Goal: Register for event/course: Register for event/course

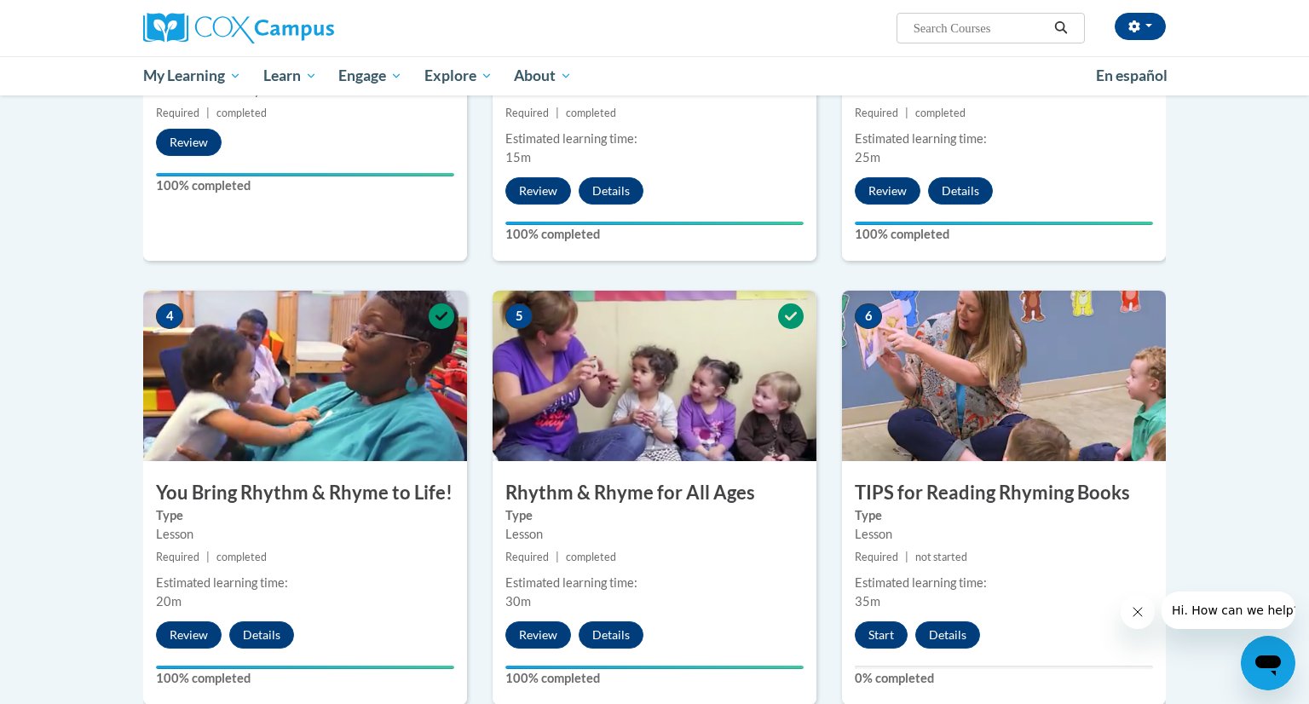
click at [970, 546] on div "6 TIPS for Reading Rhyming Books Type Lesson Required | not started Estimated l…" at bounding box center [1004, 498] width 324 height 414
click at [877, 632] on button "Start" at bounding box center [881, 634] width 53 height 27
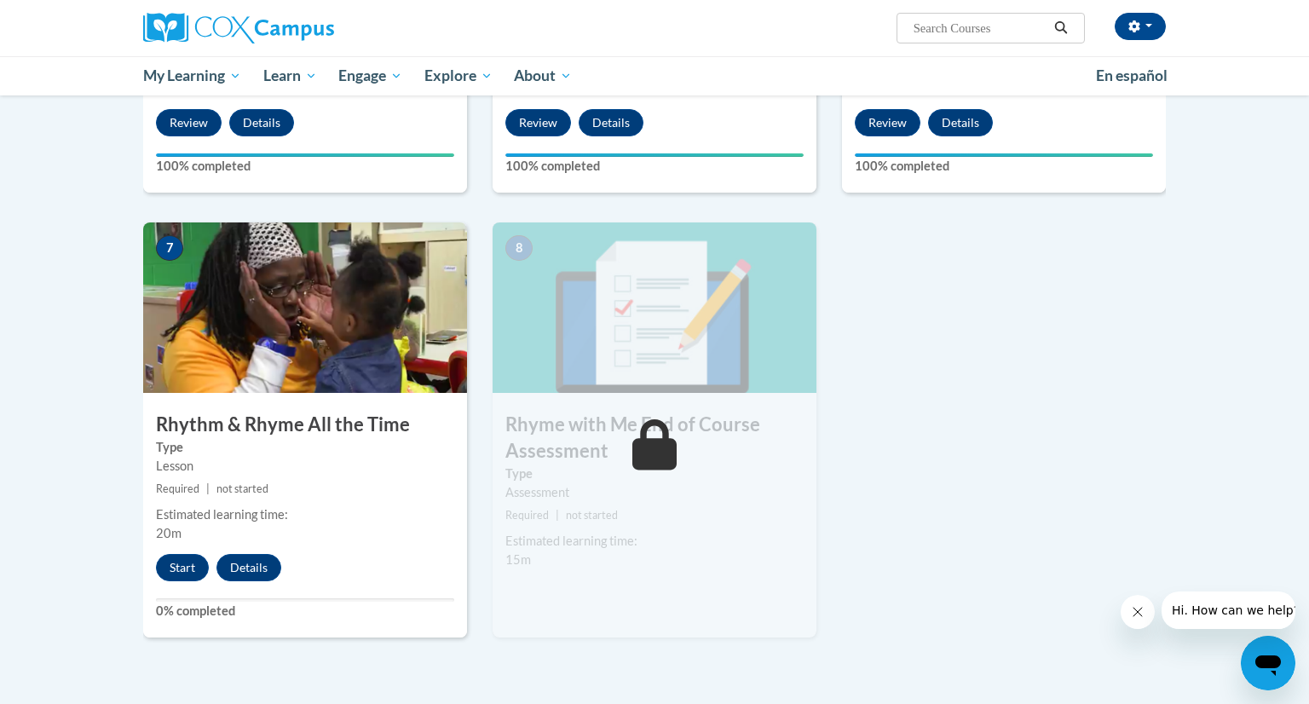
scroll to position [1166, 0]
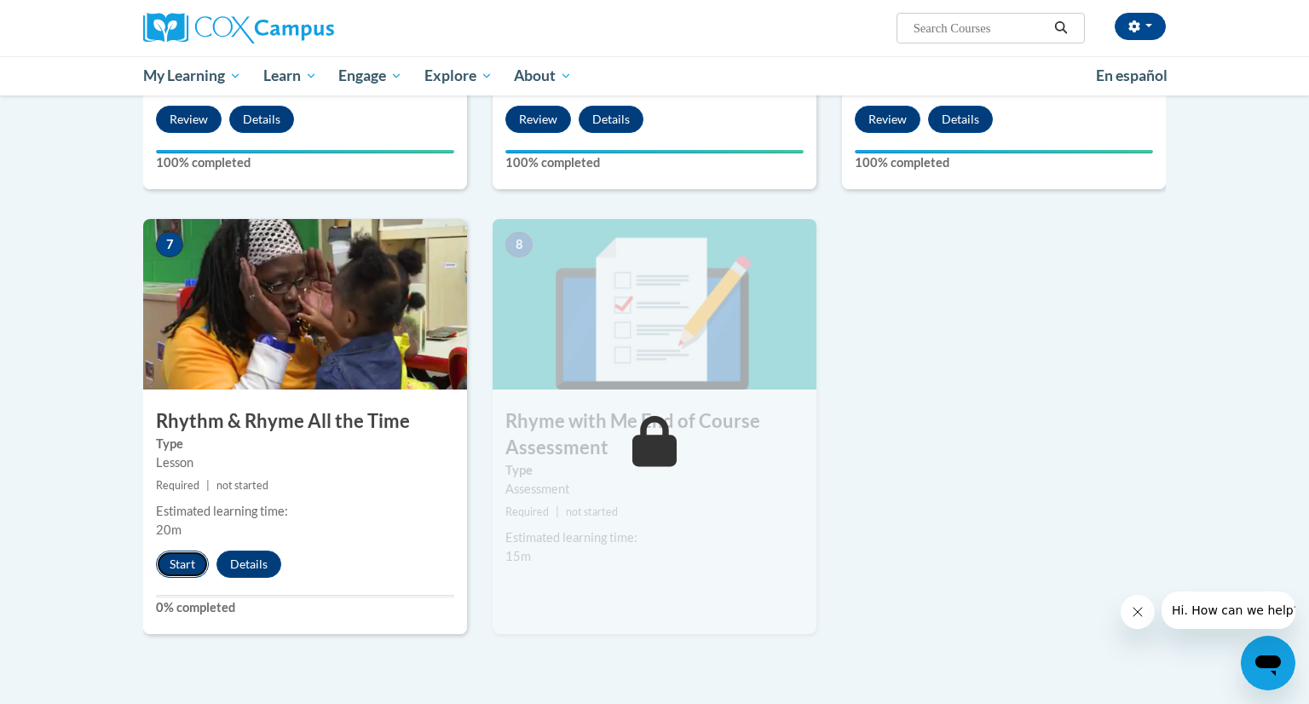
click at [173, 566] on button "Start" at bounding box center [182, 564] width 53 height 27
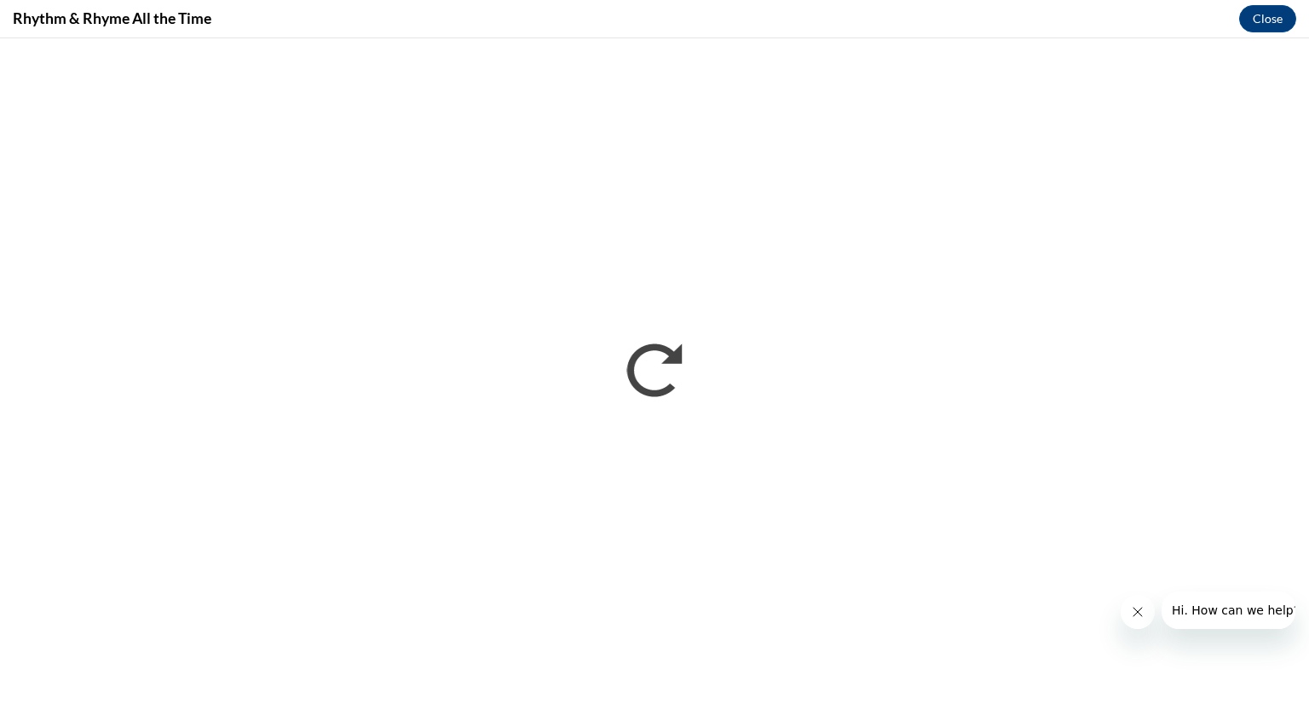
scroll to position [0, 0]
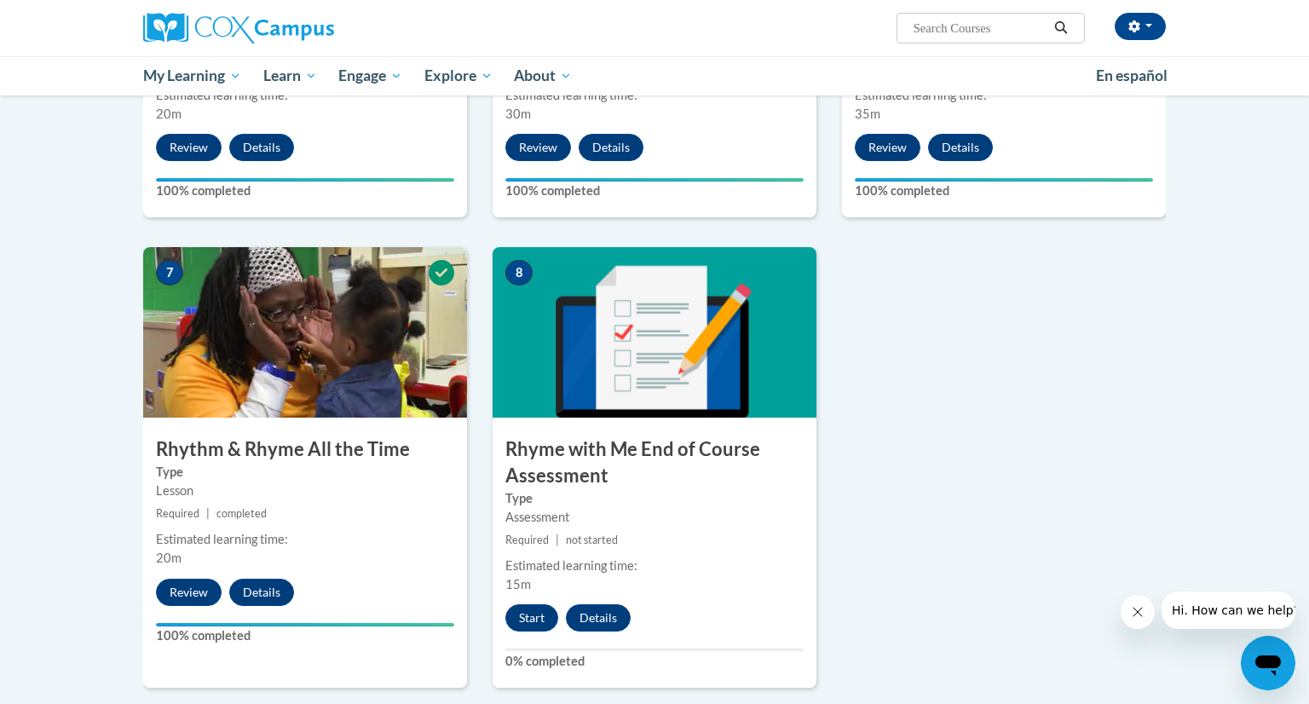
scroll to position [1144, 0]
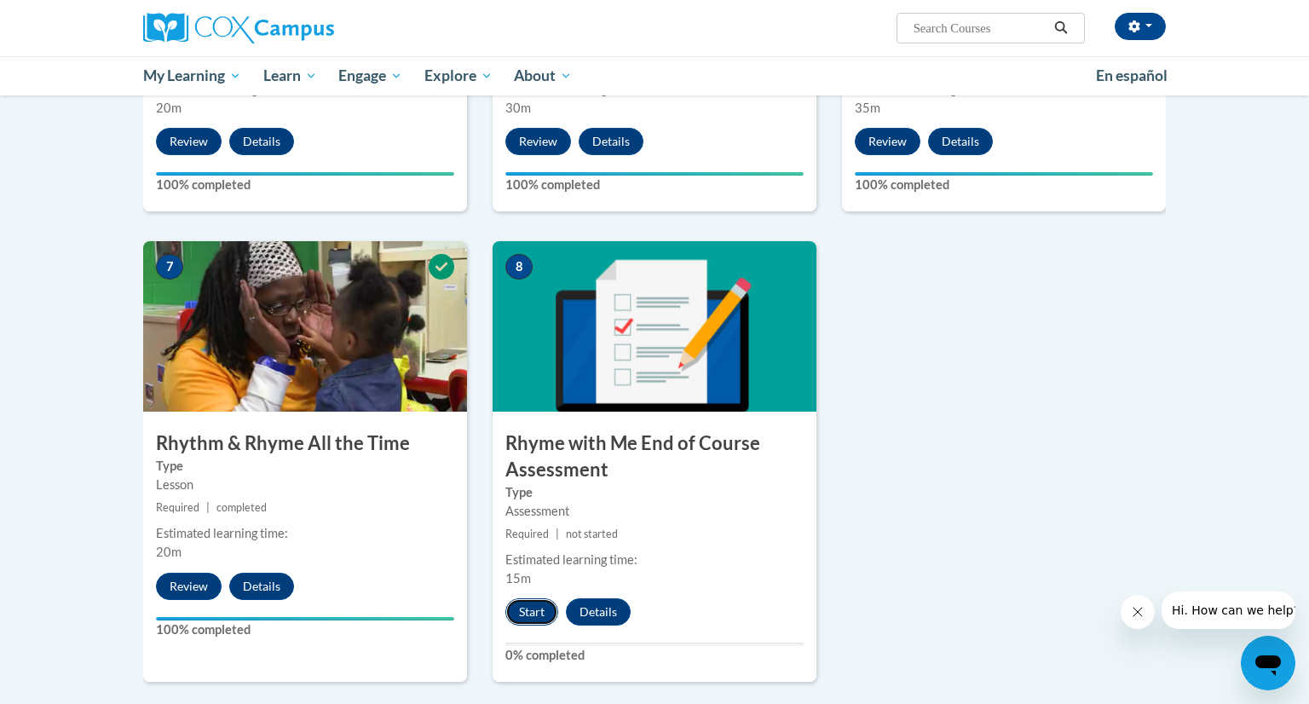
click at [528, 614] on button "Start" at bounding box center [531, 611] width 53 height 27
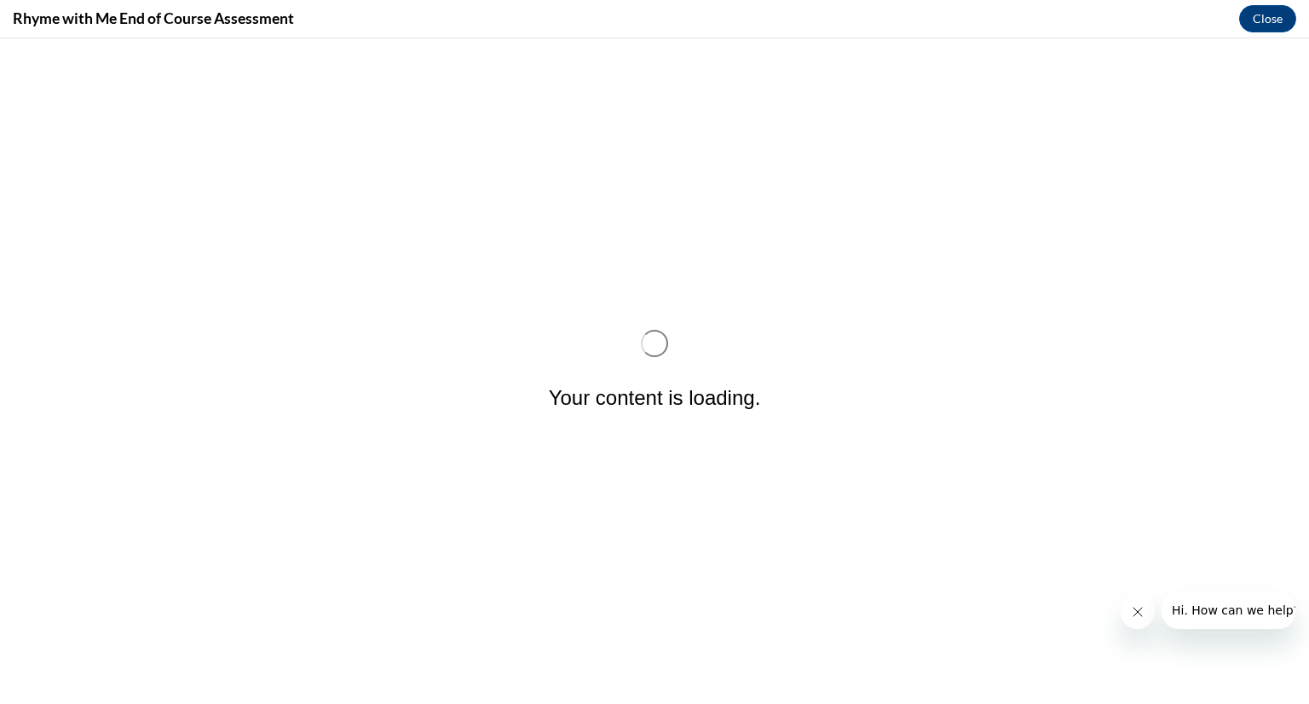
scroll to position [0, 0]
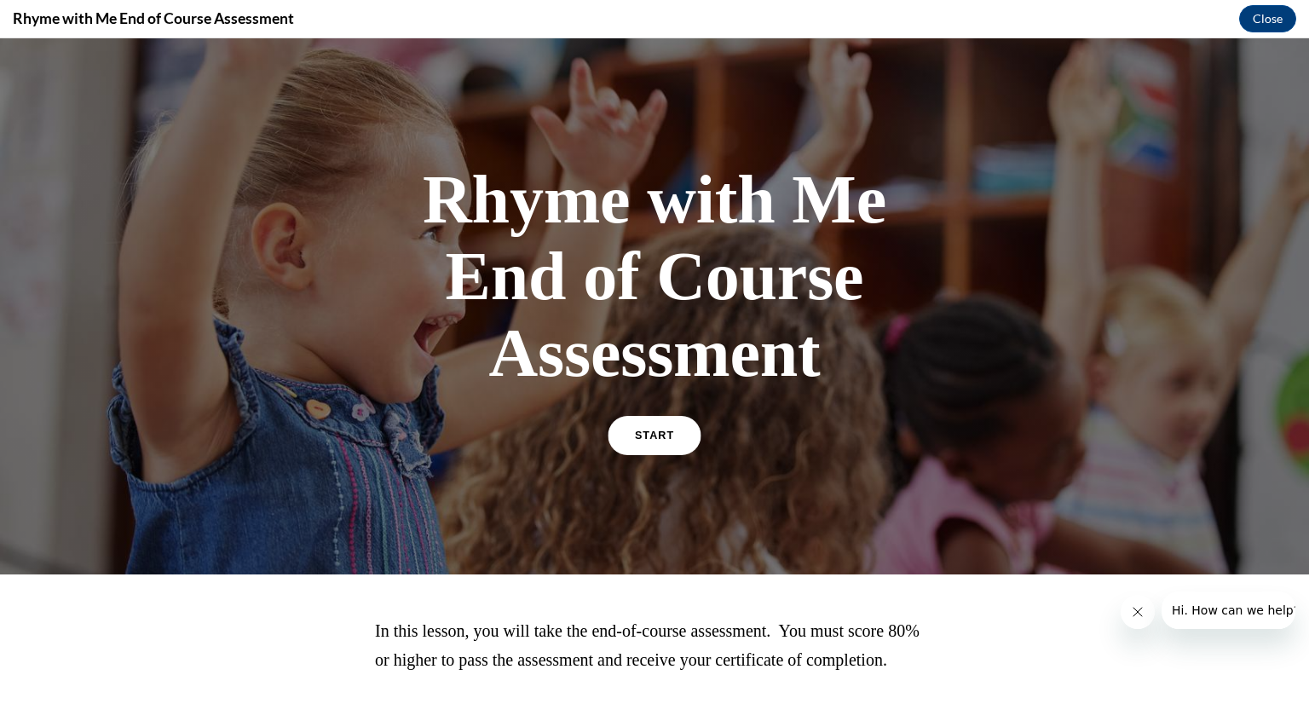
click at [644, 445] on link "START" at bounding box center [654, 435] width 93 height 39
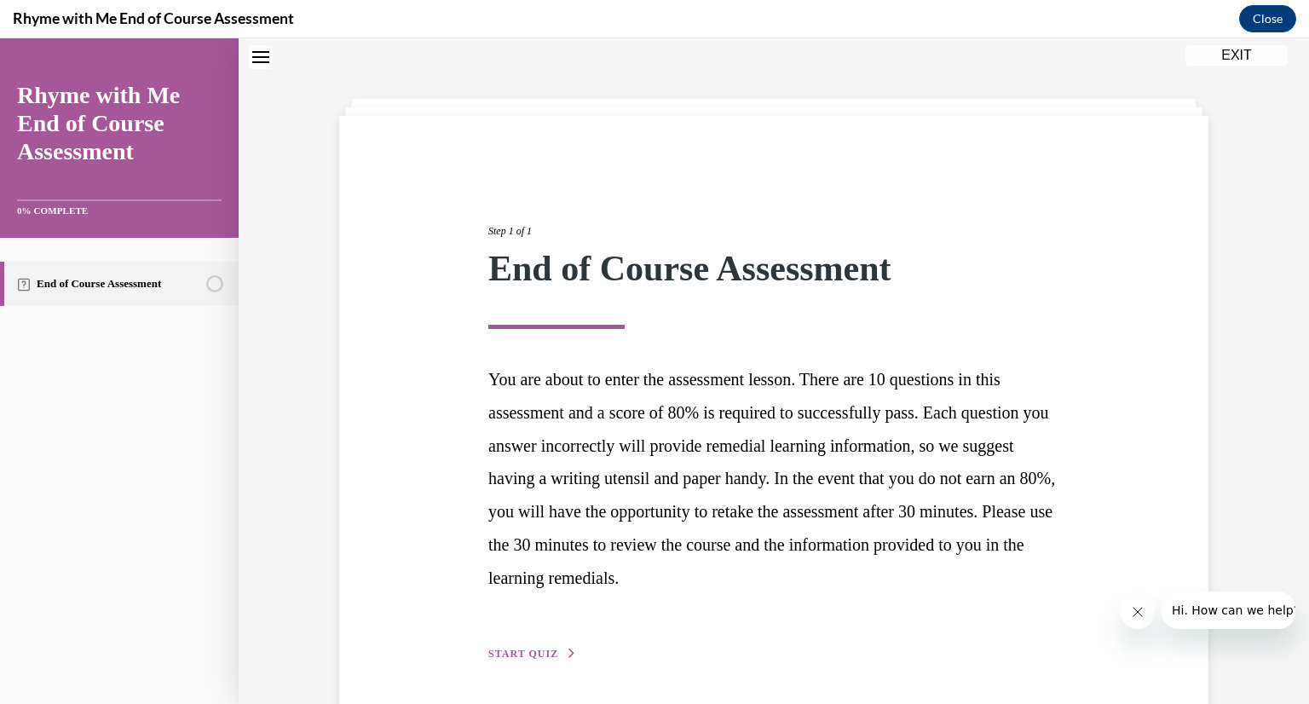
scroll to position [112, 0]
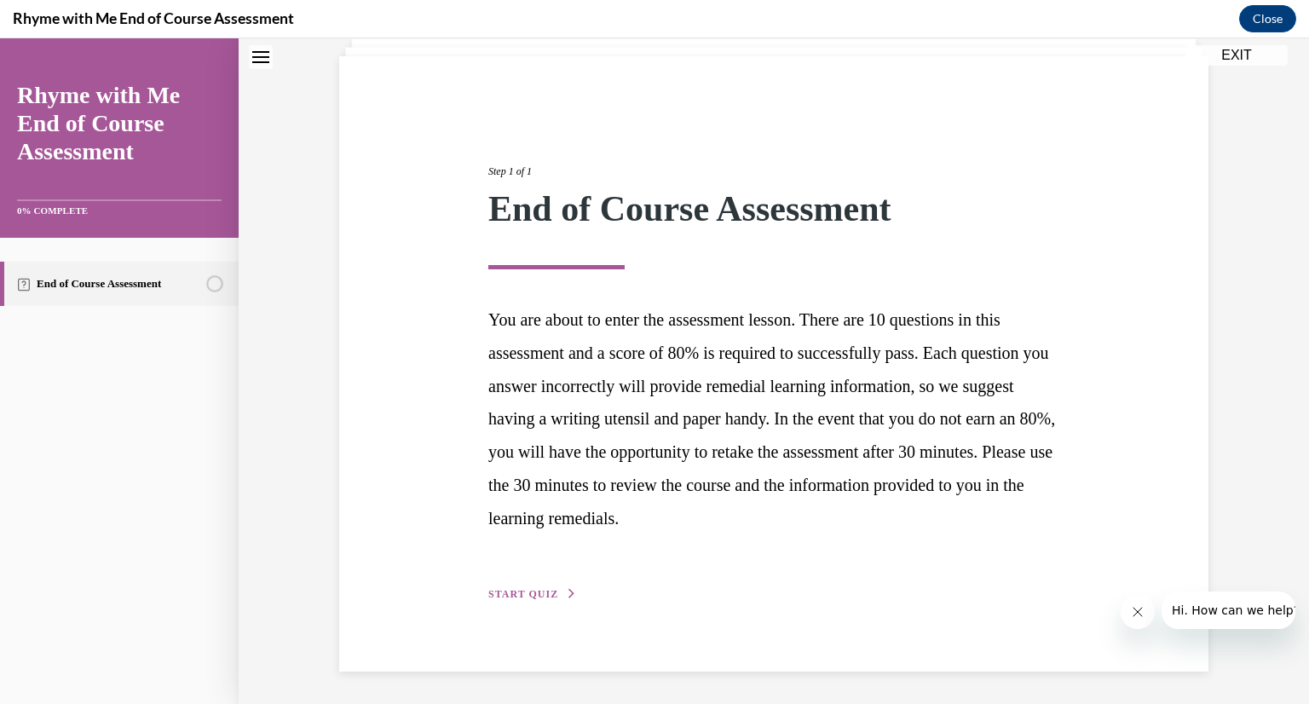
click at [512, 592] on span "START QUIZ" at bounding box center [523, 594] width 70 height 12
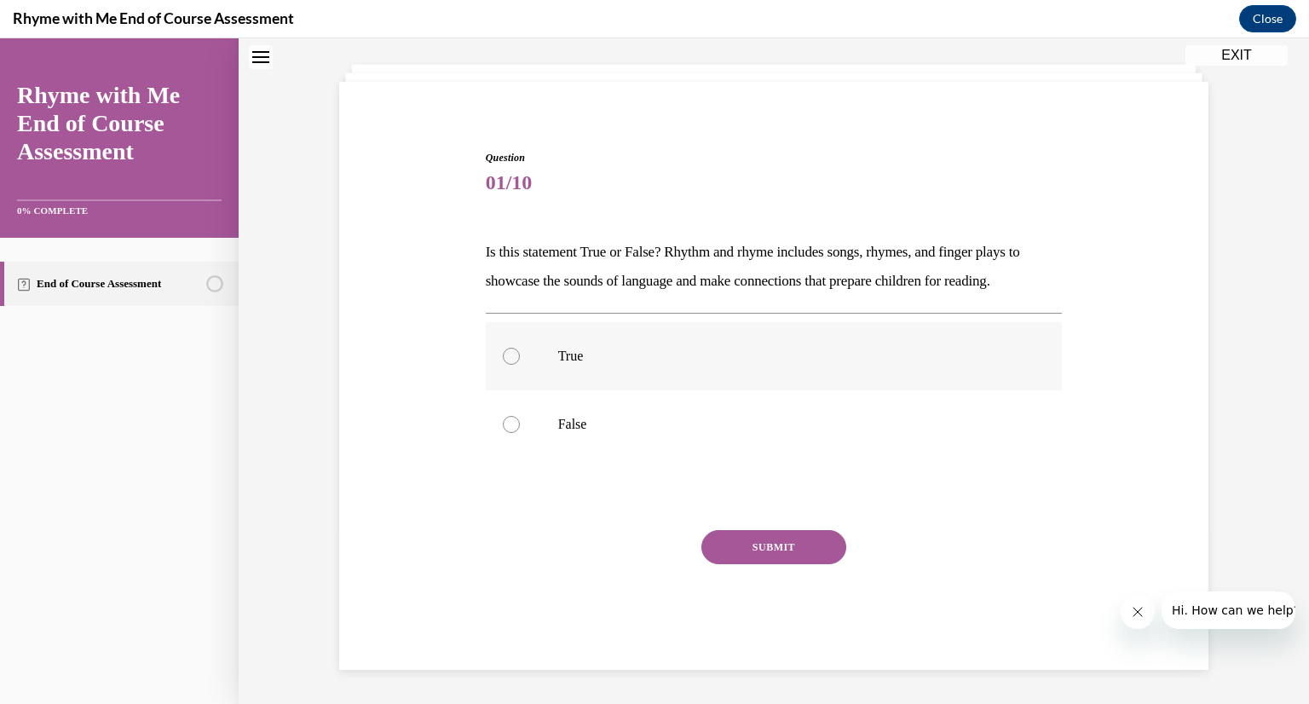
click at [515, 349] on div at bounding box center [511, 356] width 17 height 17
click at [515, 349] on input "True" at bounding box center [511, 356] width 17 height 17
radio input "true"
click at [791, 545] on button "SUBMIT" at bounding box center [773, 547] width 145 height 34
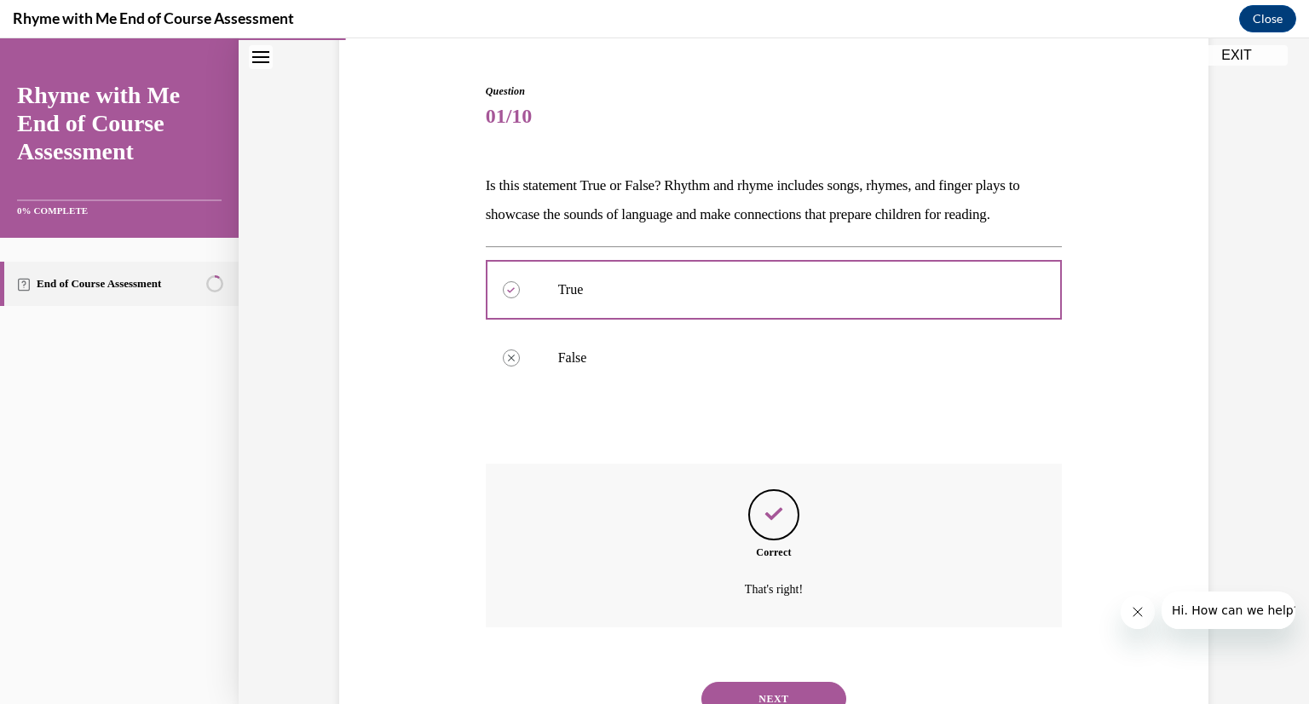
scroll to position [225, 0]
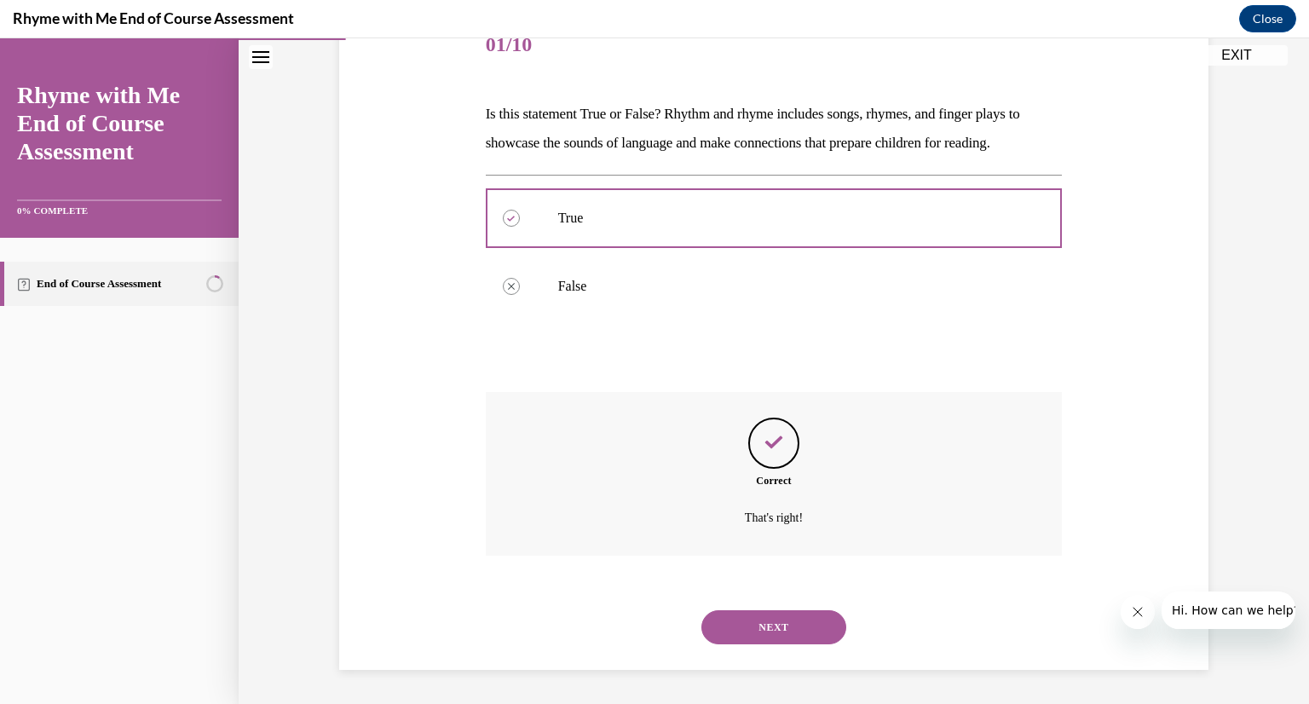
click at [784, 624] on button "NEXT" at bounding box center [773, 627] width 145 height 34
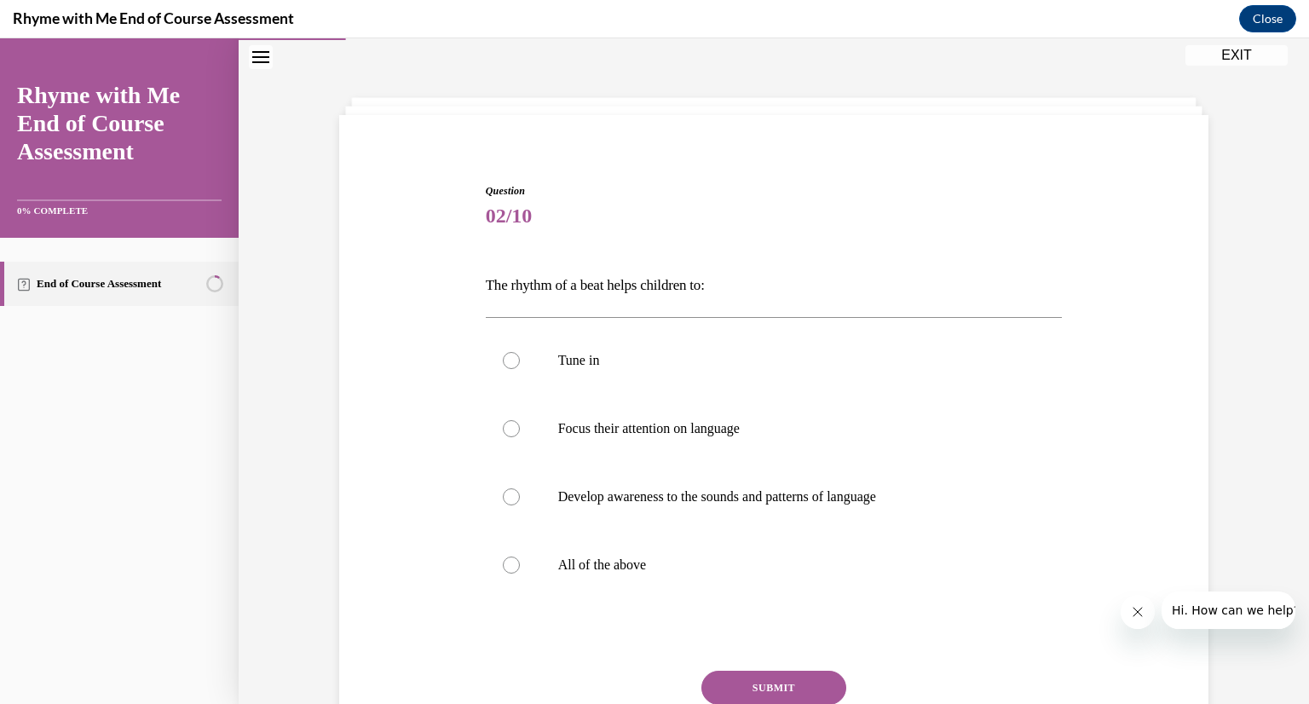
scroll to position [87, 0]
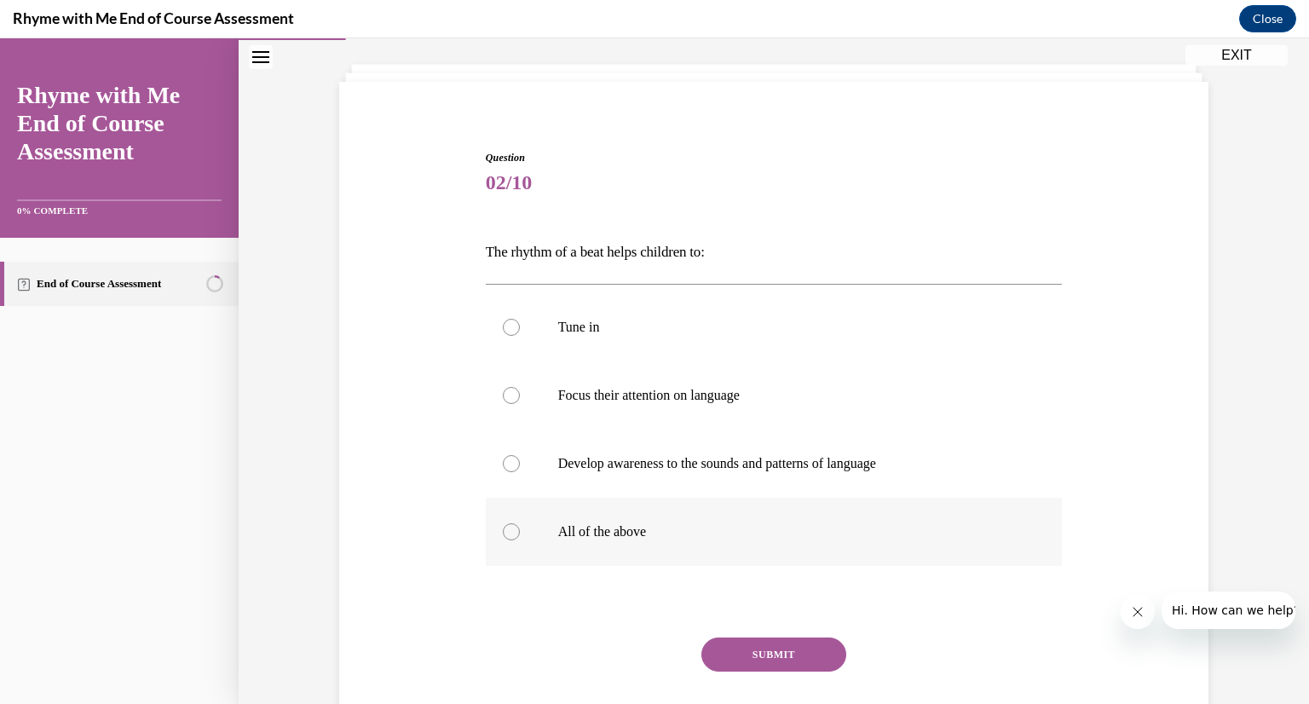
click at [501, 532] on label "All of the above" at bounding box center [774, 532] width 577 height 68
click at [503, 532] on input "All of the above" at bounding box center [511, 531] width 17 height 17
radio input "true"
click at [792, 647] on button "SUBMIT" at bounding box center [773, 654] width 145 height 34
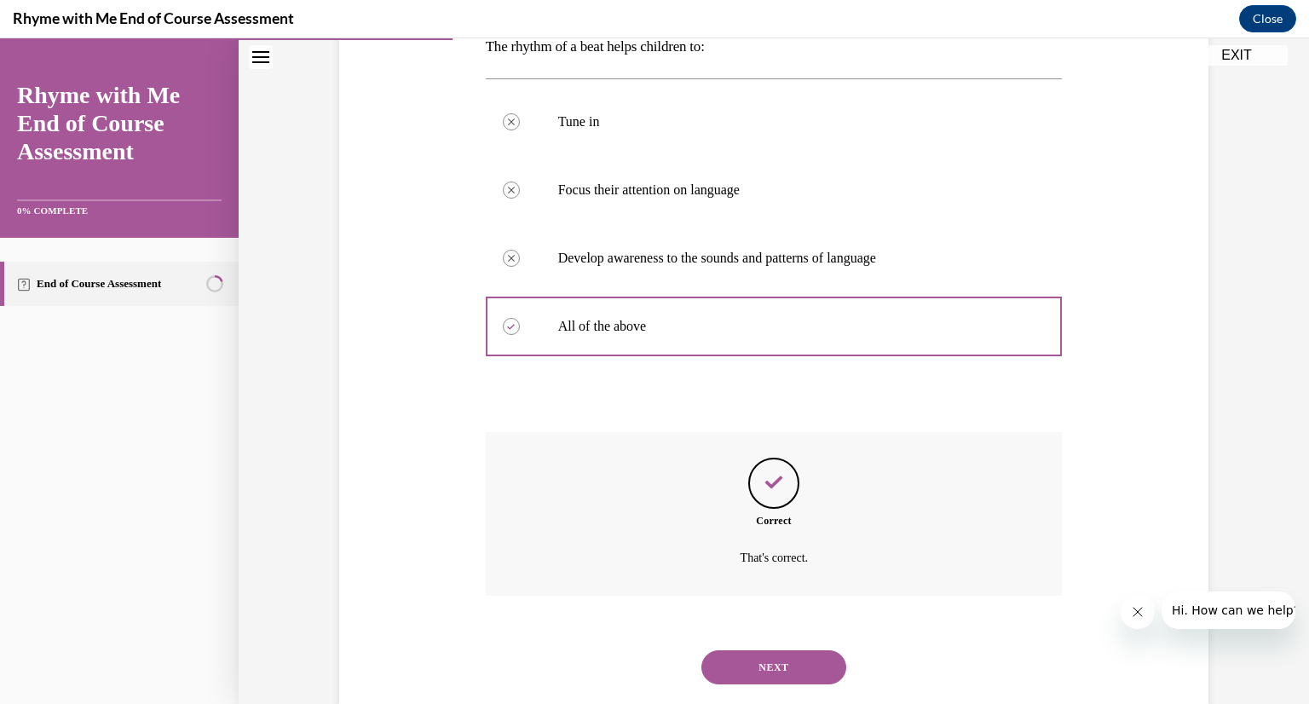
scroll to position [332, 0]
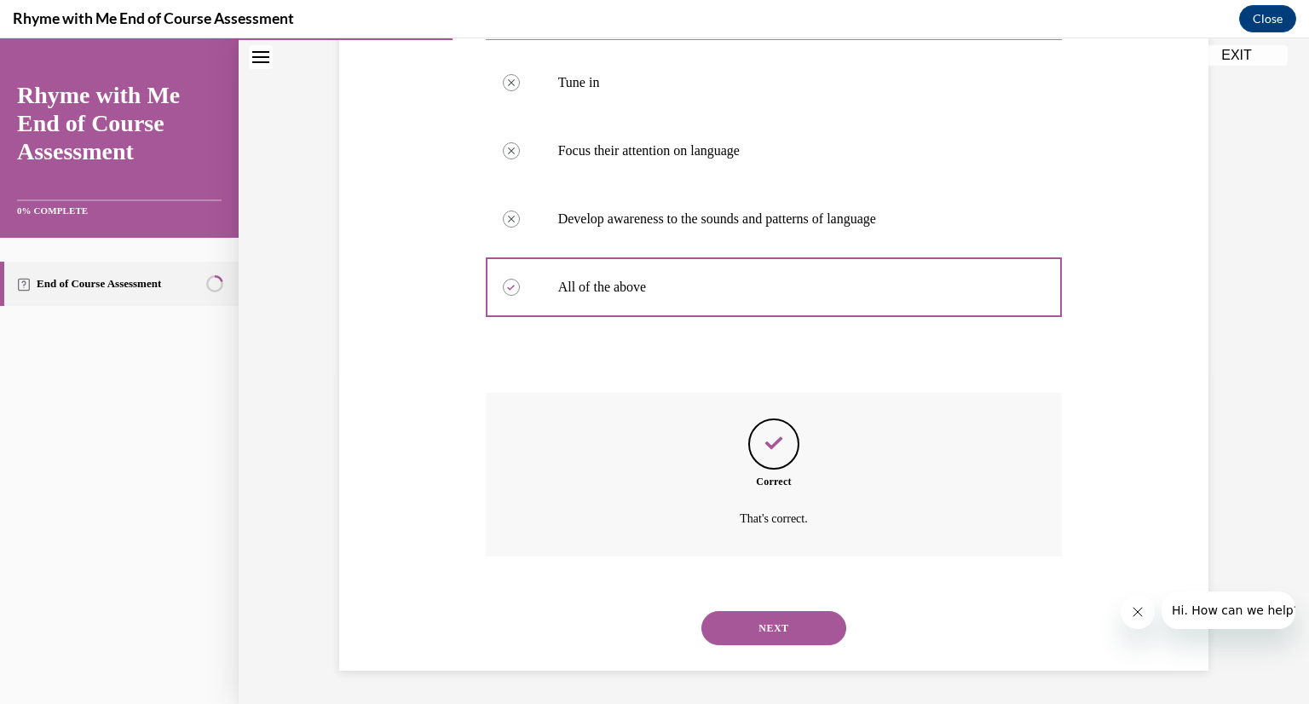
click at [758, 628] on button "NEXT" at bounding box center [773, 628] width 145 height 34
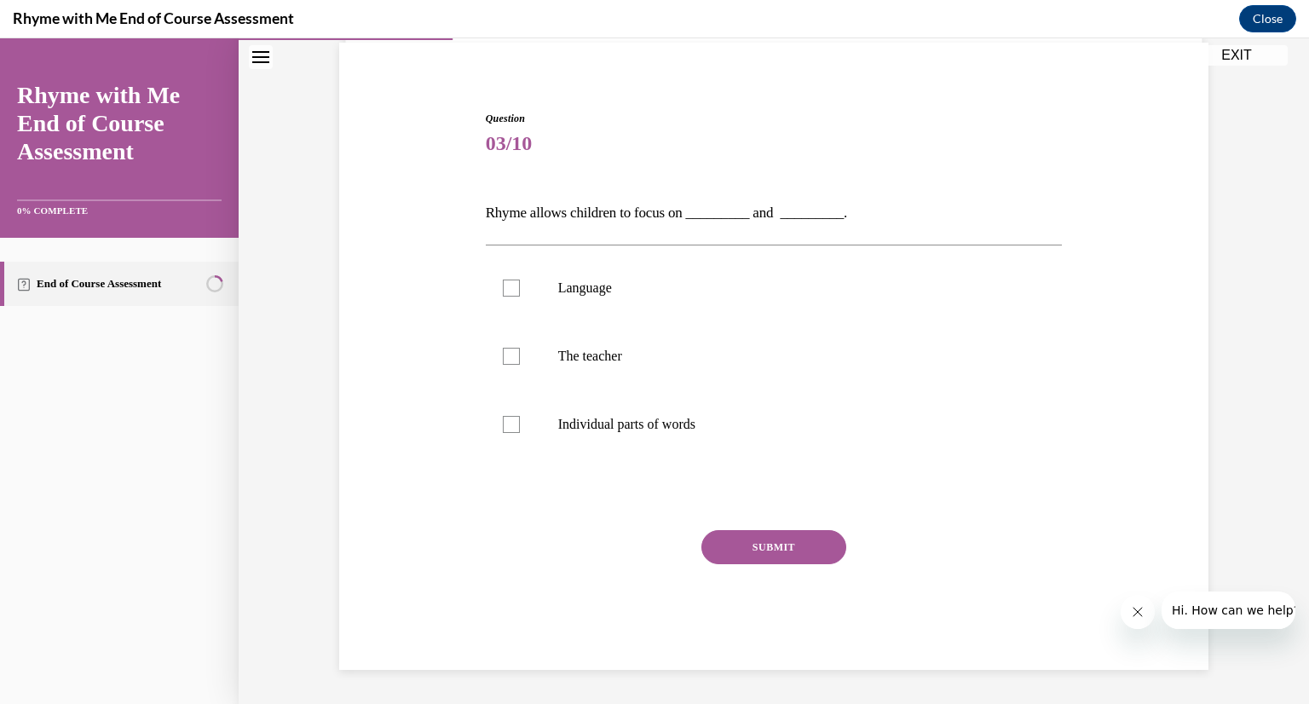
scroll to position [126, 0]
click at [508, 288] on div at bounding box center [511, 288] width 17 height 17
click at [508, 288] on input "Language" at bounding box center [511, 288] width 17 height 17
checkbox input "true"
click at [514, 411] on label "Individual parts of words" at bounding box center [774, 424] width 577 height 68
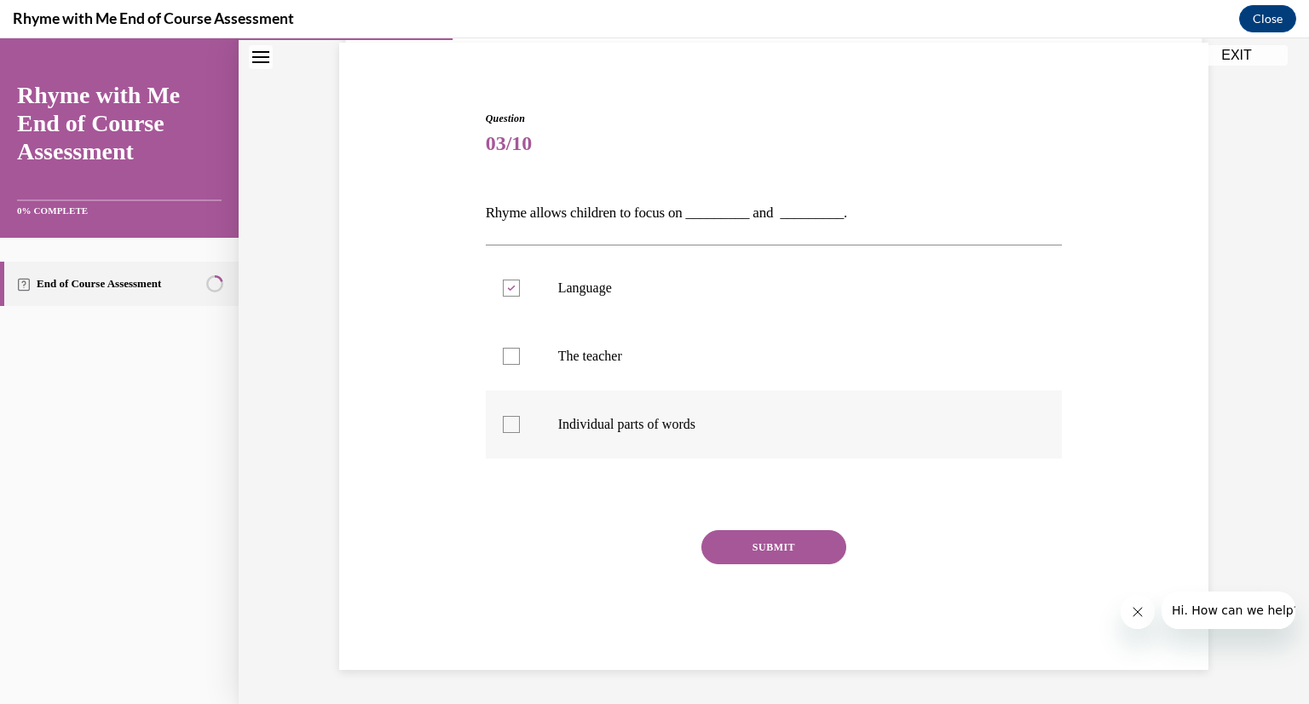
click at [514, 416] on input "Individual parts of words" at bounding box center [511, 424] width 17 height 17
checkbox input "true"
click at [787, 548] on button "SUBMIT" at bounding box center [773, 547] width 145 height 34
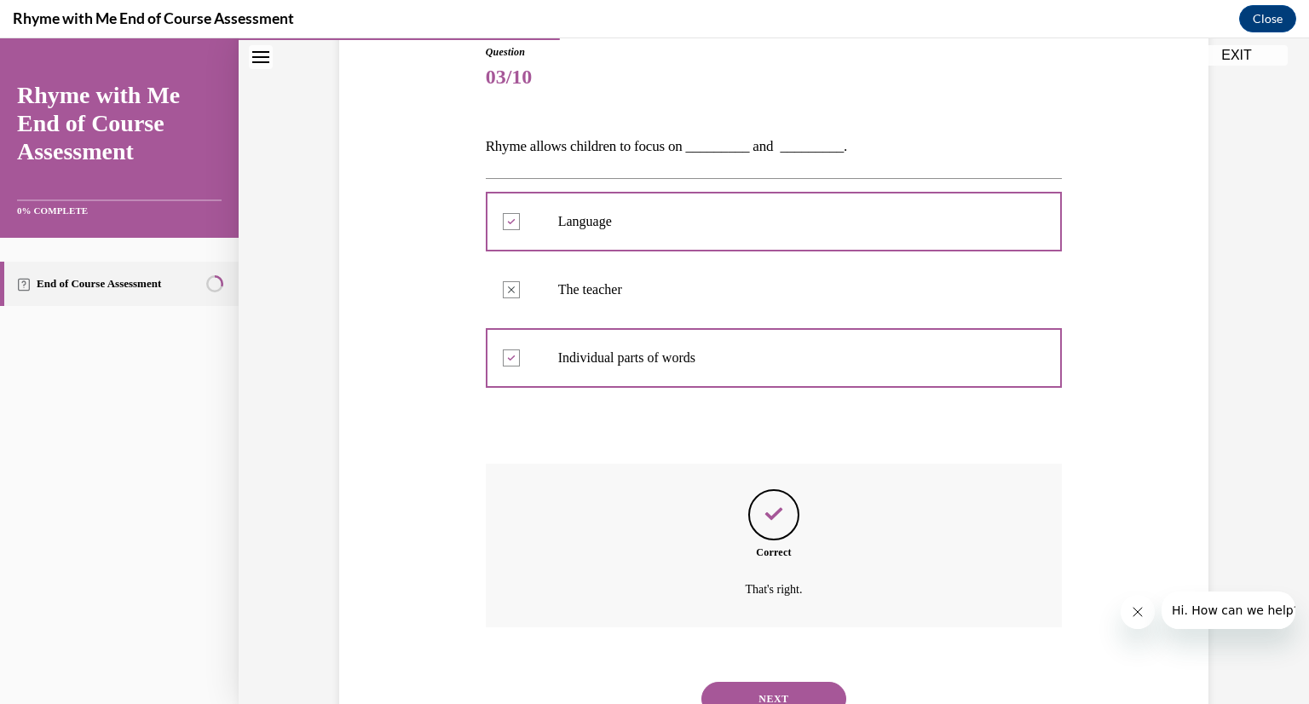
scroll to position [263, 0]
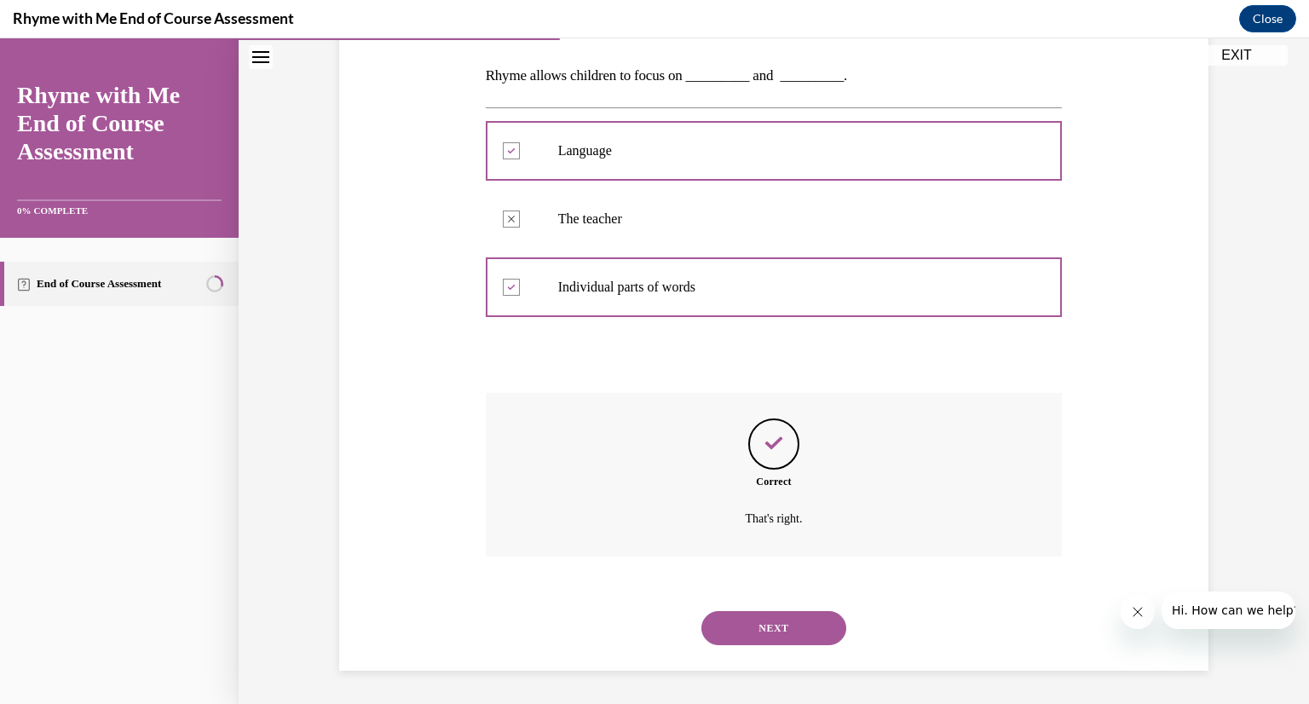
click at [801, 634] on button "NEXT" at bounding box center [773, 628] width 145 height 34
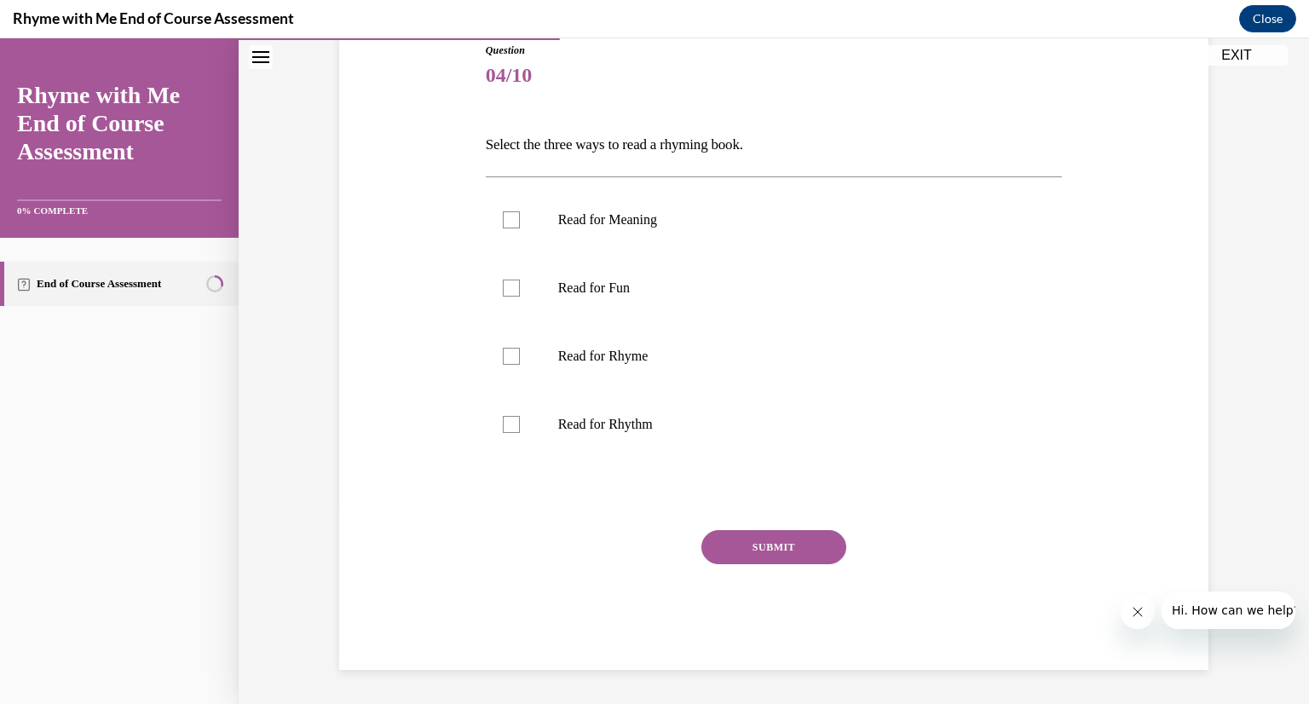
scroll to position [189, 0]
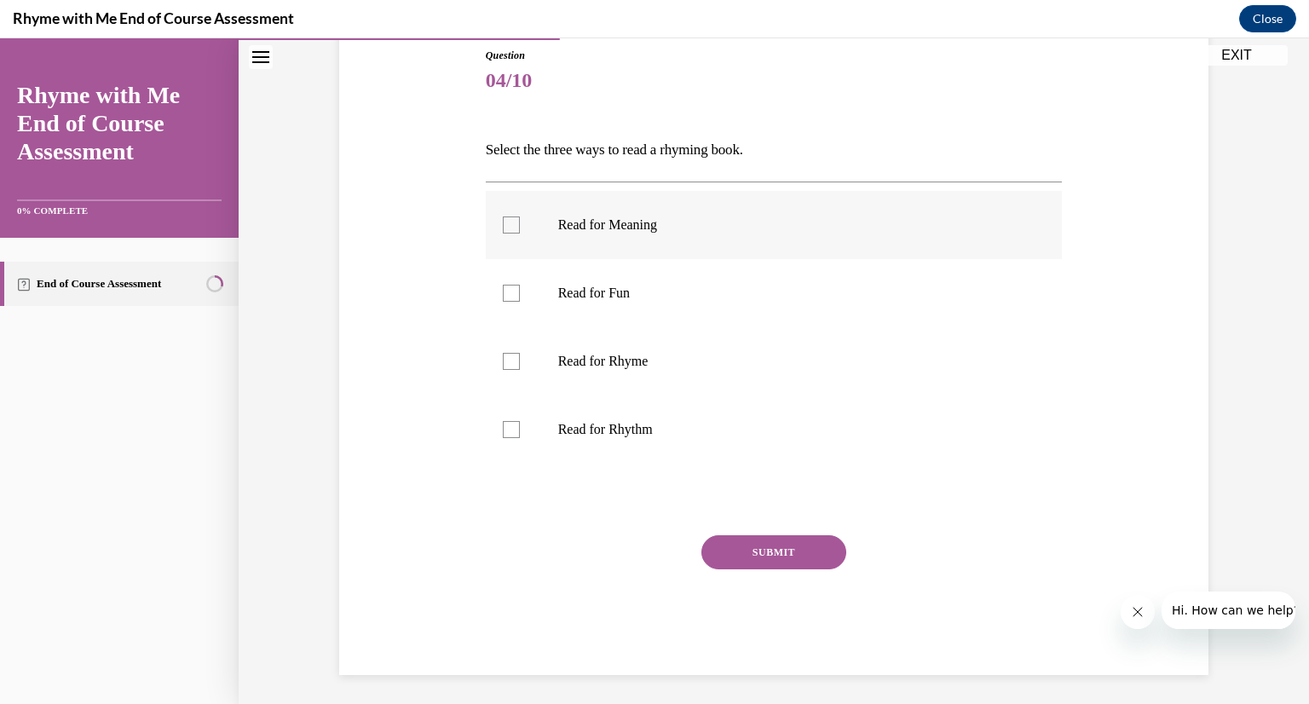
click at [514, 213] on label "Read for Meaning" at bounding box center [774, 225] width 577 height 68
click at [514, 216] on input "Read for Meaning" at bounding box center [511, 224] width 17 height 17
checkbox input "true"
click at [527, 358] on label "Read for Rhyme" at bounding box center [774, 361] width 577 height 68
click at [520, 358] on input "Read for Rhyme" at bounding box center [511, 361] width 17 height 17
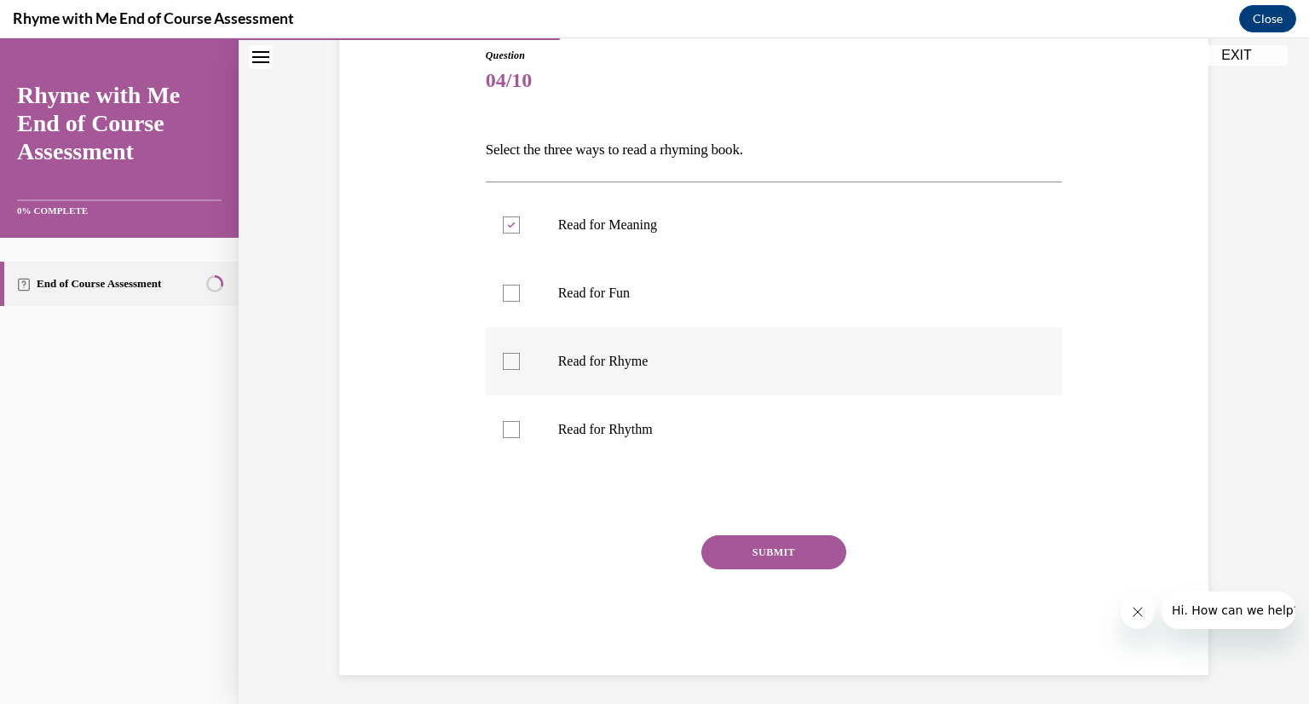
checkbox input "true"
click at [518, 436] on div at bounding box center [511, 429] width 17 height 17
click at [518, 436] on input "Read for Rhythm" at bounding box center [511, 429] width 17 height 17
checkbox input "true"
click at [757, 555] on button "SUBMIT" at bounding box center [773, 552] width 145 height 34
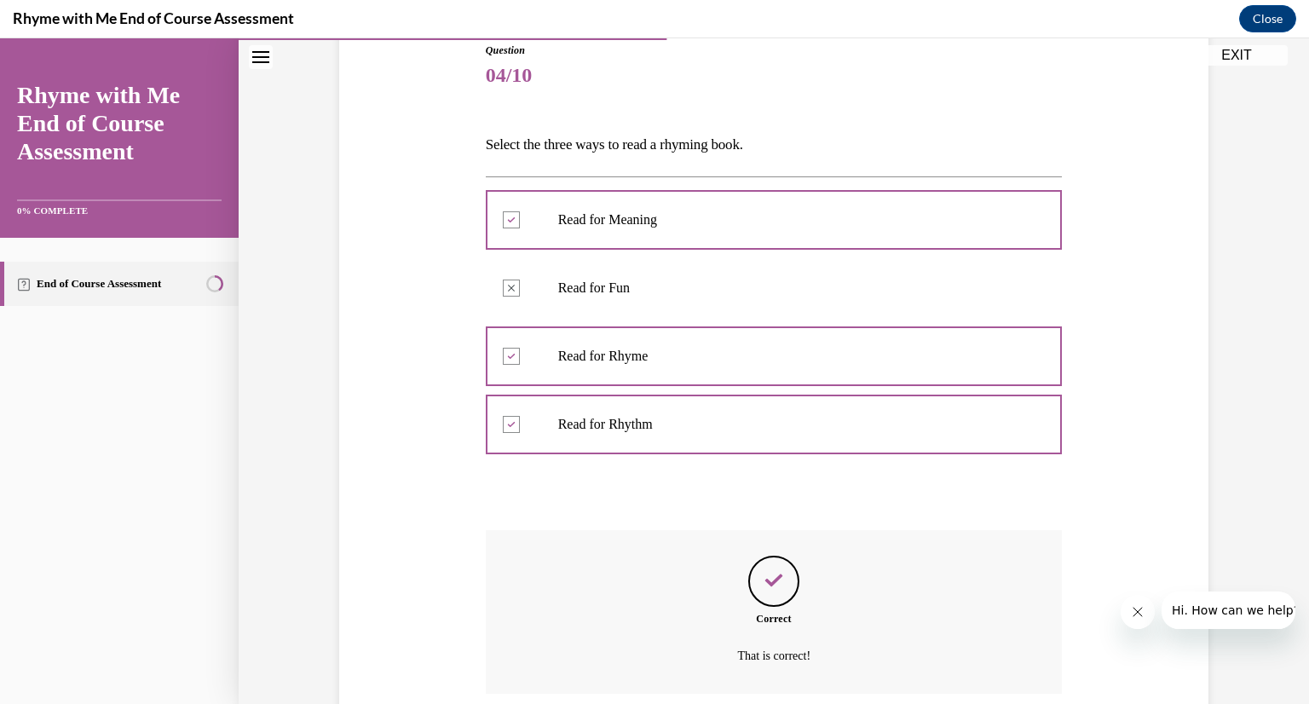
scroll to position [332, 0]
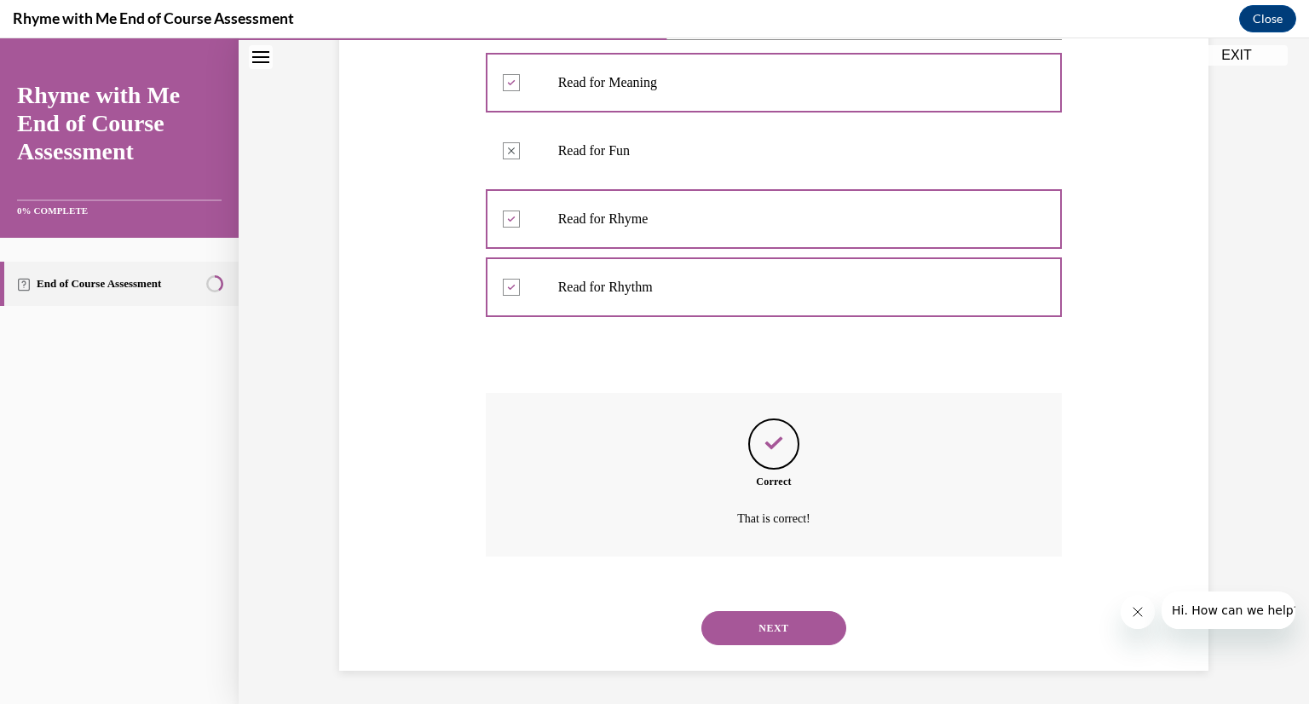
click at [796, 621] on button "NEXT" at bounding box center [773, 628] width 145 height 34
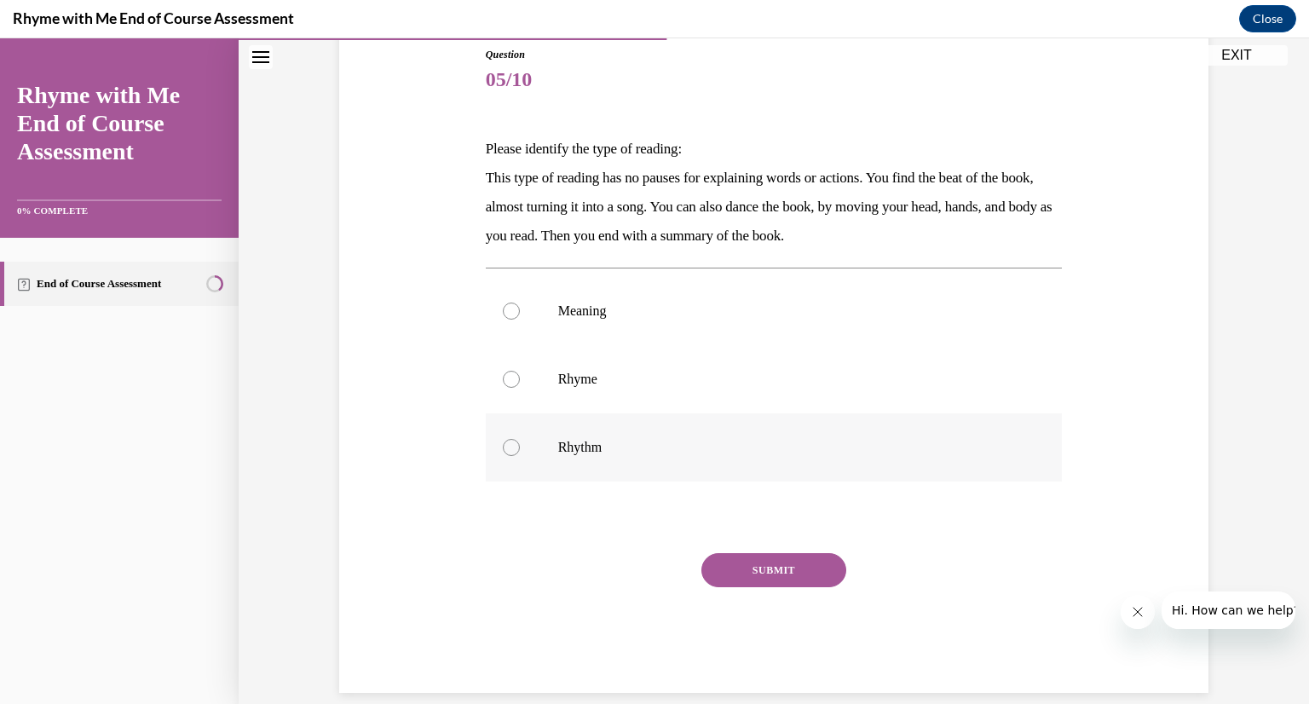
click at [491, 453] on label "Rhythm" at bounding box center [774, 447] width 577 height 68
click at [503, 453] on input "Rhythm" at bounding box center [511, 447] width 17 height 17
radio input "true"
click at [798, 579] on button "SUBMIT" at bounding box center [773, 570] width 145 height 34
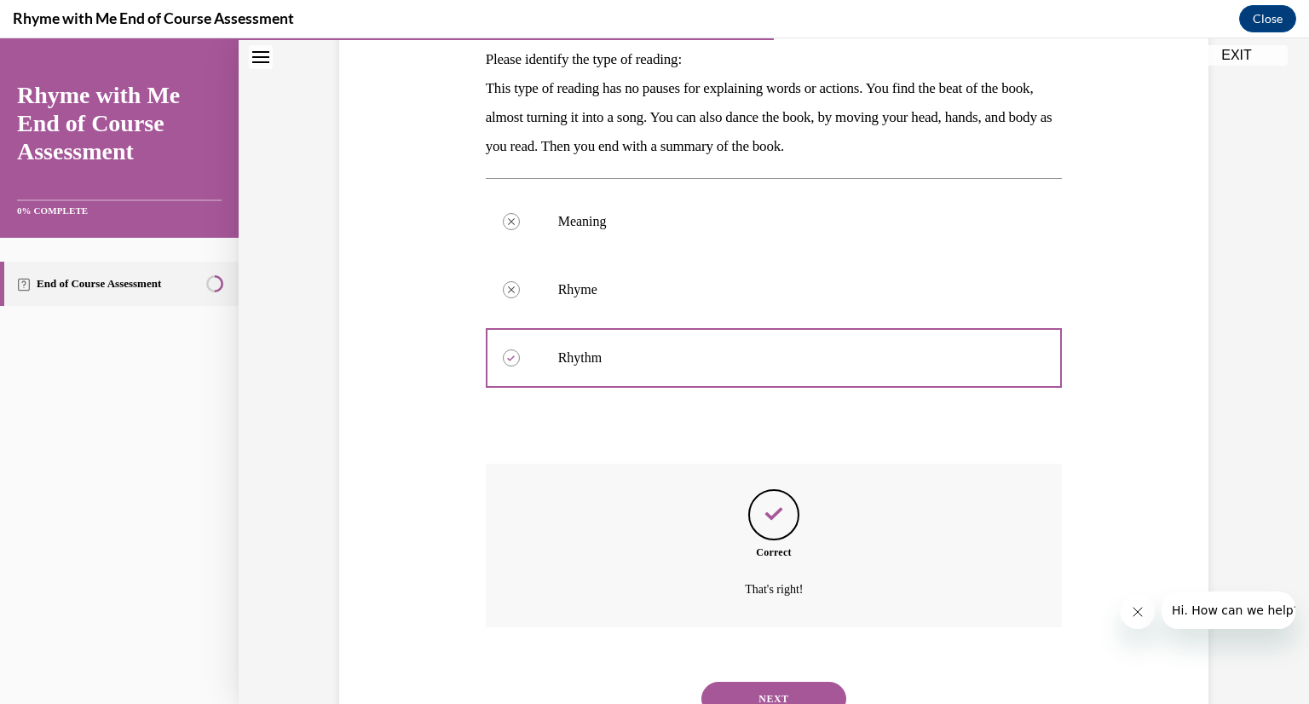
scroll to position [351, 0]
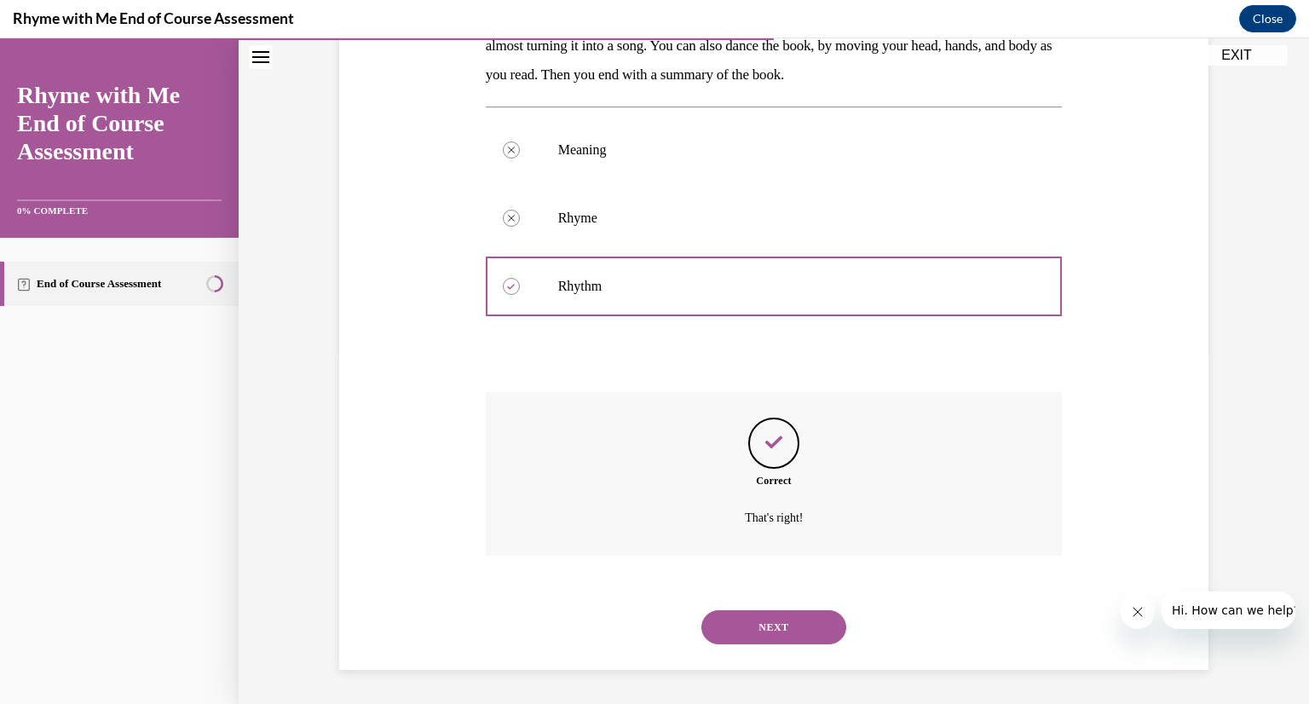
click at [791, 637] on button "NEXT" at bounding box center [773, 627] width 145 height 34
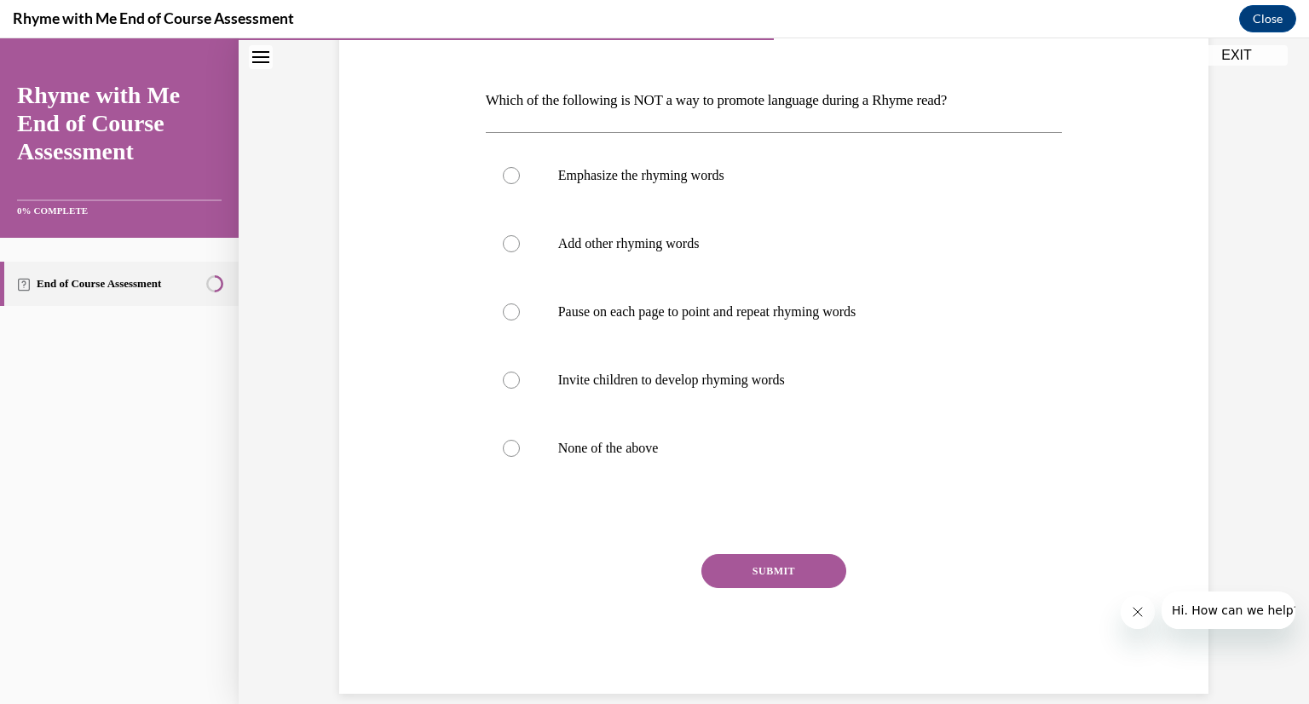
scroll to position [239, 0]
click at [515, 450] on div at bounding box center [511, 447] width 17 height 17
click at [515, 450] on input "None of the above" at bounding box center [511, 447] width 17 height 17
radio input "true"
click at [794, 566] on button "SUBMIT" at bounding box center [773, 570] width 145 height 34
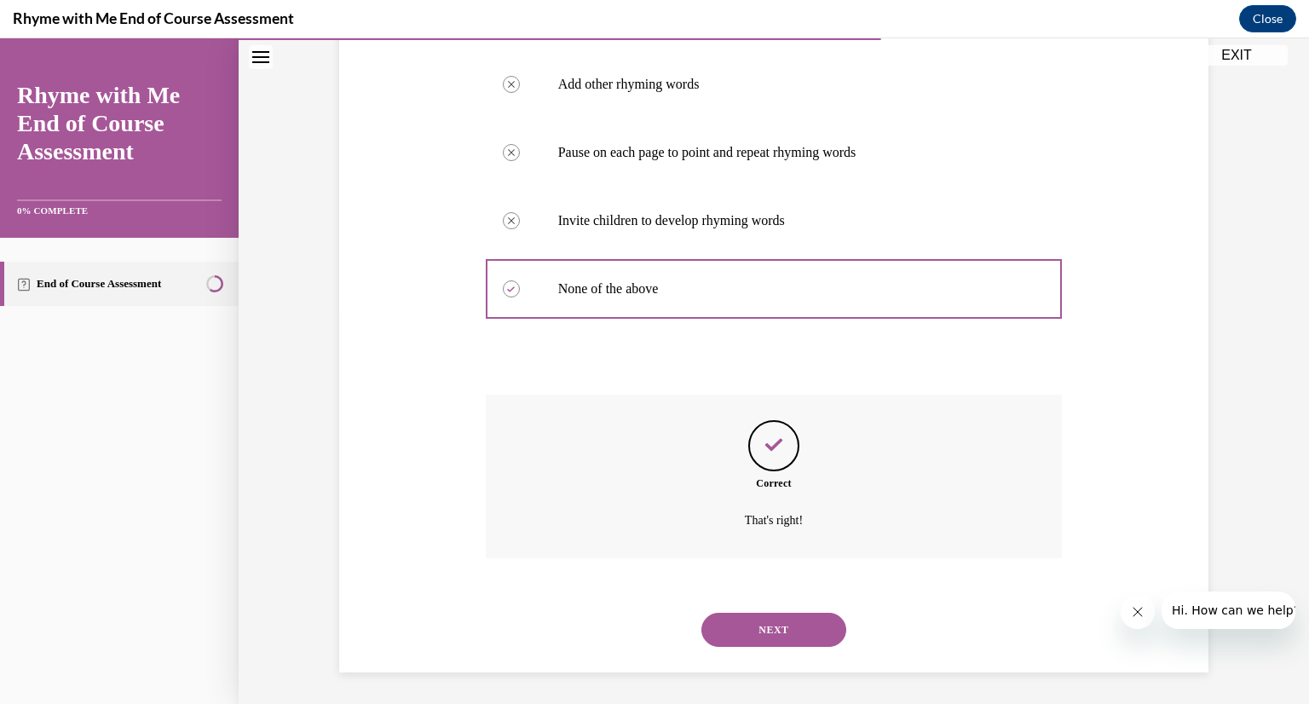
scroll to position [400, 0]
click at [770, 629] on button "NEXT" at bounding box center [773, 628] width 145 height 34
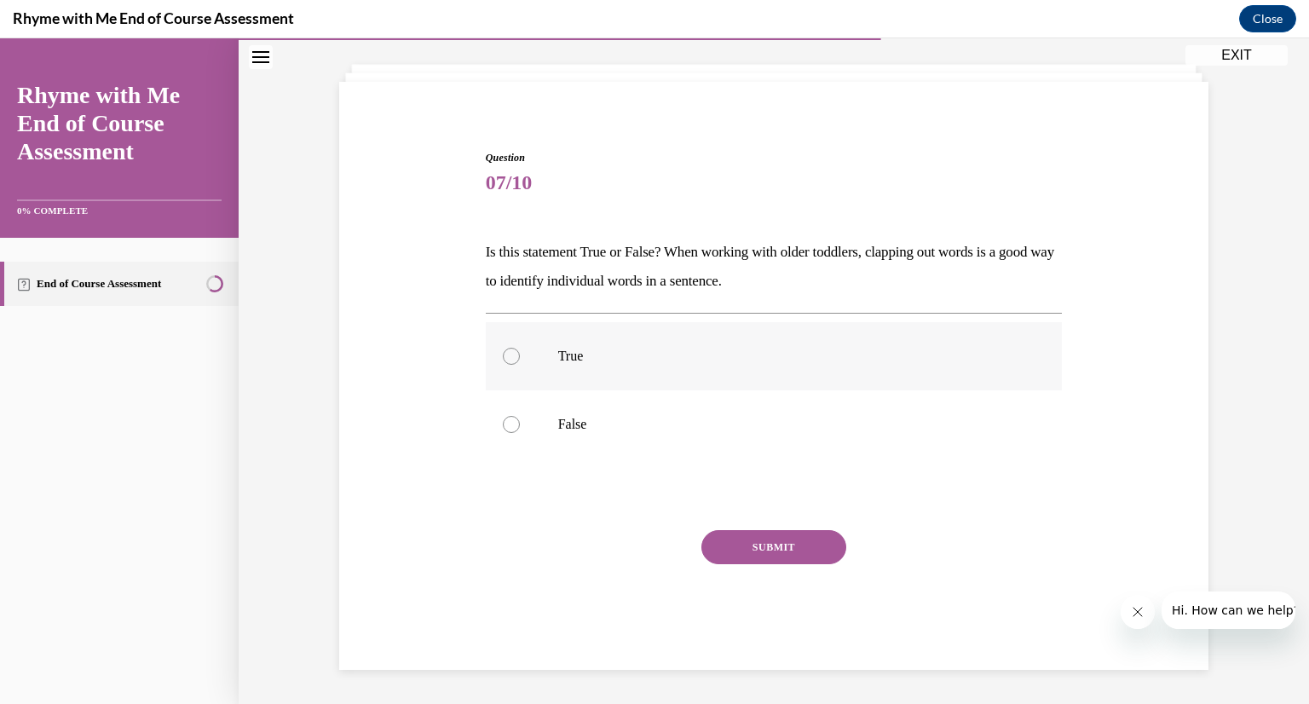
click at [518, 355] on div at bounding box center [511, 356] width 17 height 17
click at [518, 355] on input "True" at bounding box center [511, 356] width 17 height 17
radio input "true"
click at [806, 556] on button "SUBMIT" at bounding box center [773, 547] width 145 height 34
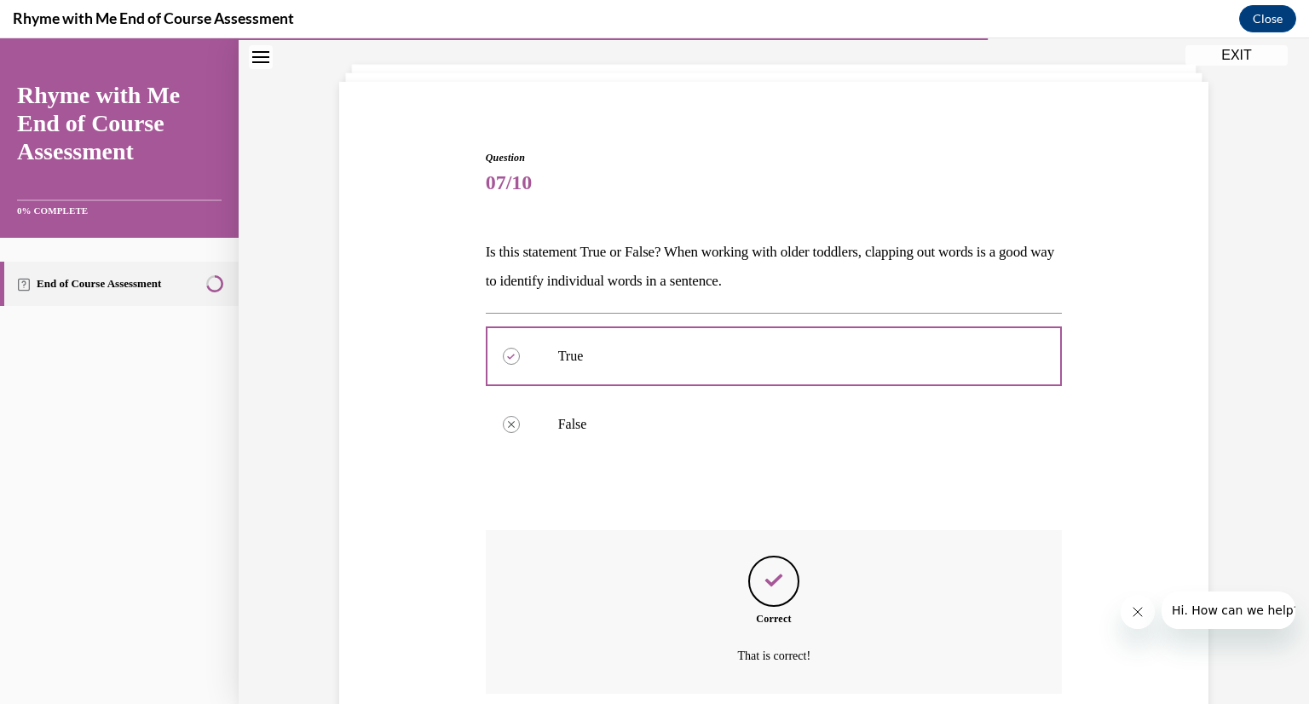
scroll to position [225, 0]
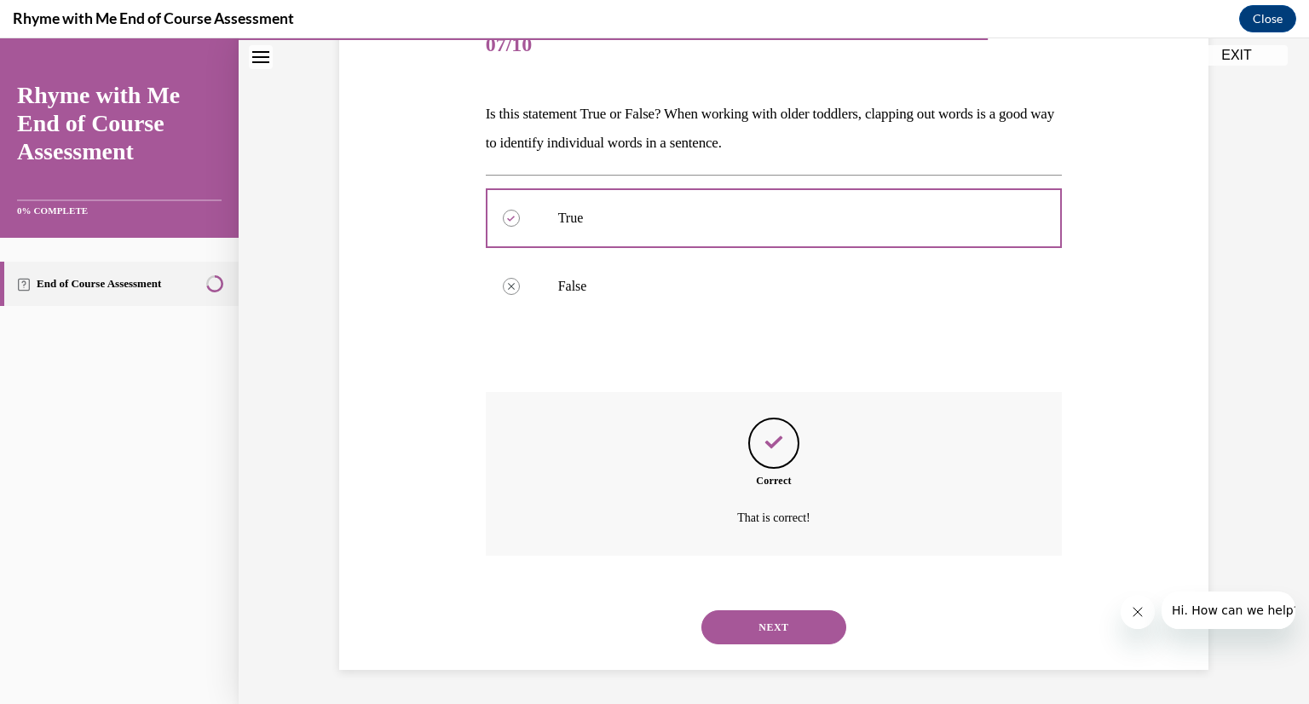
click at [794, 615] on button "NEXT" at bounding box center [773, 627] width 145 height 34
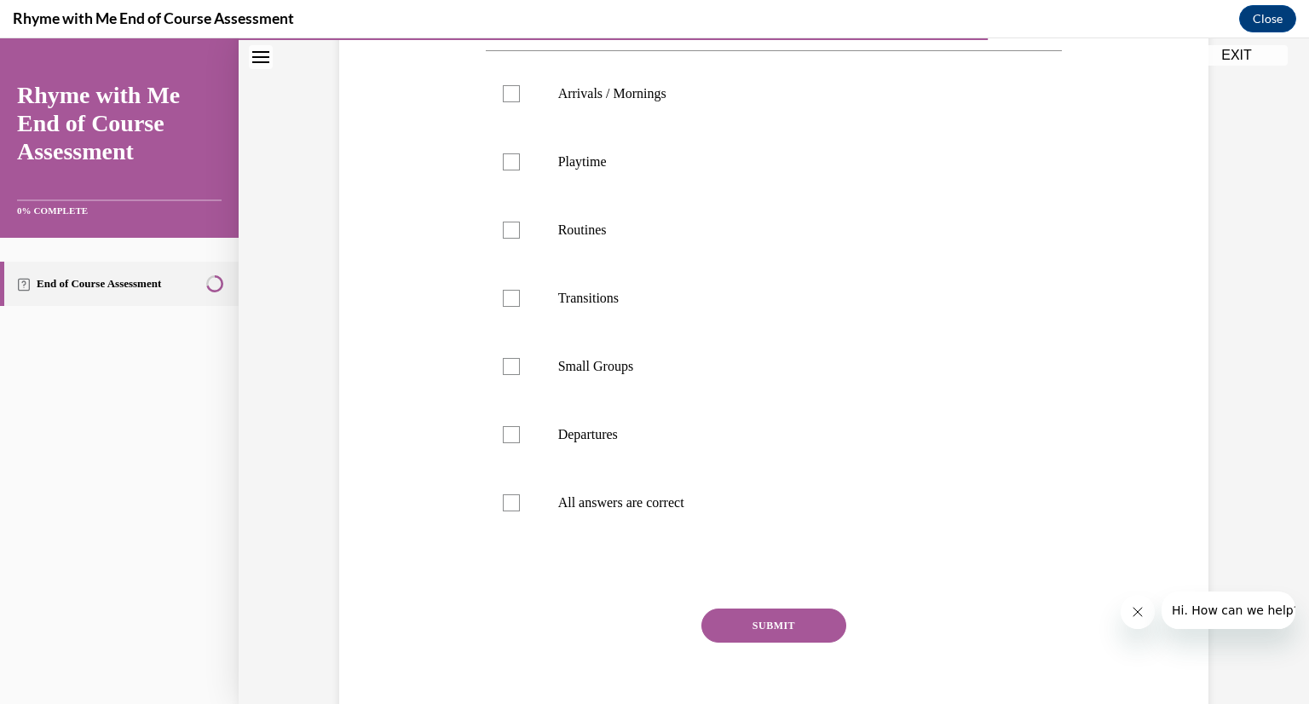
scroll to position [325, 0]
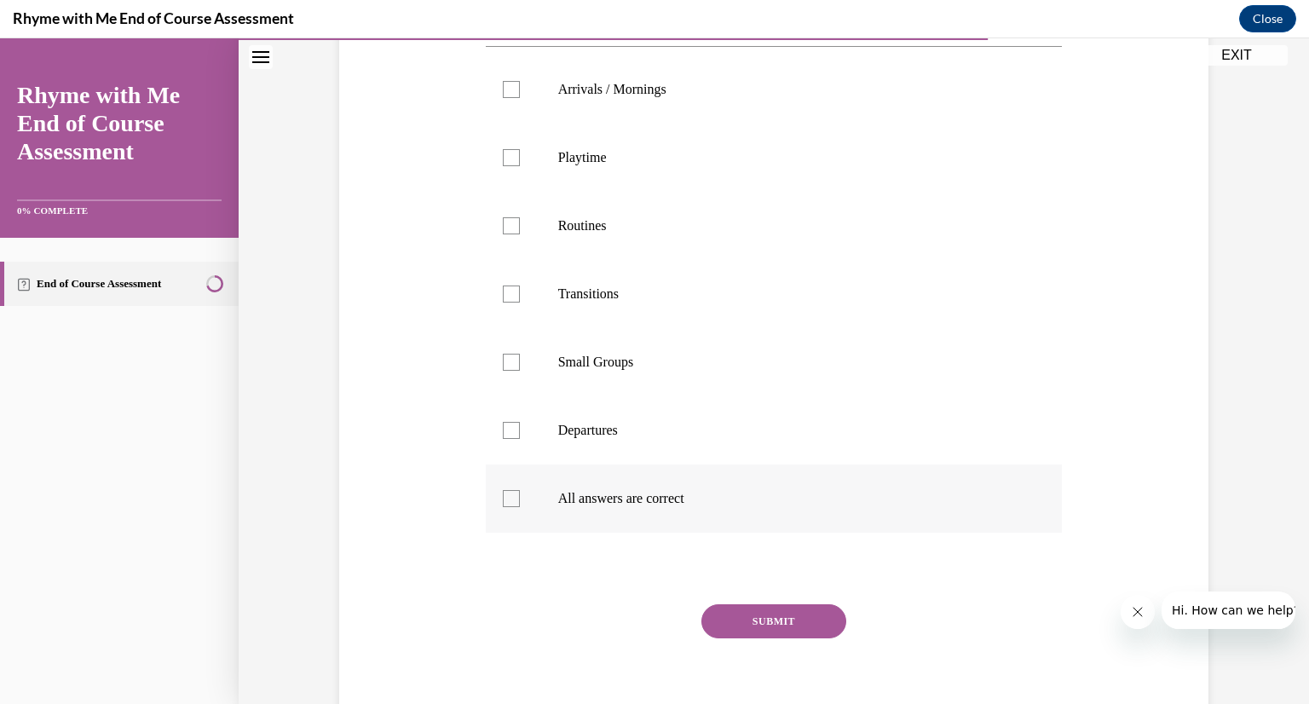
click at [515, 502] on div at bounding box center [511, 498] width 17 height 17
click at [515, 502] on input "All answers are correct" at bounding box center [511, 498] width 17 height 17
checkbox input "true"
click at [808, 622] on button "SUBMIT" at bounding box center [773, 621] width 145 height 34
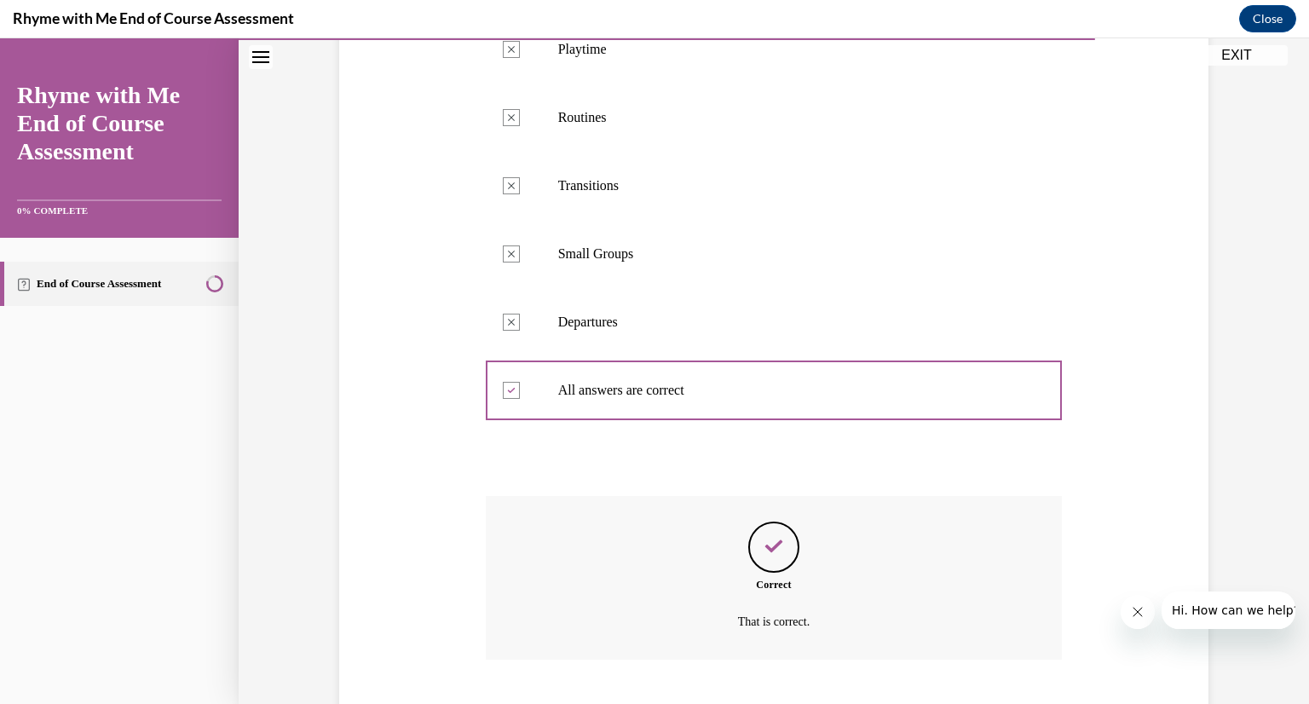
scroll to position [536, 0]
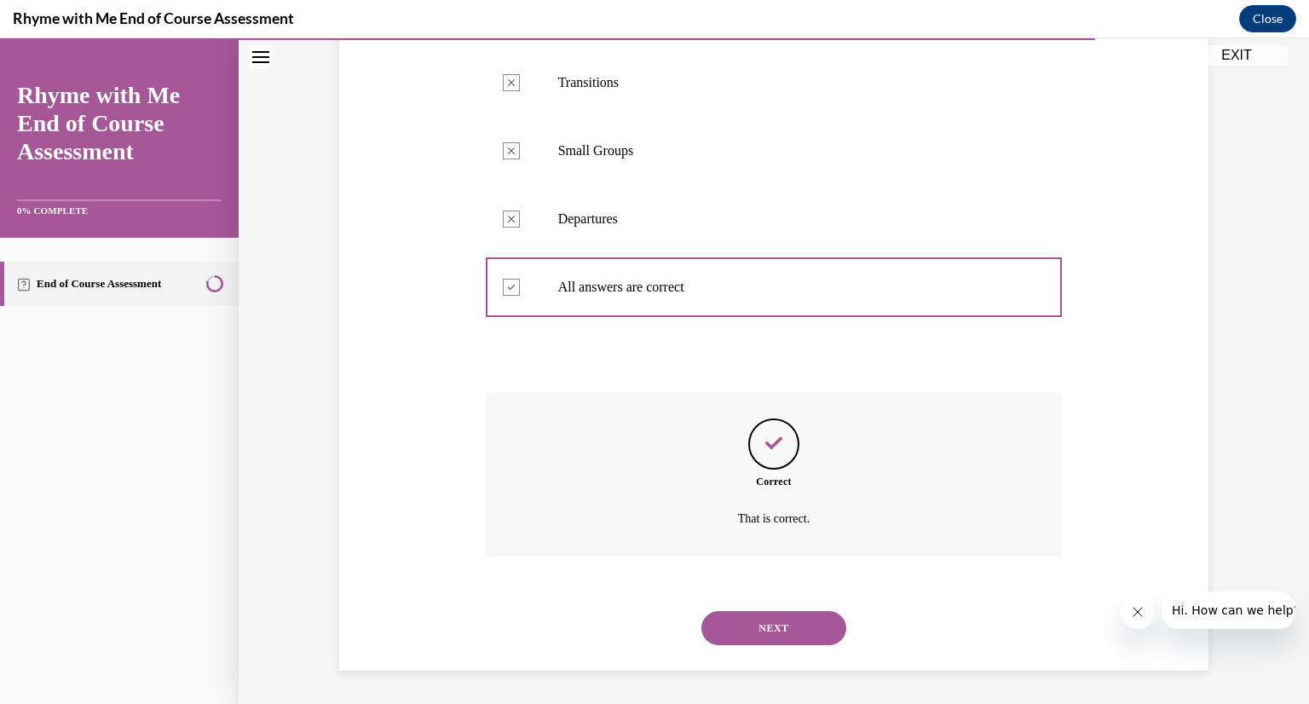
click at [764, 627] on button "NEXT" at bounding box center [773, 628] width 145 height 34
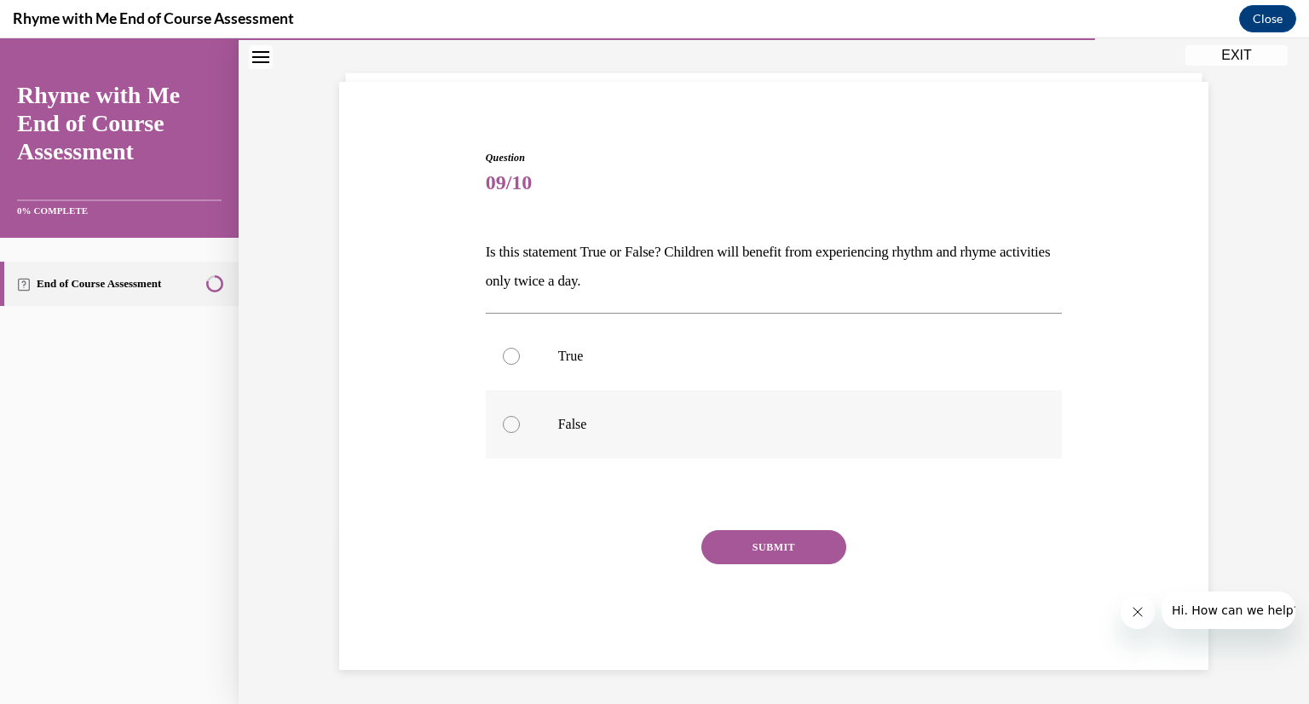
click at [518, 423] on div at bounding box center [511, 424] width 17 height 17
click at [518, 423] on input "False" at bounding box center [511, 424] width 17 height 17
radio input "true"
click at [818, 547] on button "SUBMIT" at bounding box center [773, 547] width 145 height 34
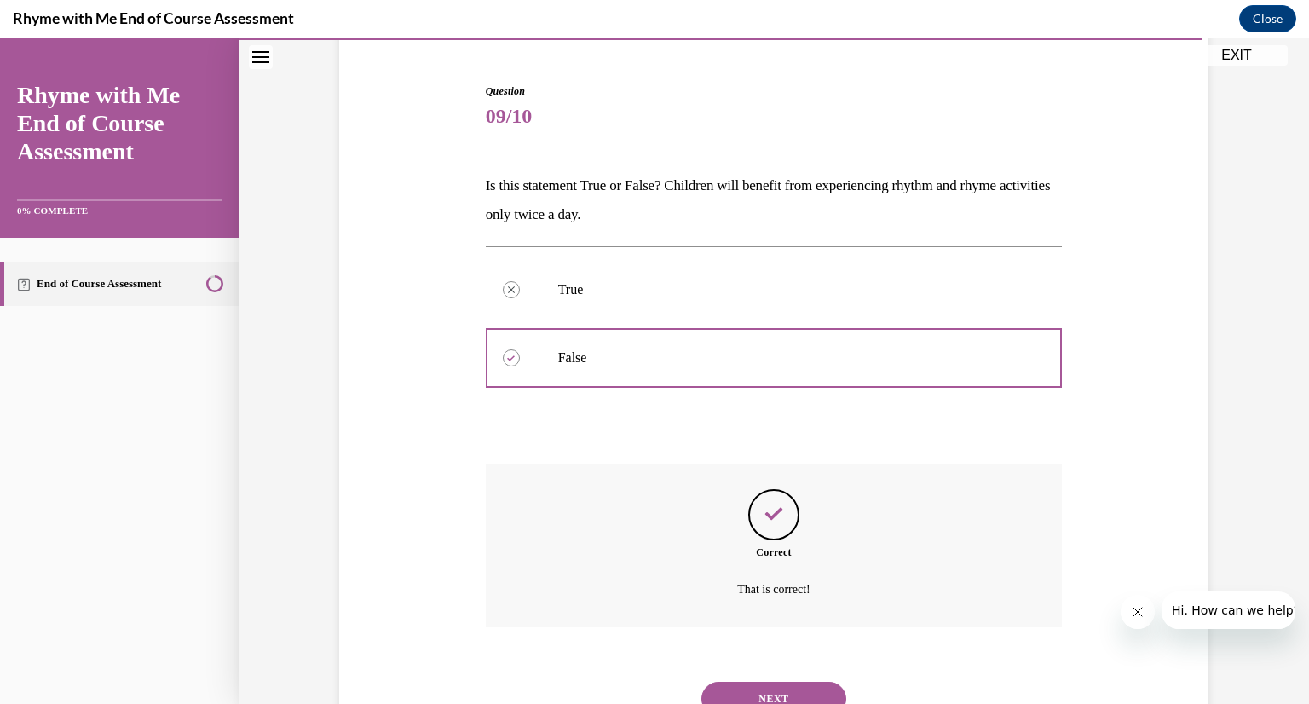
scroll to position [225, 0]
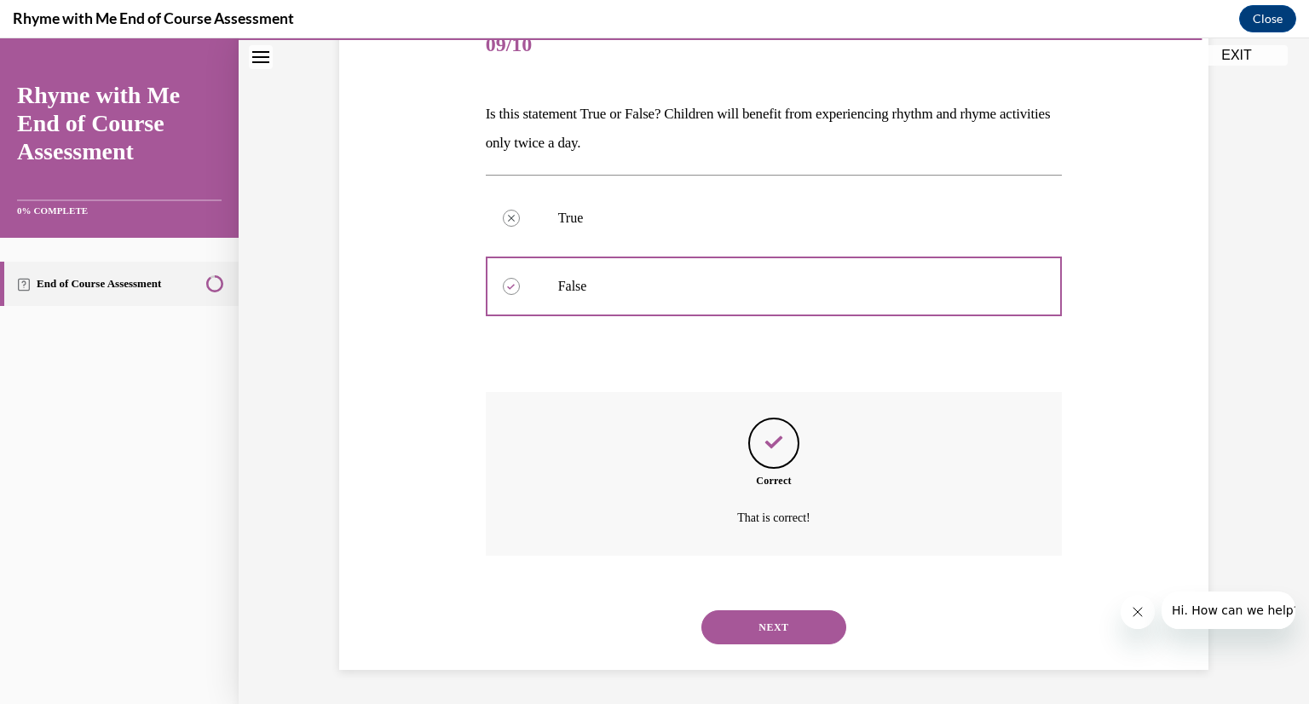
click at [801, 625] on button "NEXT" at bounding box center [773, 627] width 145 height 34
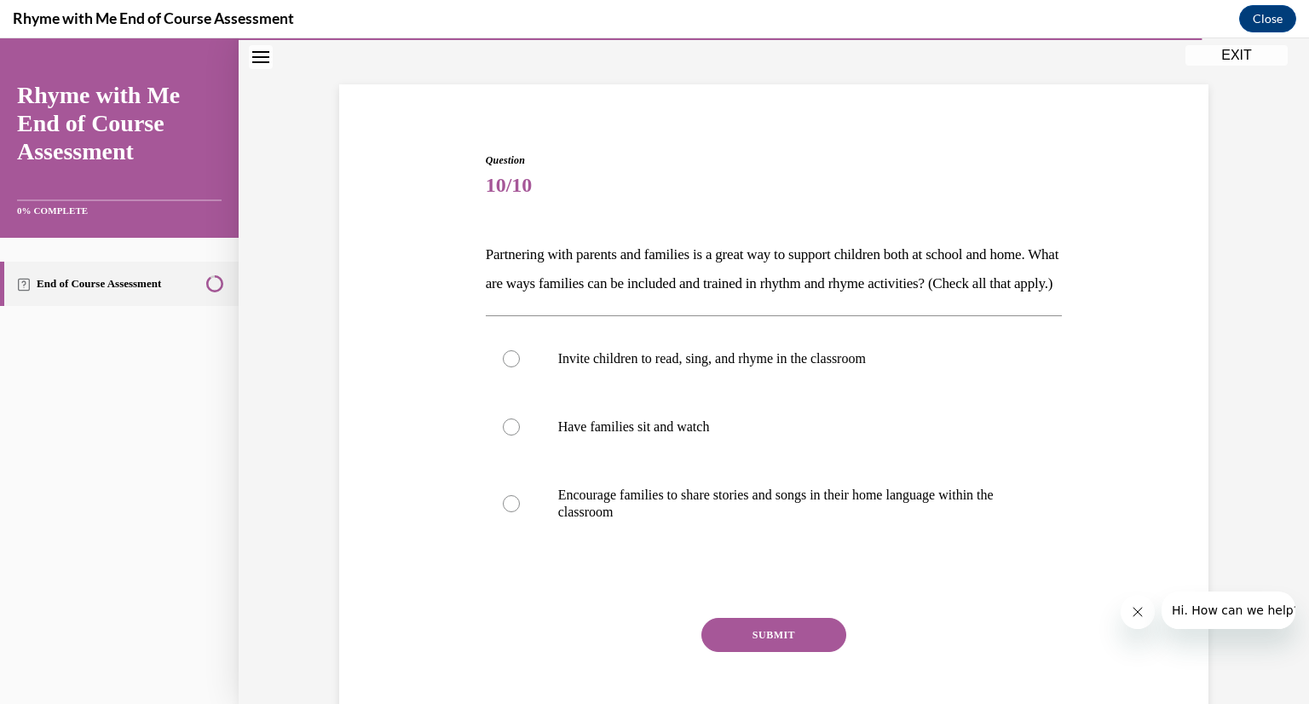
scroll to position [87, 0]
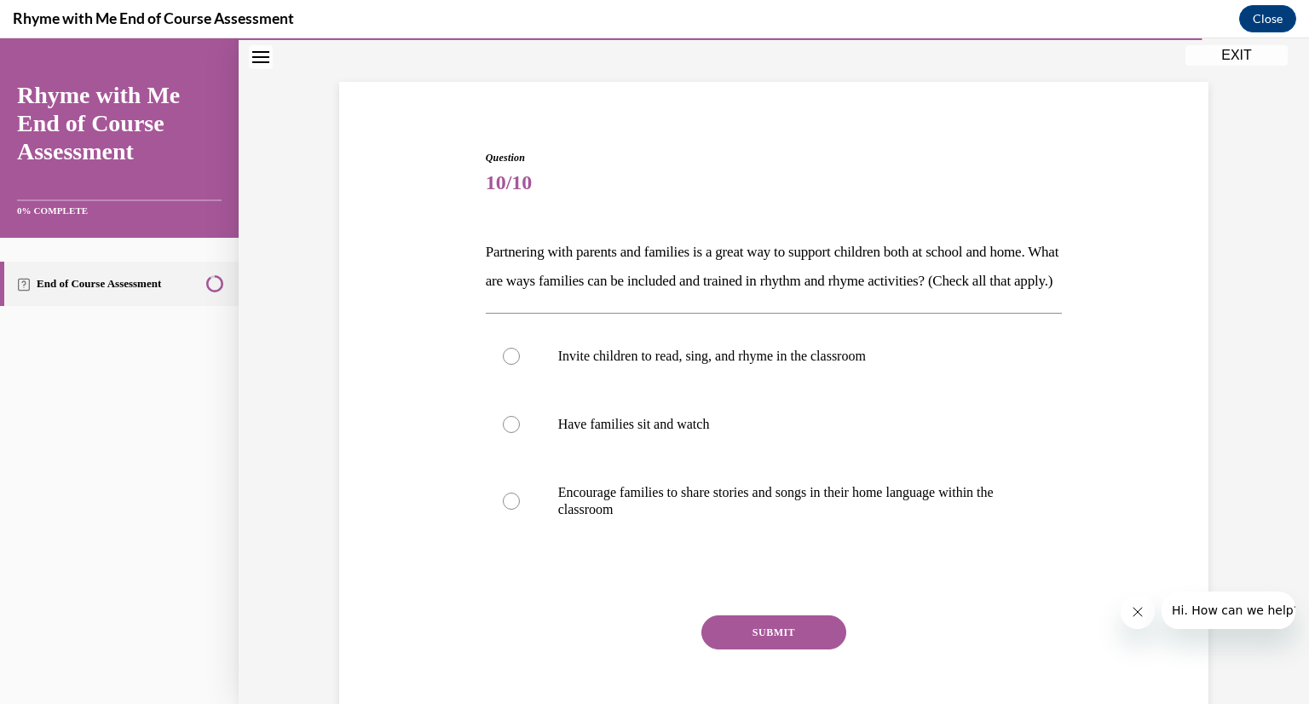
click at [794, 649] on button "SUBMIT" at bounding box center [773, 632] width 145 height 34
click at [469, 435] on div "Question 10/10 Partnering with parents and families is a great way to support c…" at bounding box center [774, 427] width 878 height 656
click at [521, 384] on label "Invite children to read, sing, and rhyme in the classroom" at bounding box center [774, 356] width 577 height 68
click at [520, 365] on input "Invite children to read, sing, and rhyme in the classroom" at bounding box center [511, 356] width 17 height 17
radio input "true"
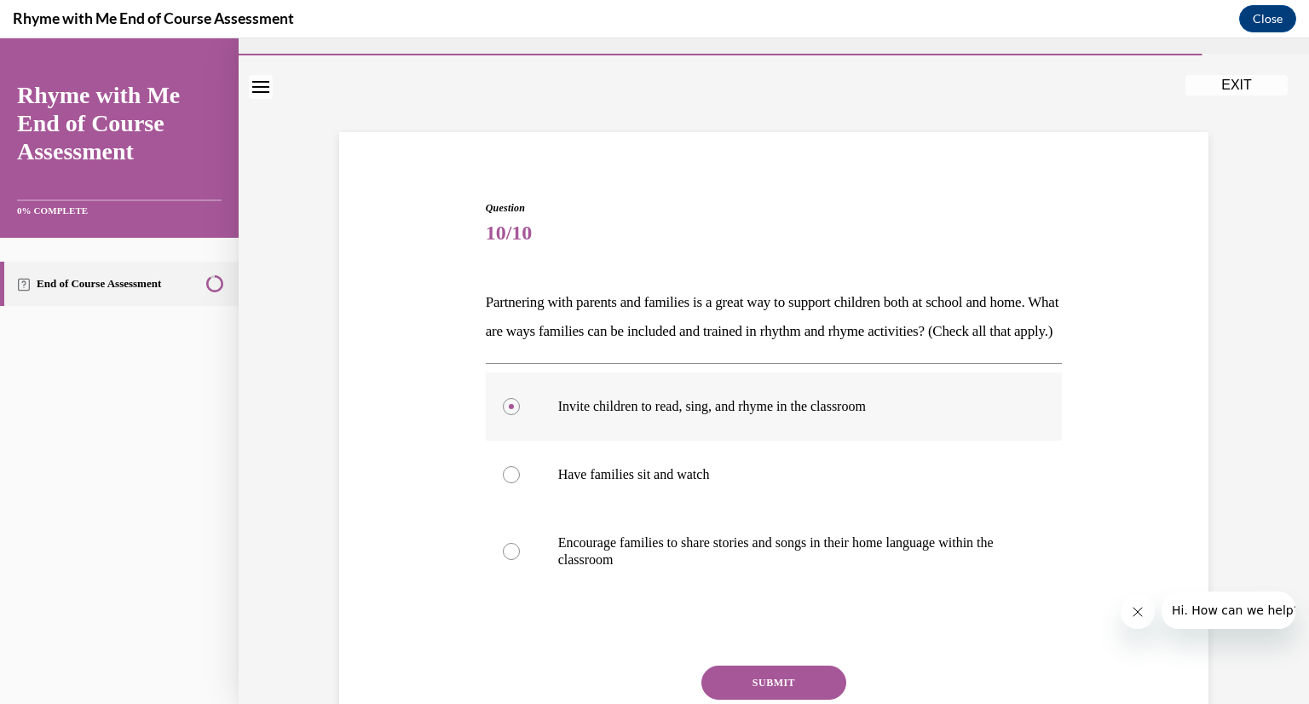
scroll to position [0, 0]
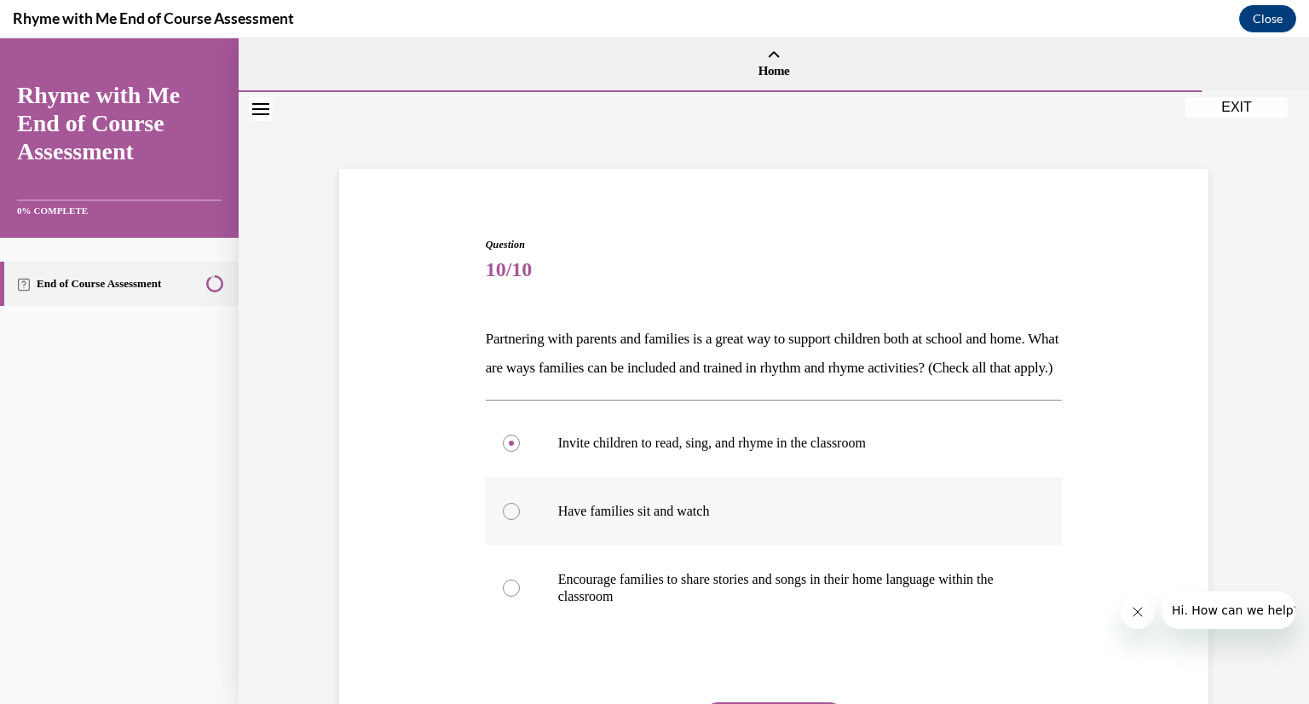
click at [515, 520] on div at bounding box center [511, 511] width 17 height 17
click at [515, 520] on input "Have families sit and watch" at bounding box center [511, 511] width 17 height 17
radio input "true"
click at [503, 597] on div at bounding box center [511, 588] width 17 height 17
click at [503, 597] on input "Encourage families to share stories and songs in their home language within the…" at bounding box center [511, 588] width 17 height 17
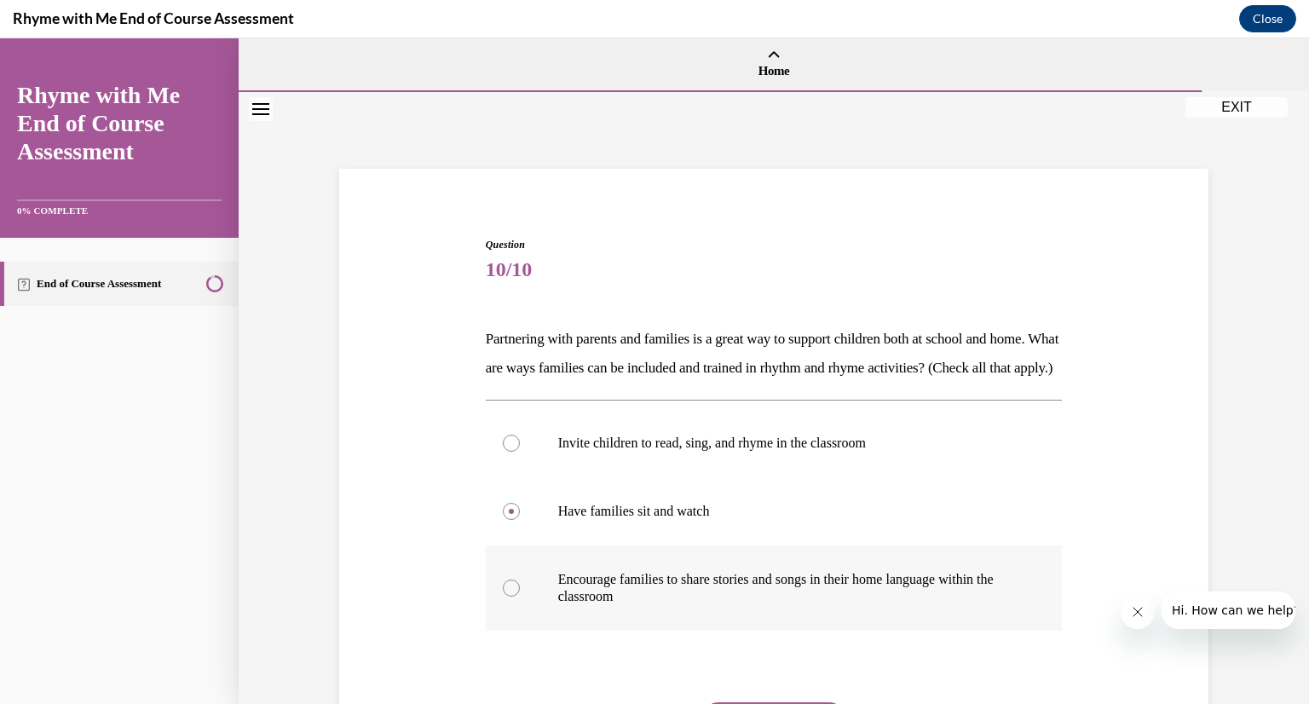
radio input "true"
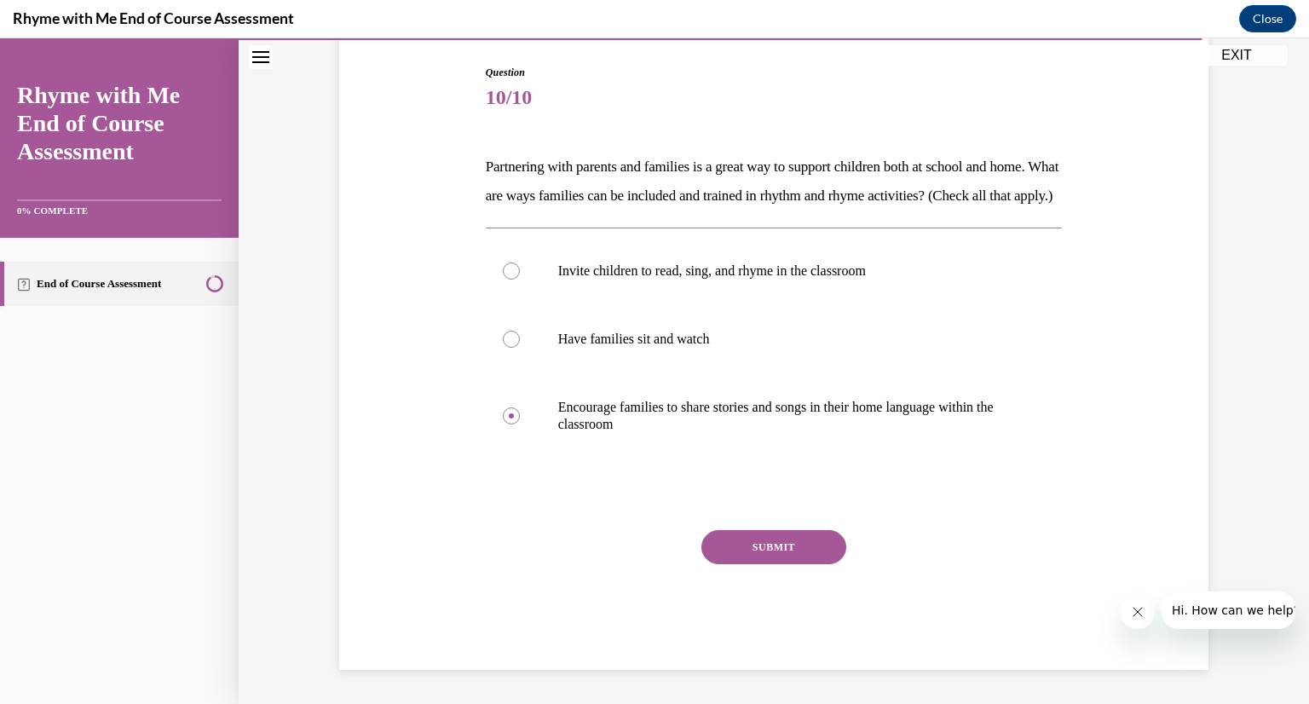
click at [775, 545] on button "SUBMIT" at bounding box center [773, 547] width 145 height 34
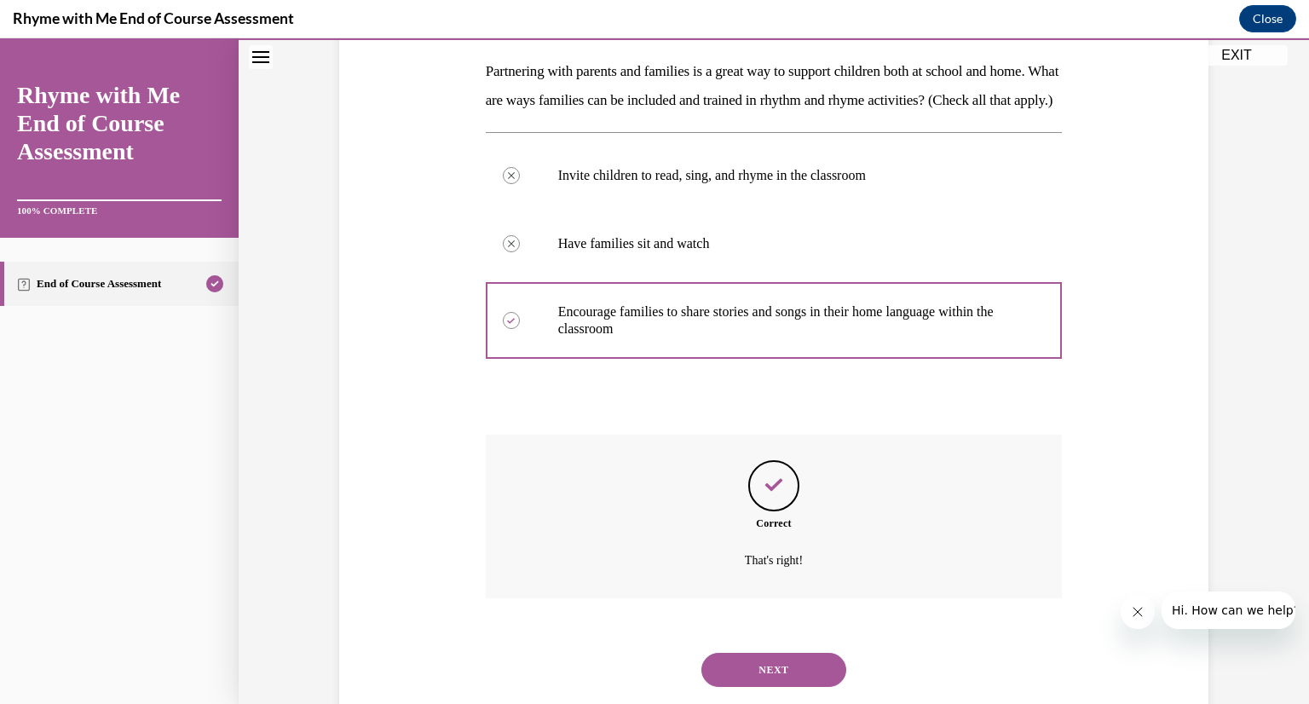
scroll to position [338, 0]
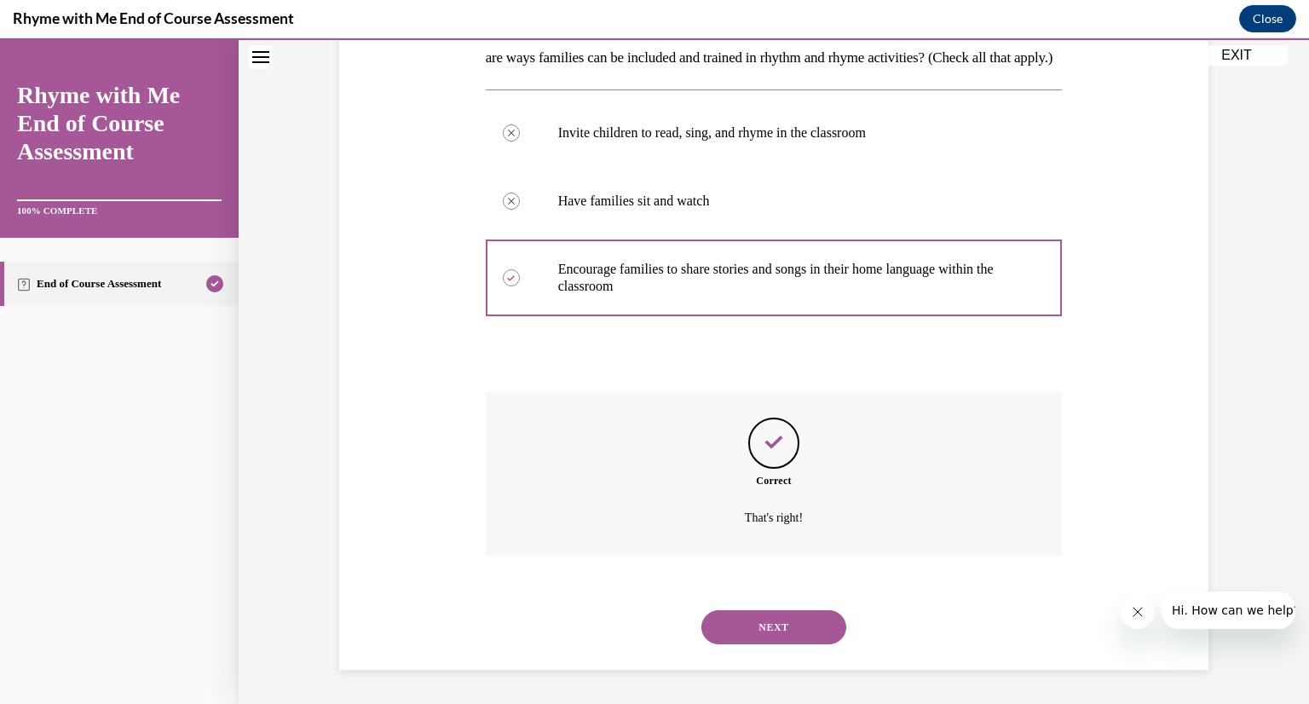
click at [784, 616] on button "NEXT" at bounding box center [773, 627] width 145 height 34
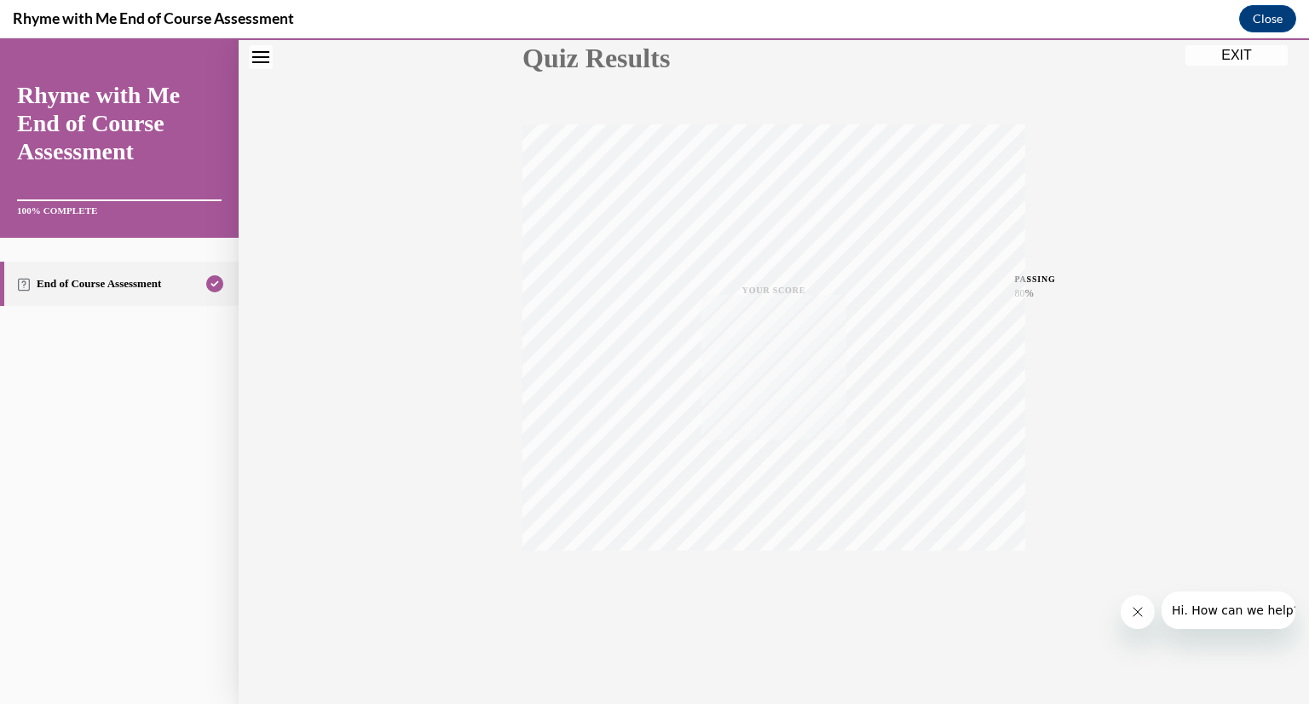
scroll to position [208, 0]
click at [1254, 55] on button "EXIT" at bounding box center [1236, 55] width 102 height 20
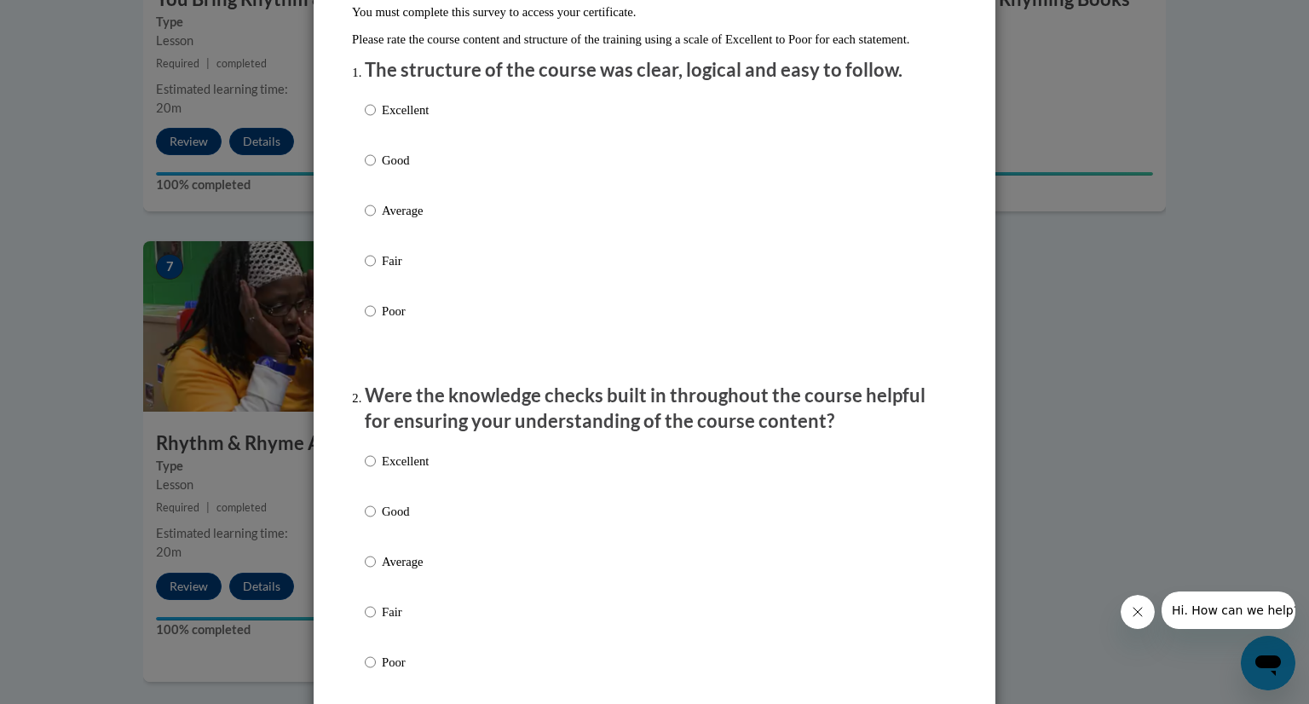
scroll to position [187, 0]
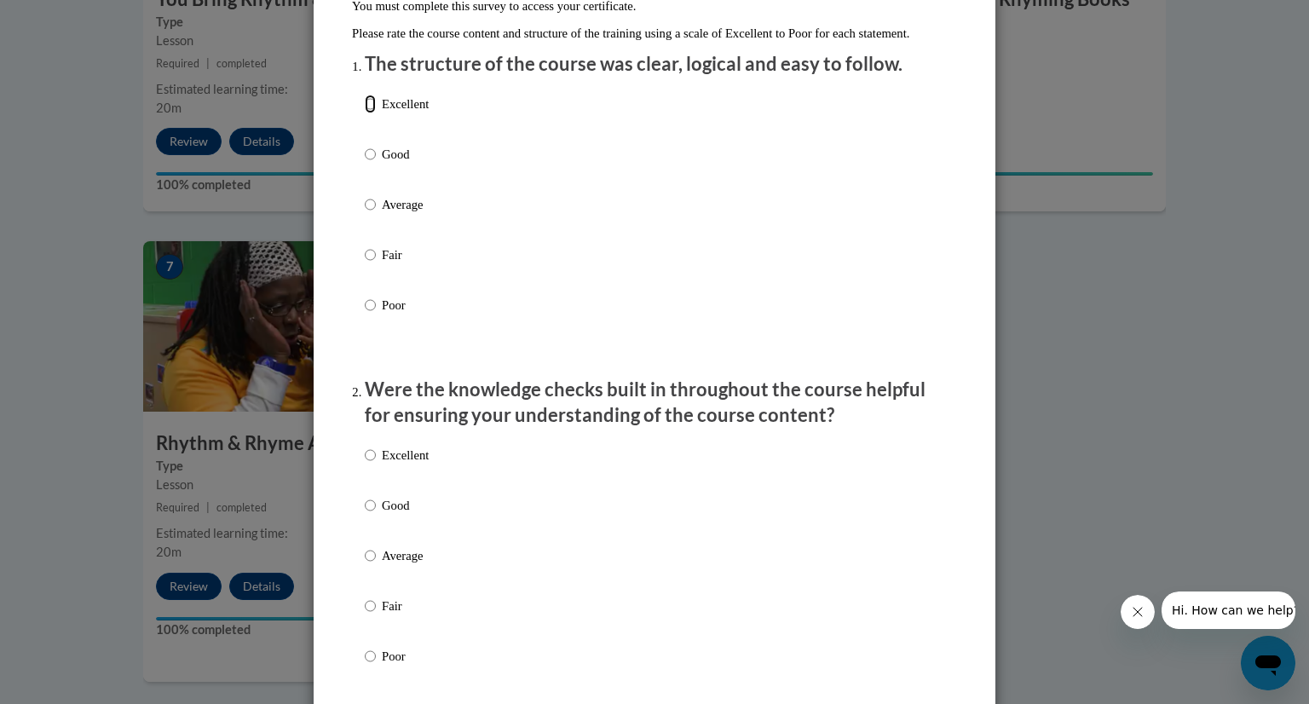
click at [368, 113] on input "Excellent" at bounding box center [370, 104] width 11 height 19
radio input "true"
click at [365, 164] on input "Good" at bounding box center [370, 154] width 11 height 19
radio input "true"
click at [365, 515] on input "Good" at bounding box center [370, 505] width 11 height 19
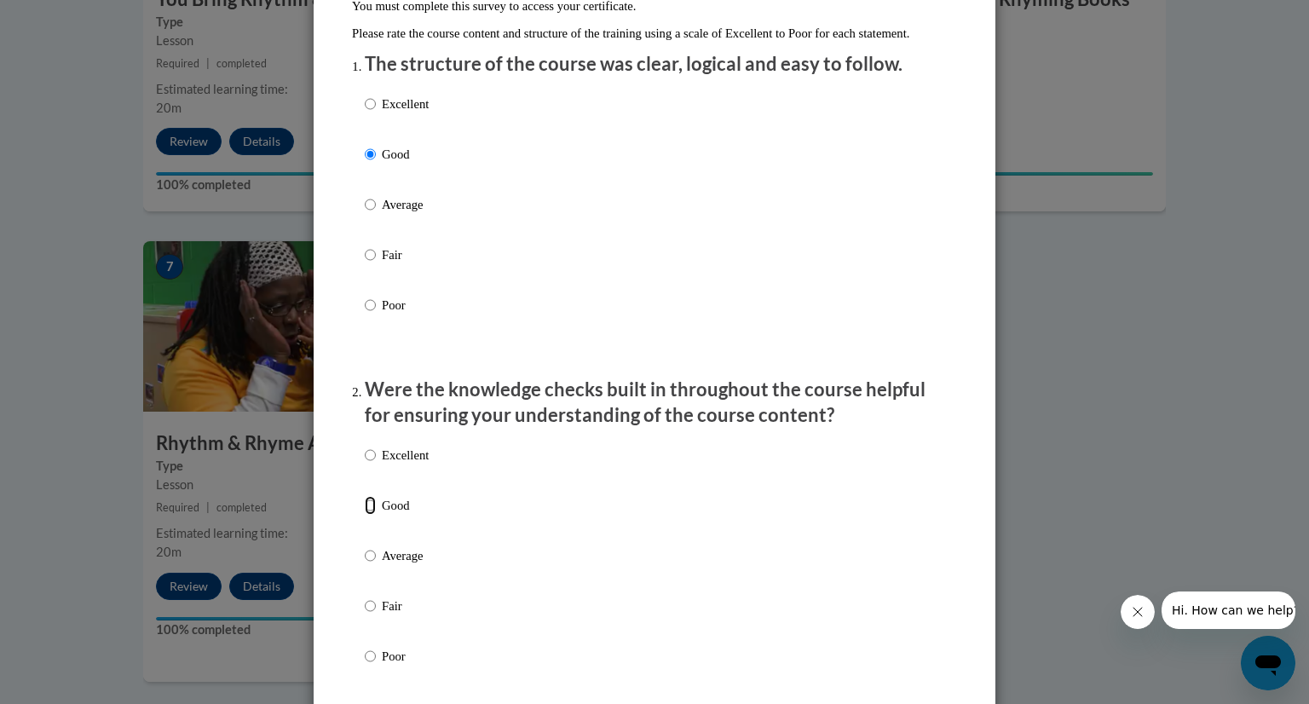
radio input "true"
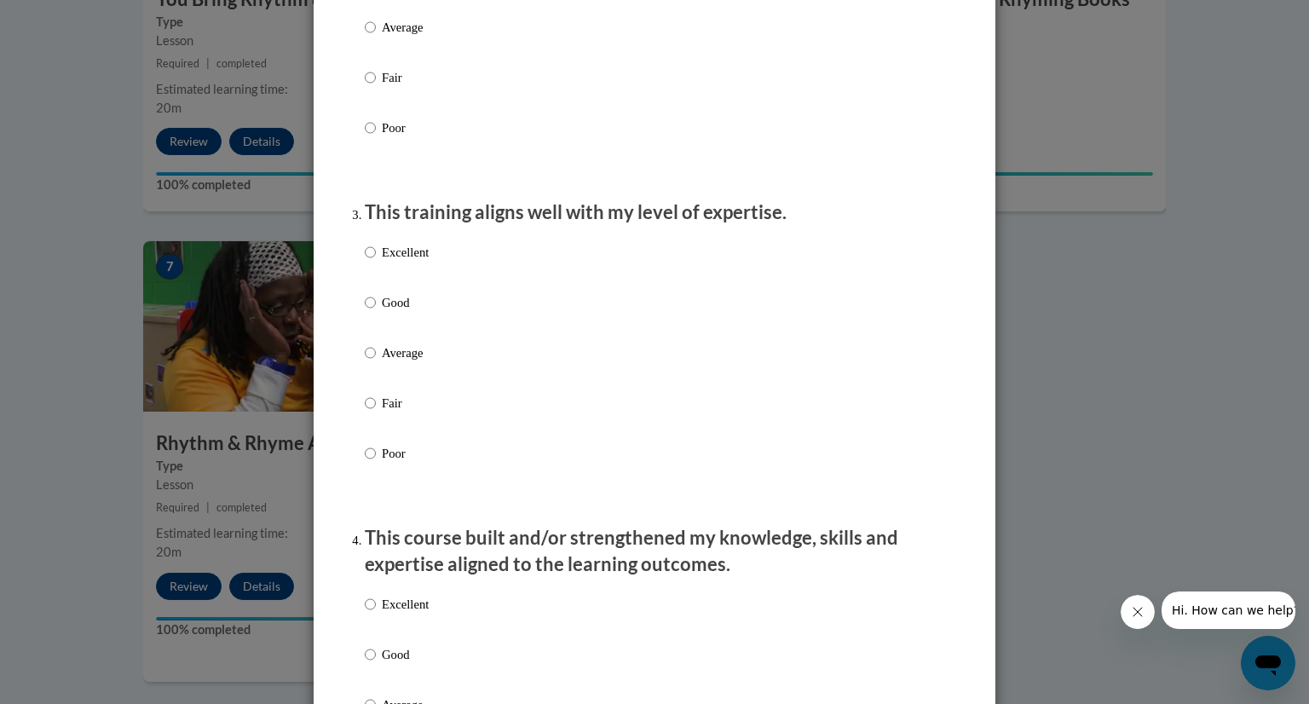
scroll to position [716, 0]
click at [372, 338] on label "Good" at bounding box center [397, 315] width 64 height 46
click at [372, 311] on input "Good" at bounding box center [370, 301] width 11 height 19
radio input "true"
click at [365, 361] on input "Average" at bounding box center [370, 352] width 11 height 19
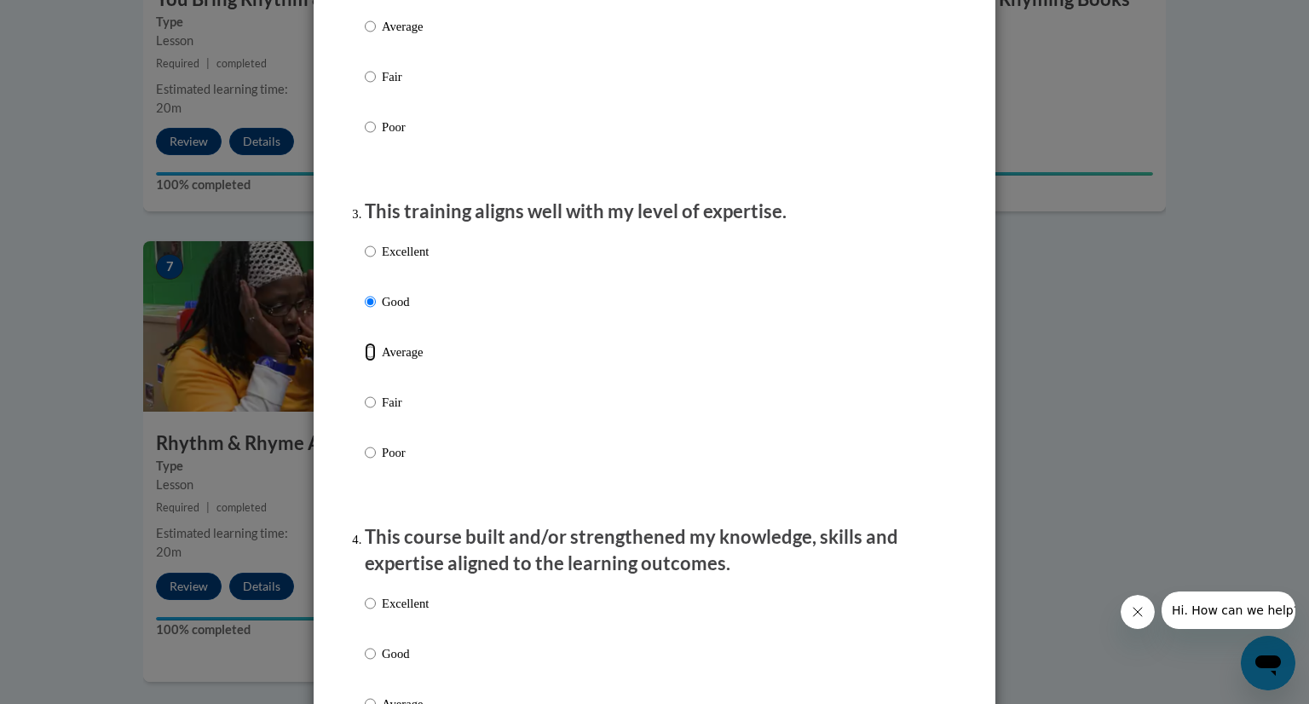
radio input "true"
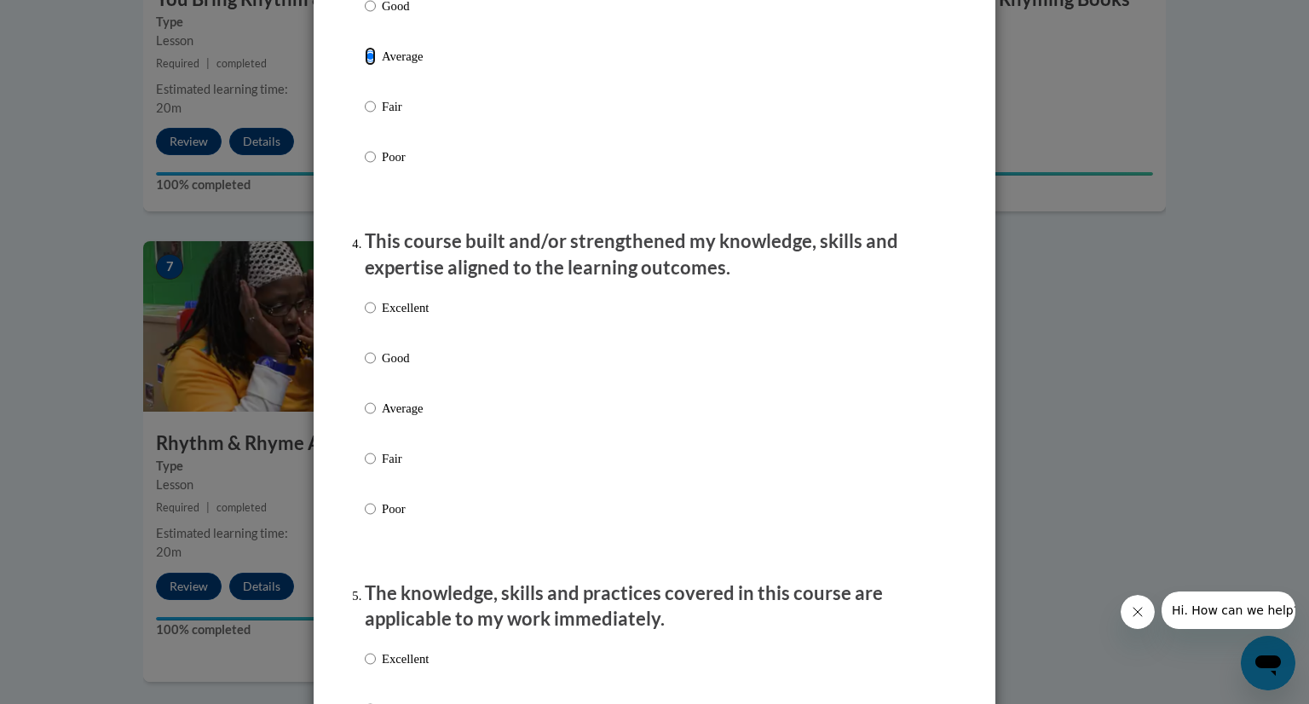
scroll to position [1007, 0]
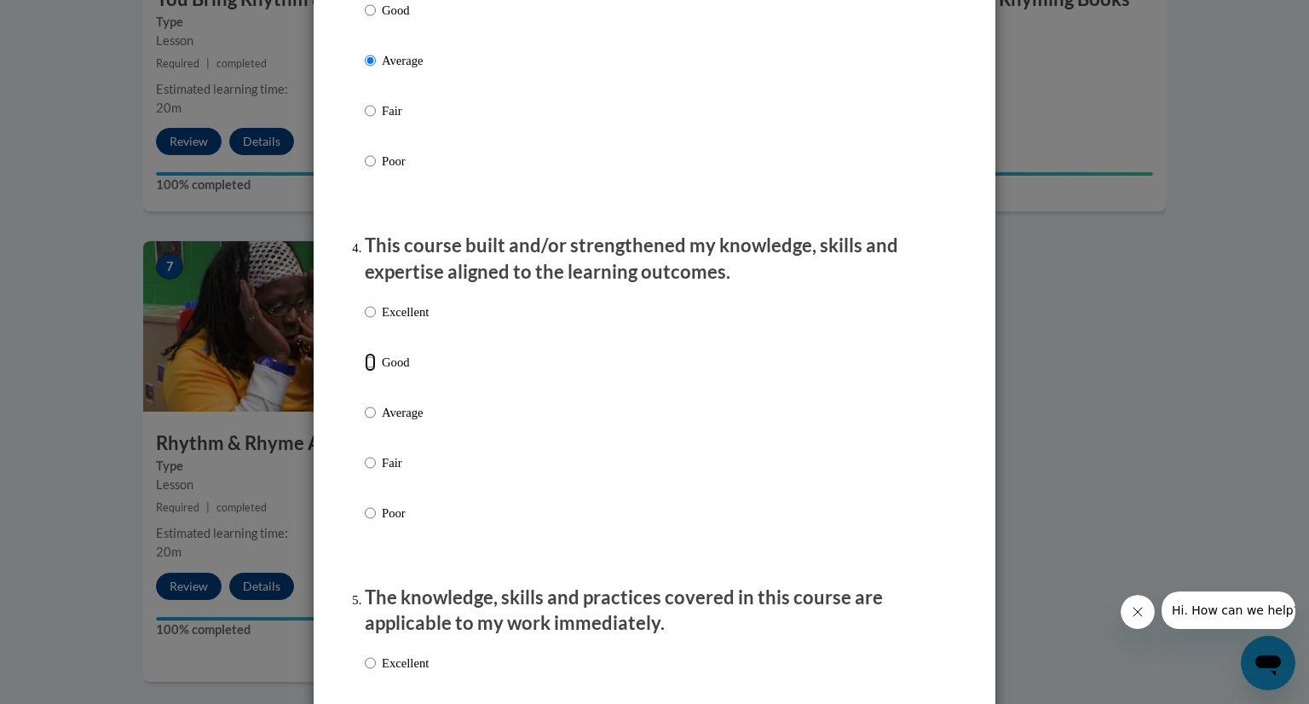
click at [367, 372] on input "Good" at bounding box center [370, 362] width 11 height 19
radio input "true"
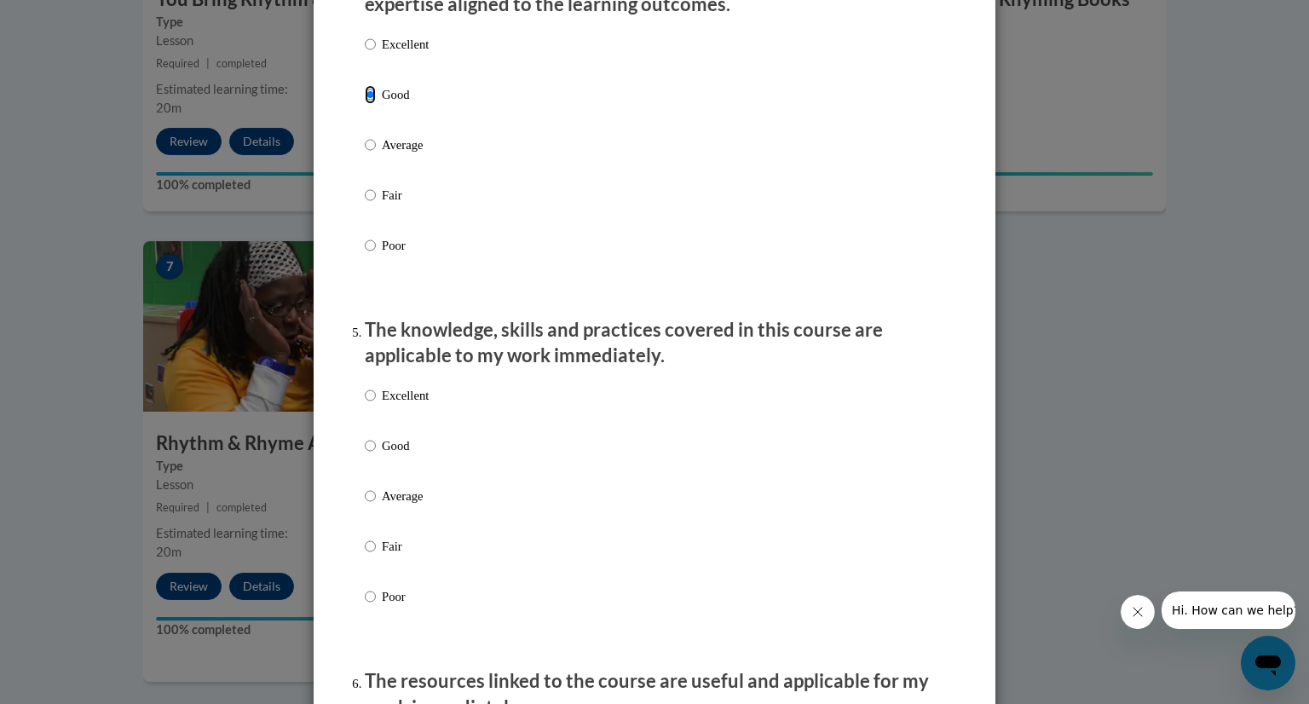
scroll to position [1272, 0]
click at [367, 508] on input "Average" at bounding box center [370, 498] width 11 height 19
radio input "true"
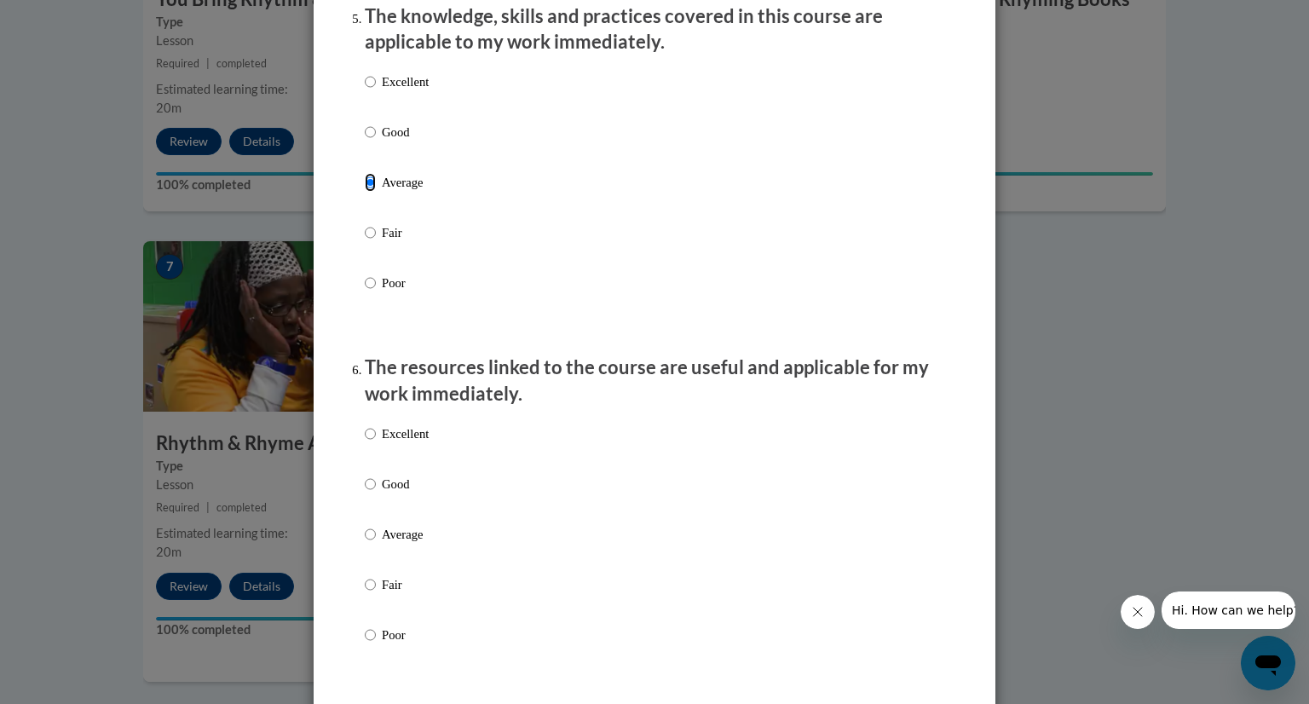
scroll to position [1593, 0]
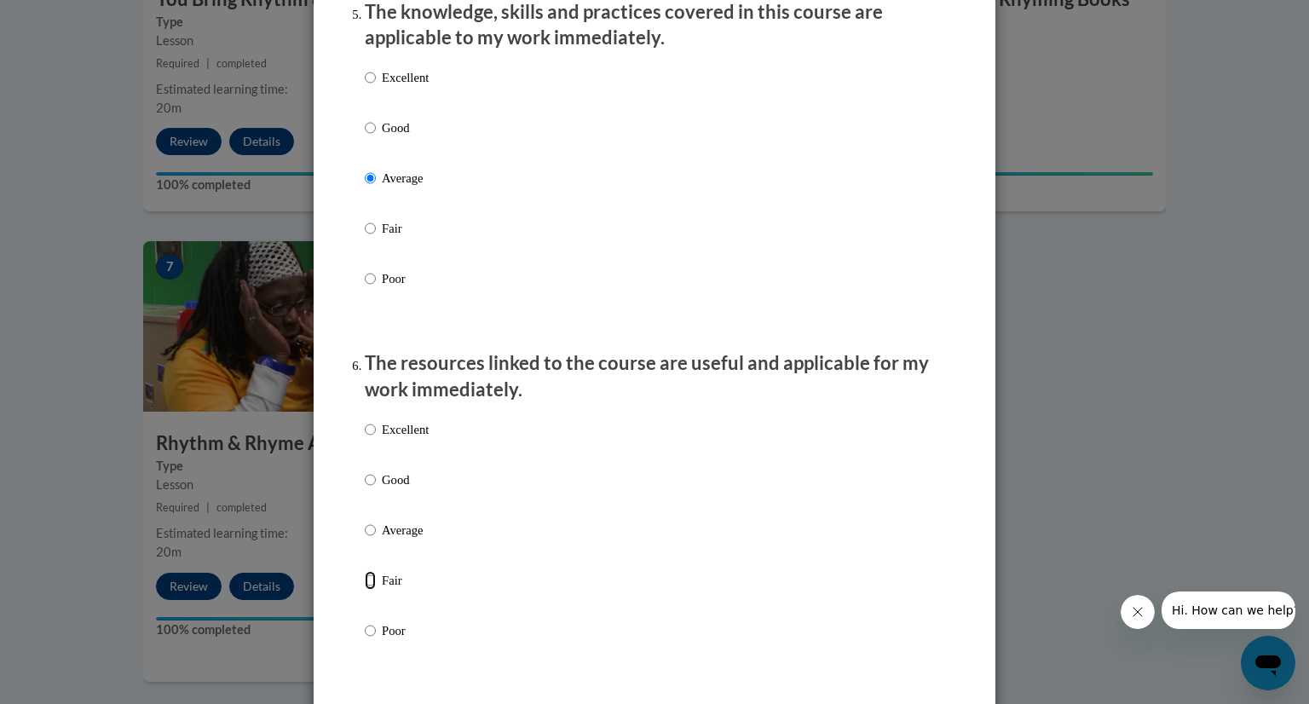
click at [368, 590] on input "Fair" at bounding box center [370, 580] width 11 height 19
radio input "true"
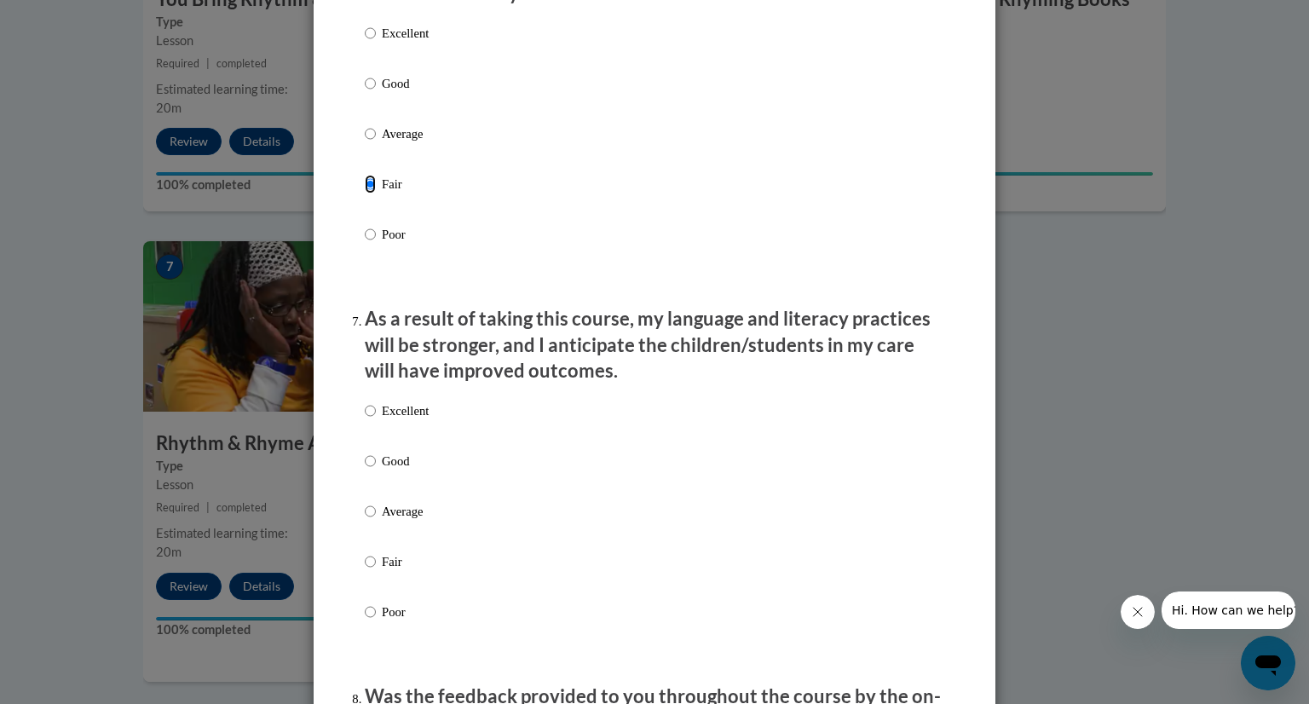
scroll to position [2008, 0]
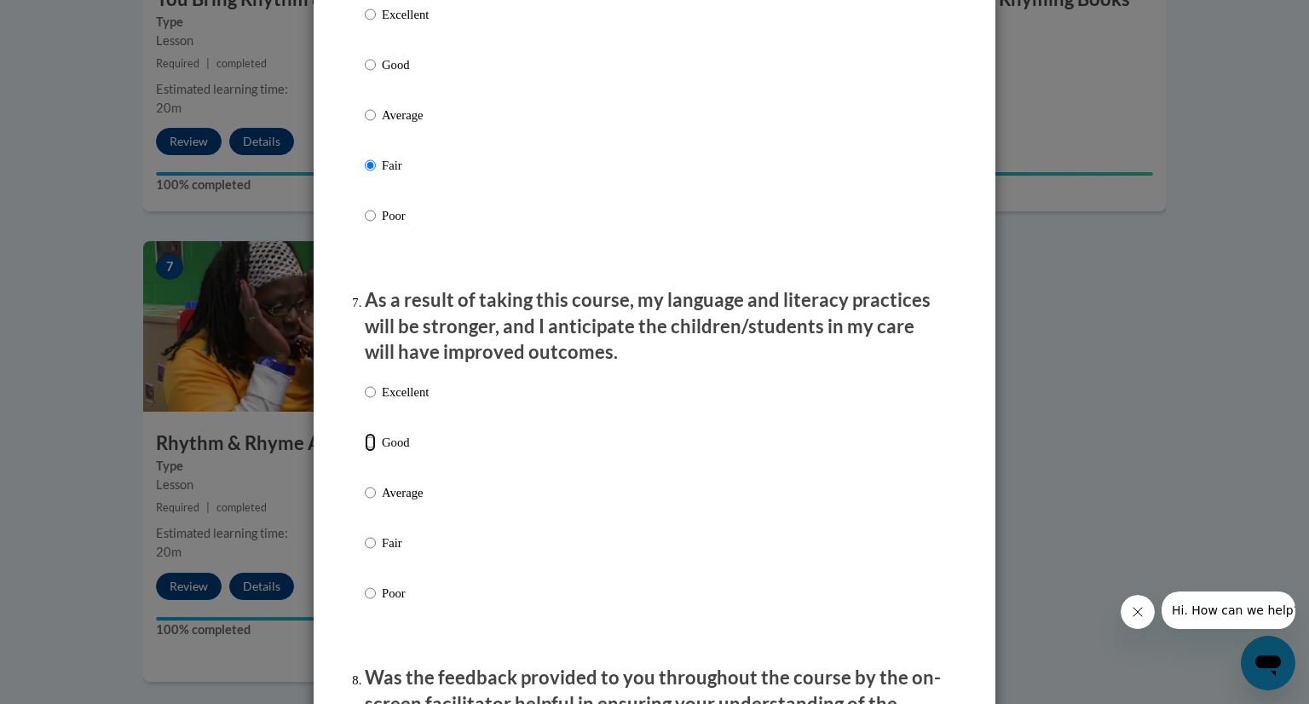
click at [369, 452] on input "Good" at bounding box center [370, 442] width 11 height 19
radio input "true"
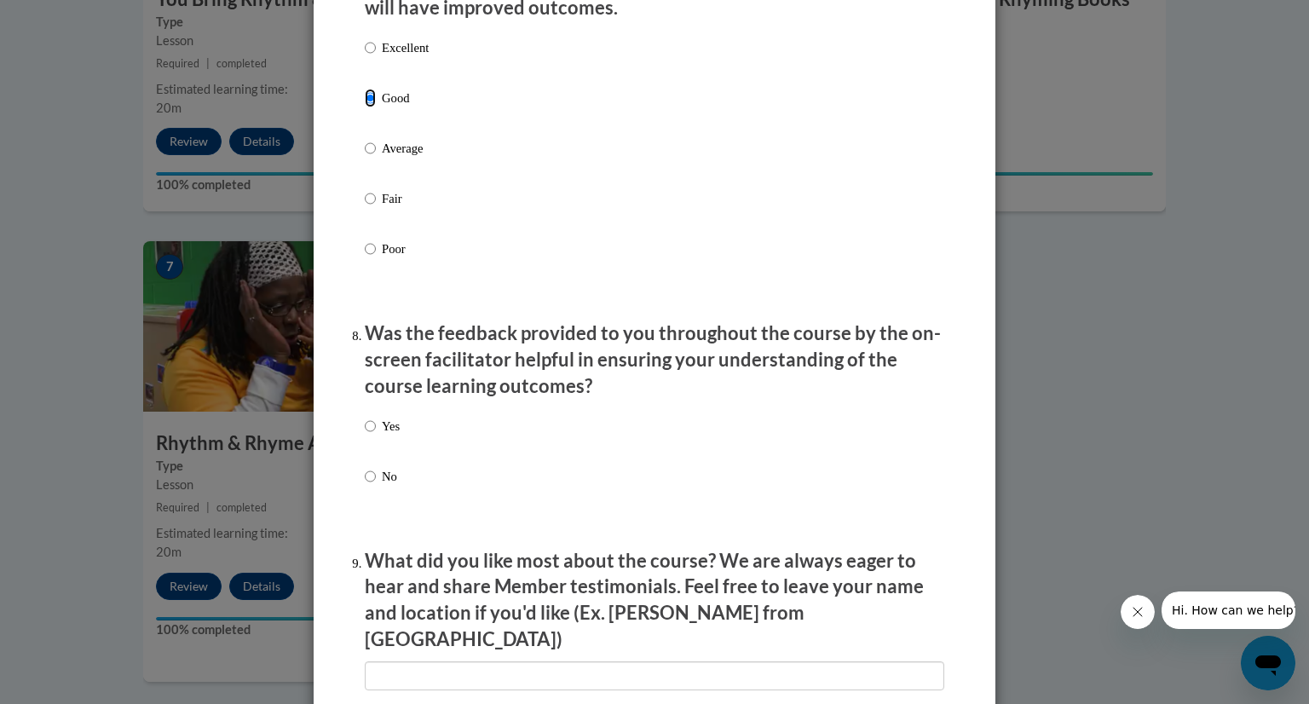
scroll to position [2367, 0]
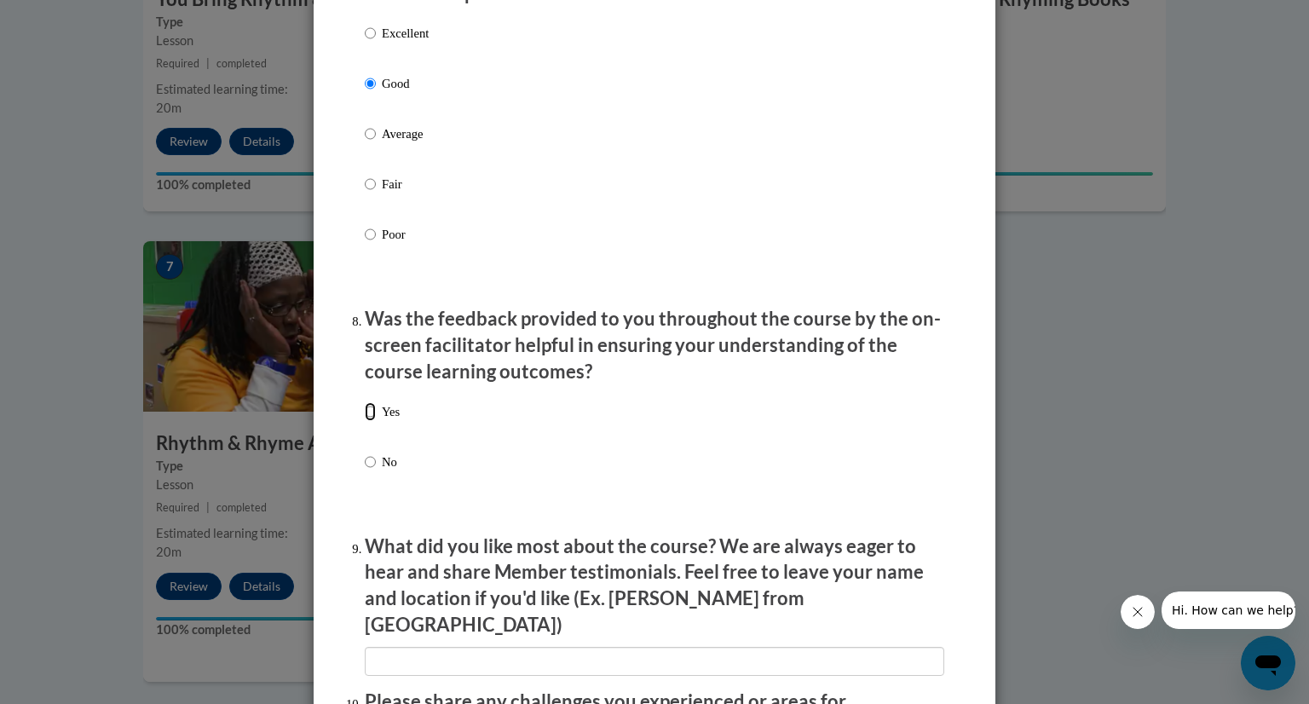
click at [370, 419] on input "Yes" at bounding box center [370, 411] width 11 height 19
radio input "true"
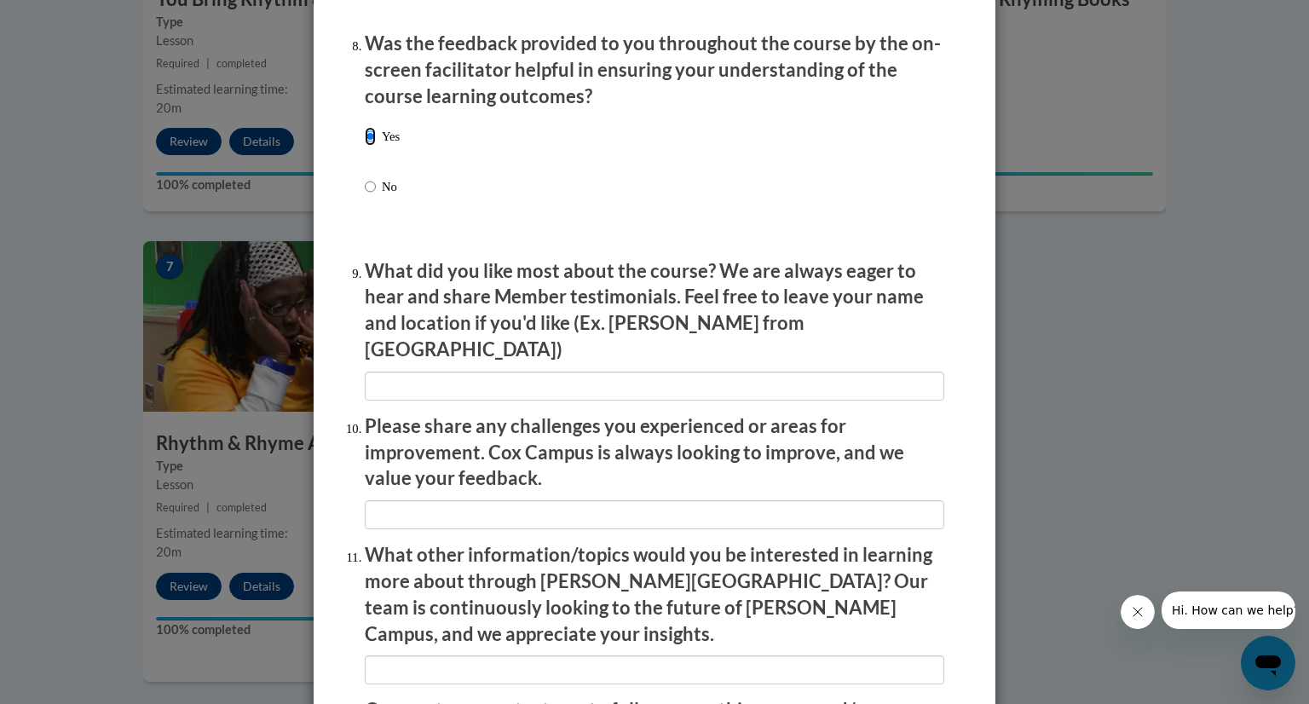
scroll to position [2645, 0]
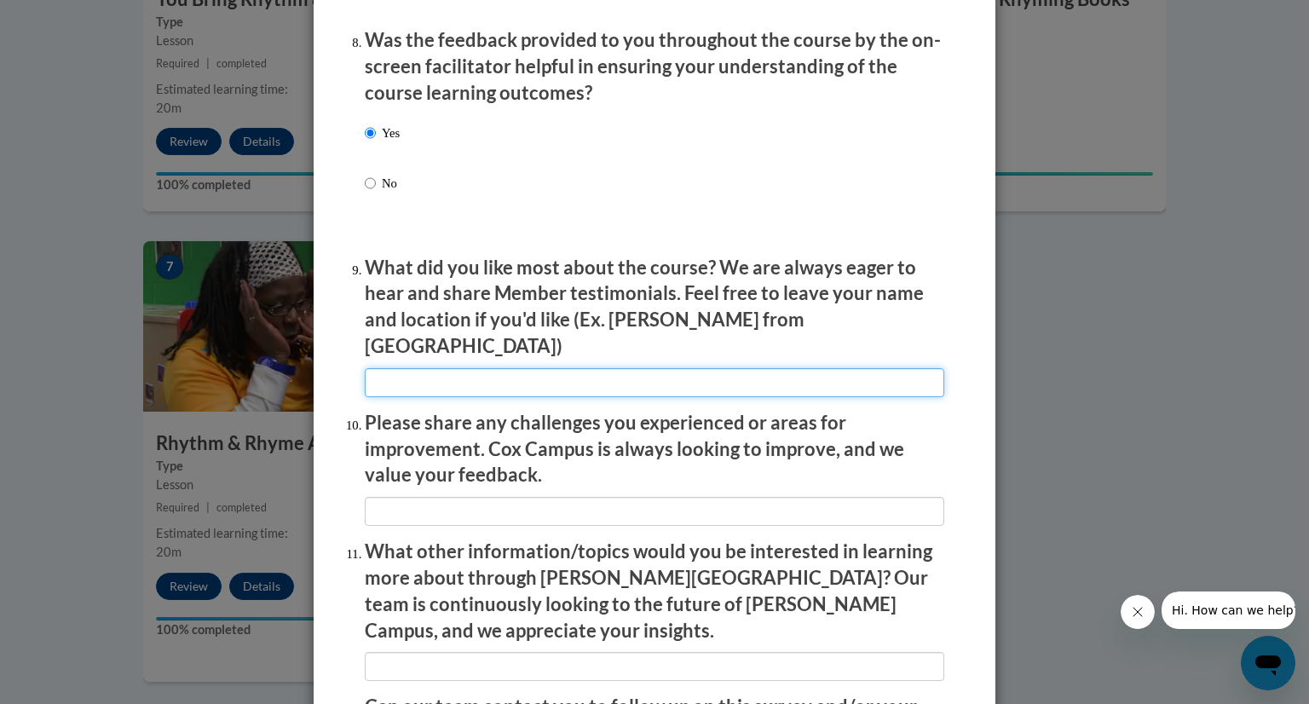
click at [595, 381] on input "textbox" at bounding box center [655, 382] width 580 height 29
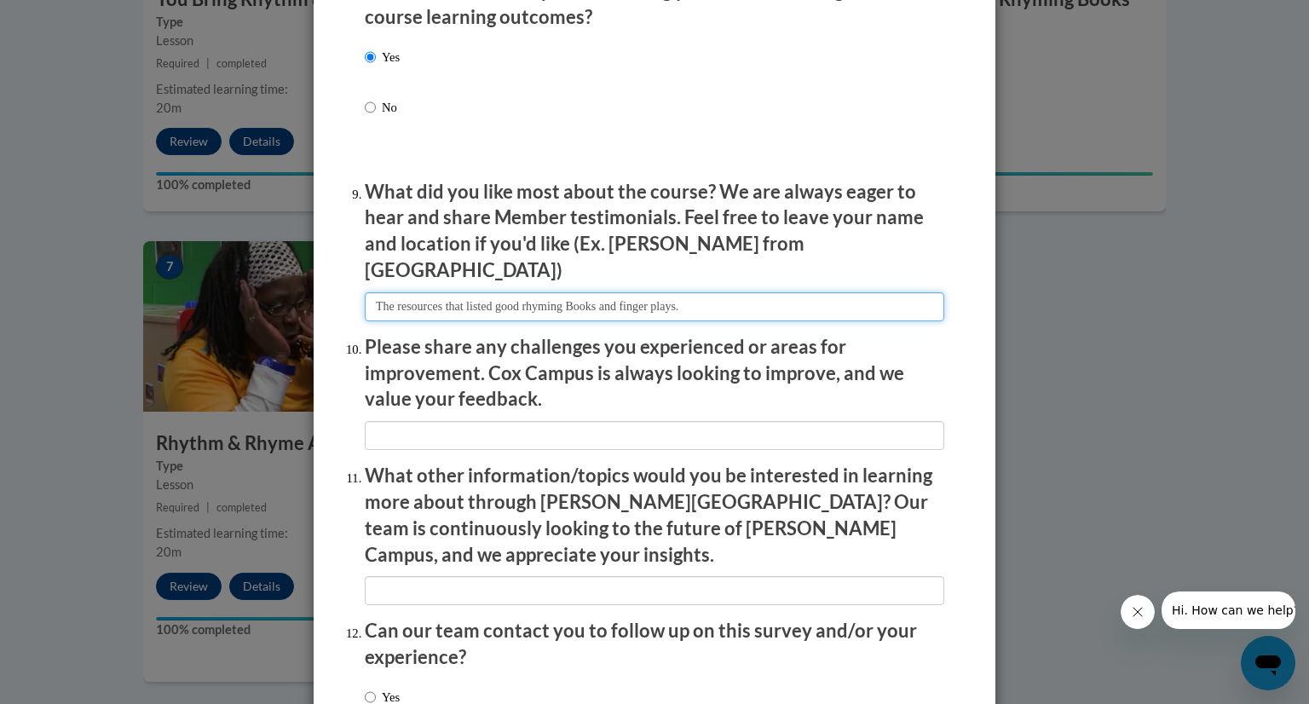
scroll to position [2724, 0]
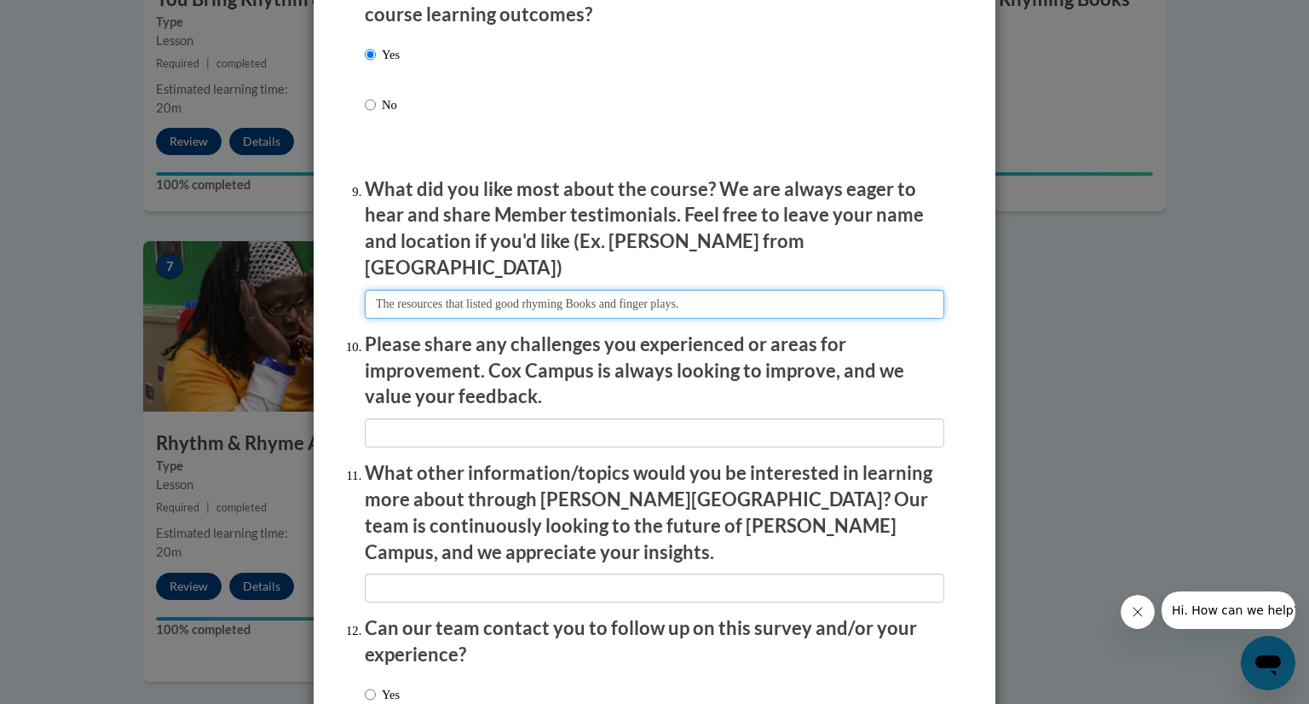
type input "The resources that listed good rhyming Books and finger plays."
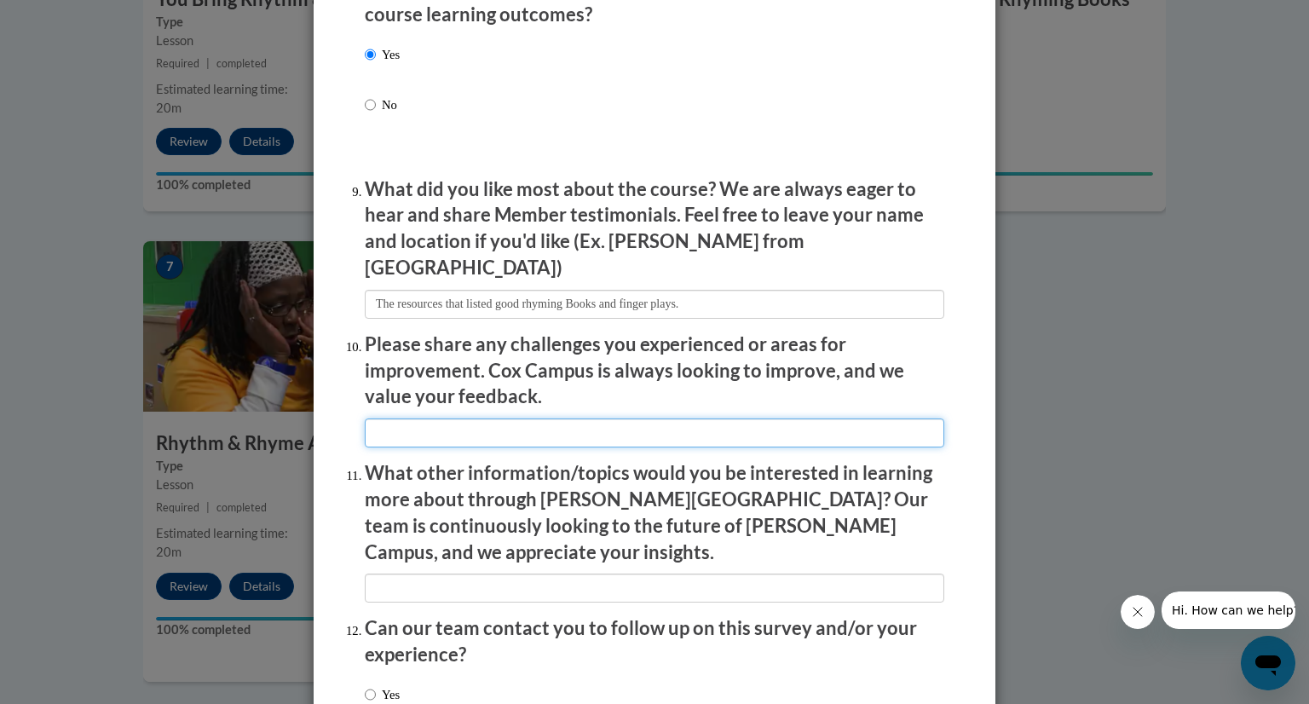
click at [666, 421] on input "textbox" at bounding box center [655, 432] width 580 height 29
type input "I teach preschool and would have preferred a focus on 3-5 year olds."
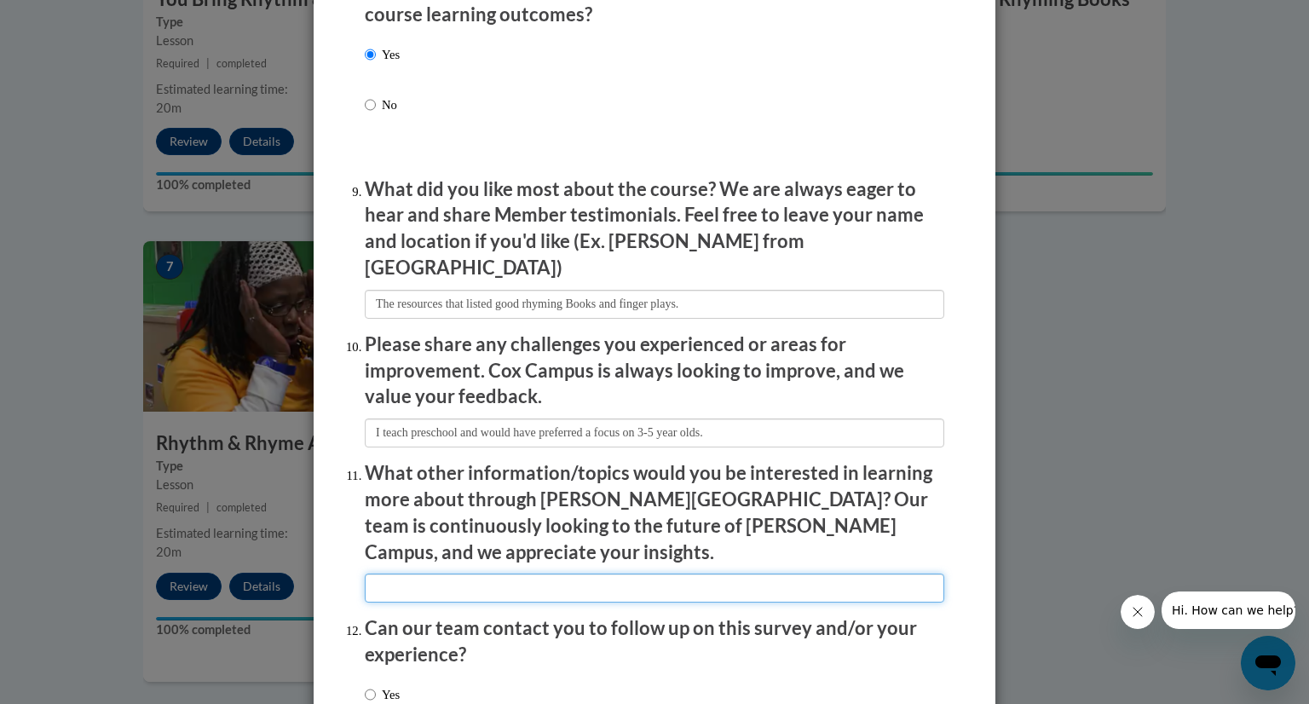
click at [591, 574] on input "textbox" at bounding box center [655, 588] width 580 height 29
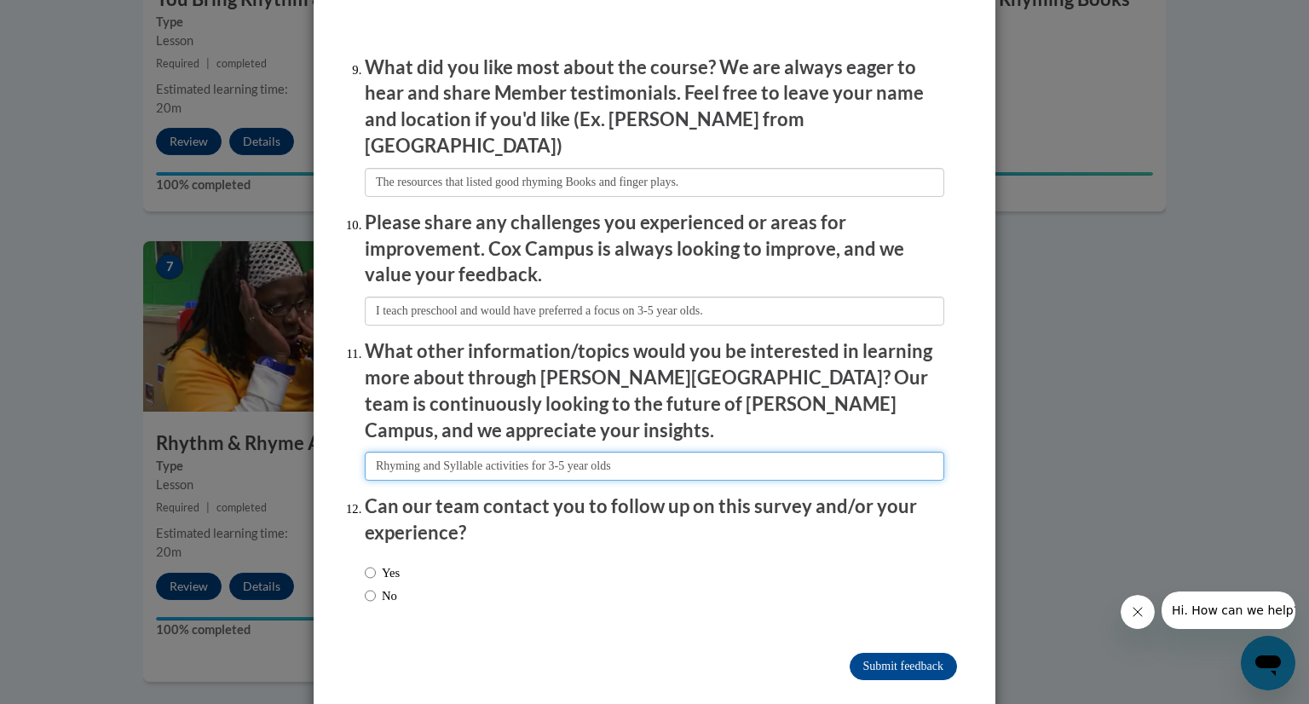
scroll to position [2845, 0]
type input "Rhyming and Syllable activities for 3-5 year olds"
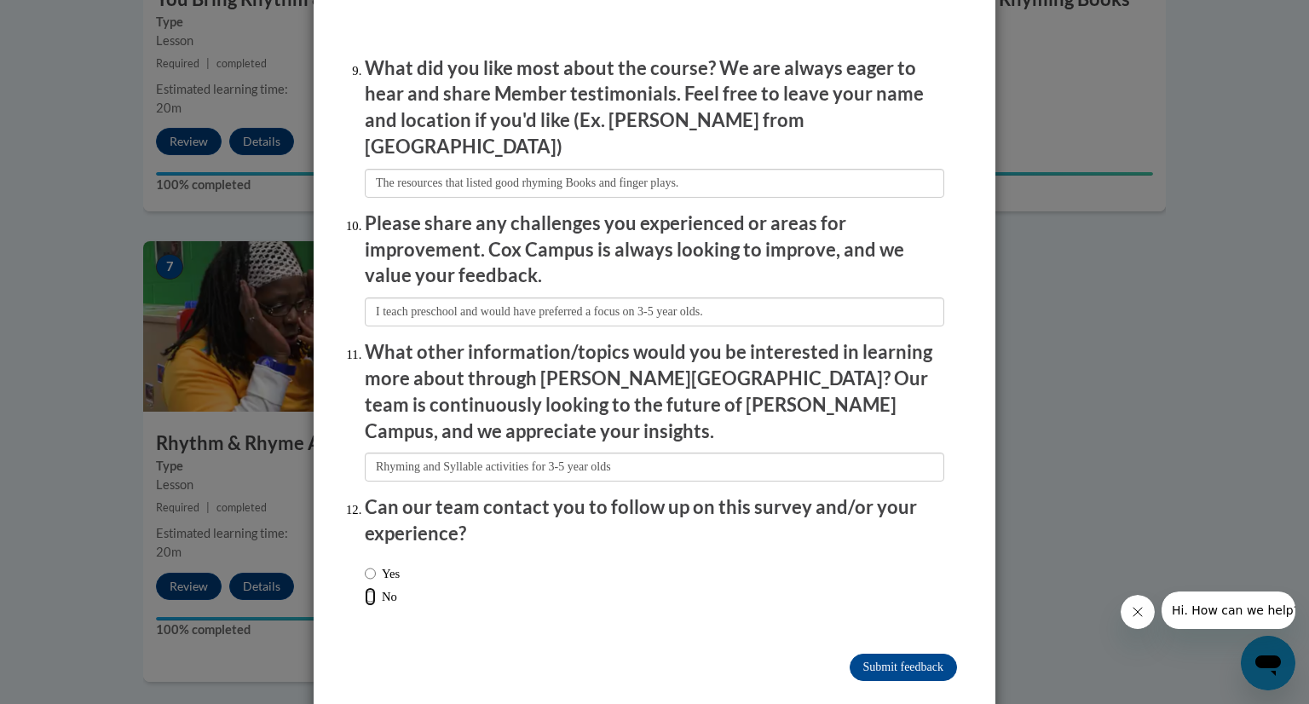
click at [370, 587] on input "No" at bounding box center [370, 596] width 11 height 19
radio input "true"
click at [908, 654] on input "Submit feedback" at bounding box center [903, 667] width 107 height 27
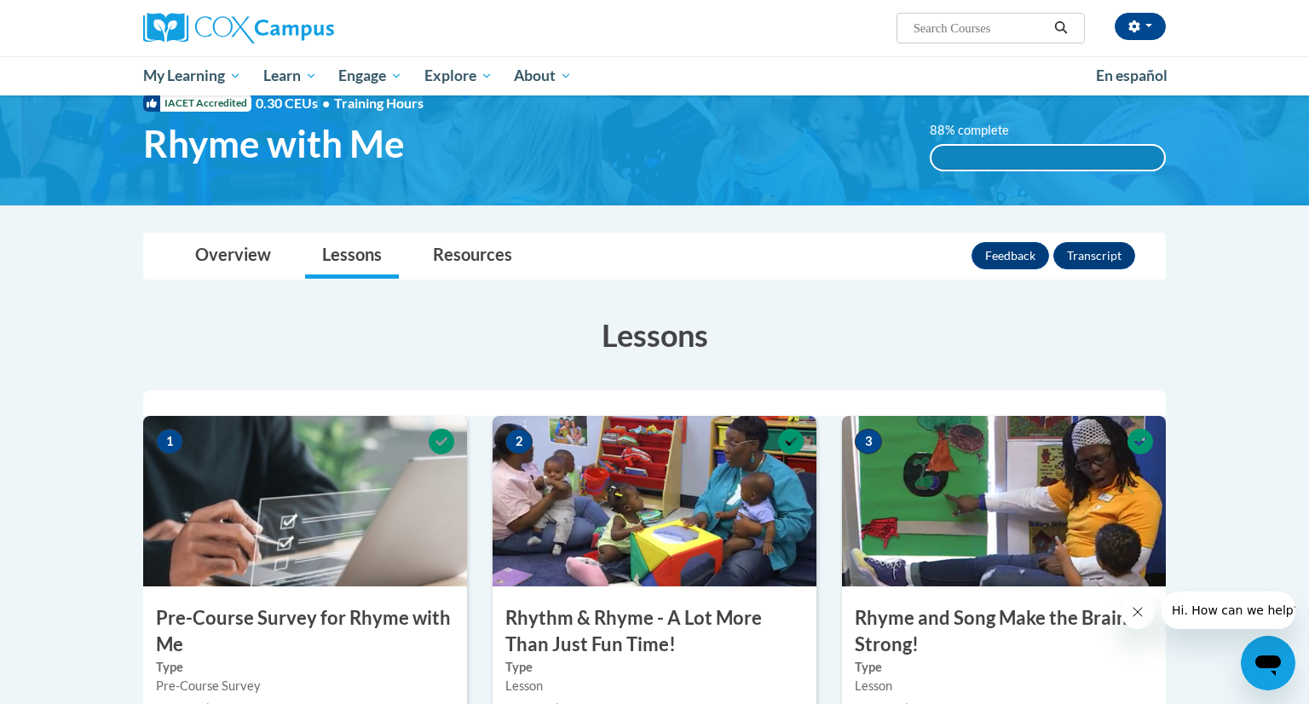
scroll to position [0, 0]
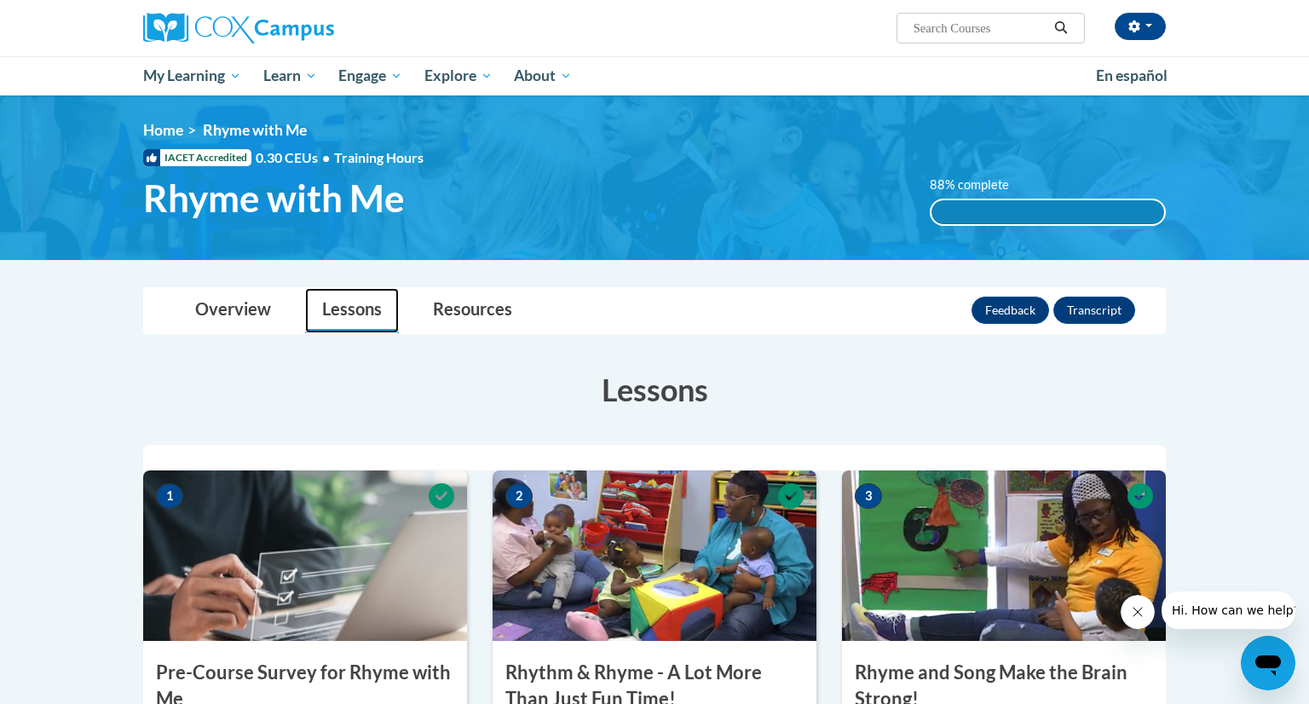
click at [352, 318] on link "Lessons" at bounding box center [352, 310] width 94 height 45
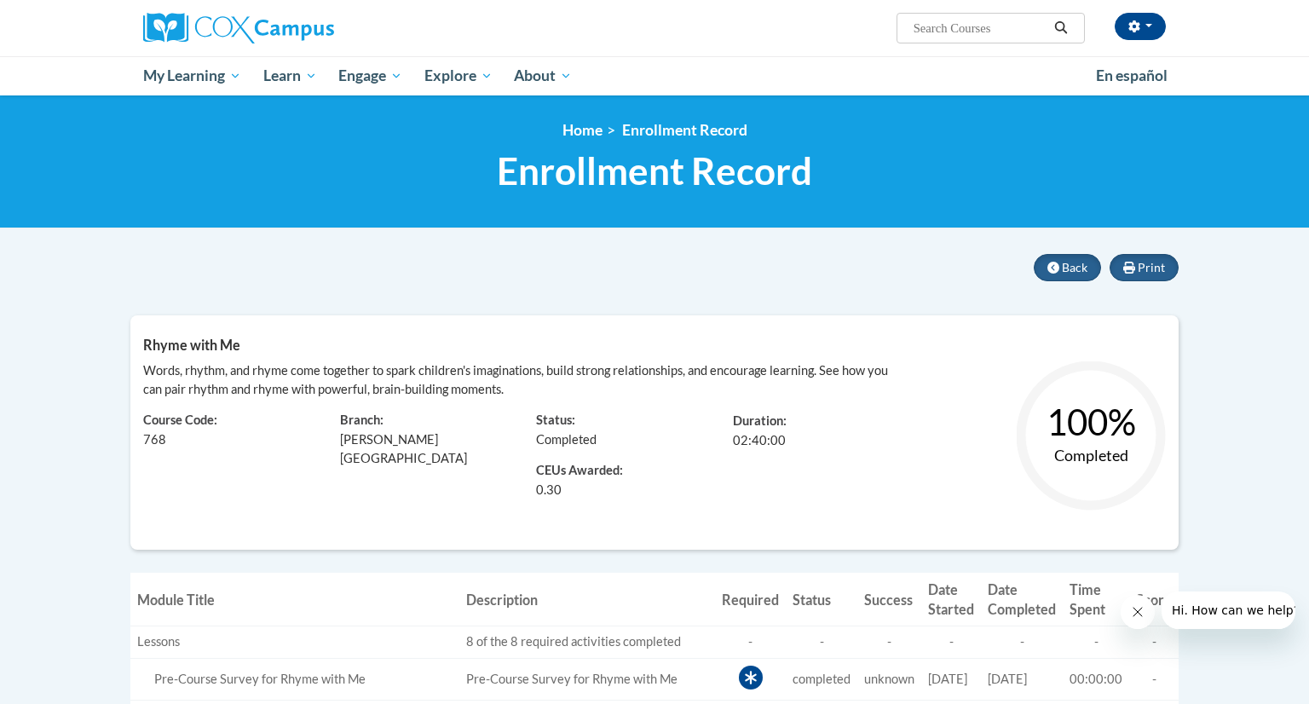
click at [679, 396] on div "Words, rhythm, and rhyme come together to spark children's imaginations, build …" at bounding box center [523, 379] width 761 height 37
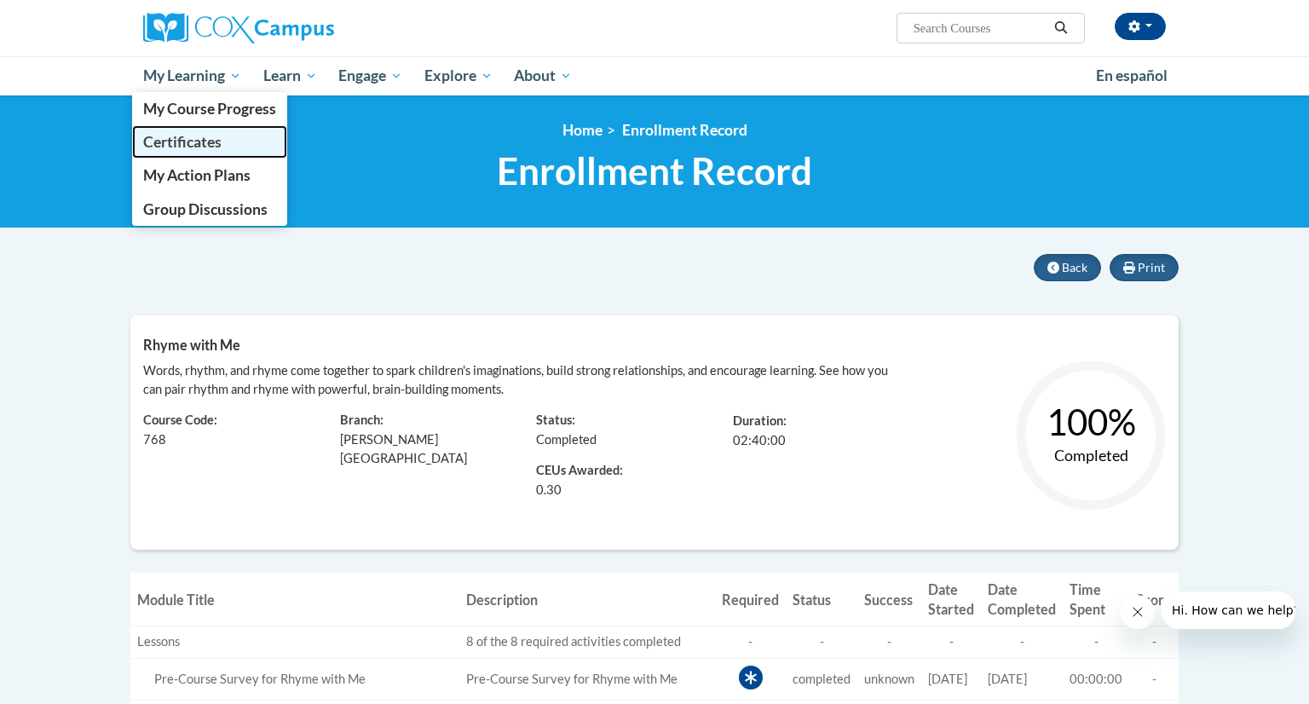
click at [196, 140] on span "Certificates" at bounding box center [182, 142] width 78 height 18
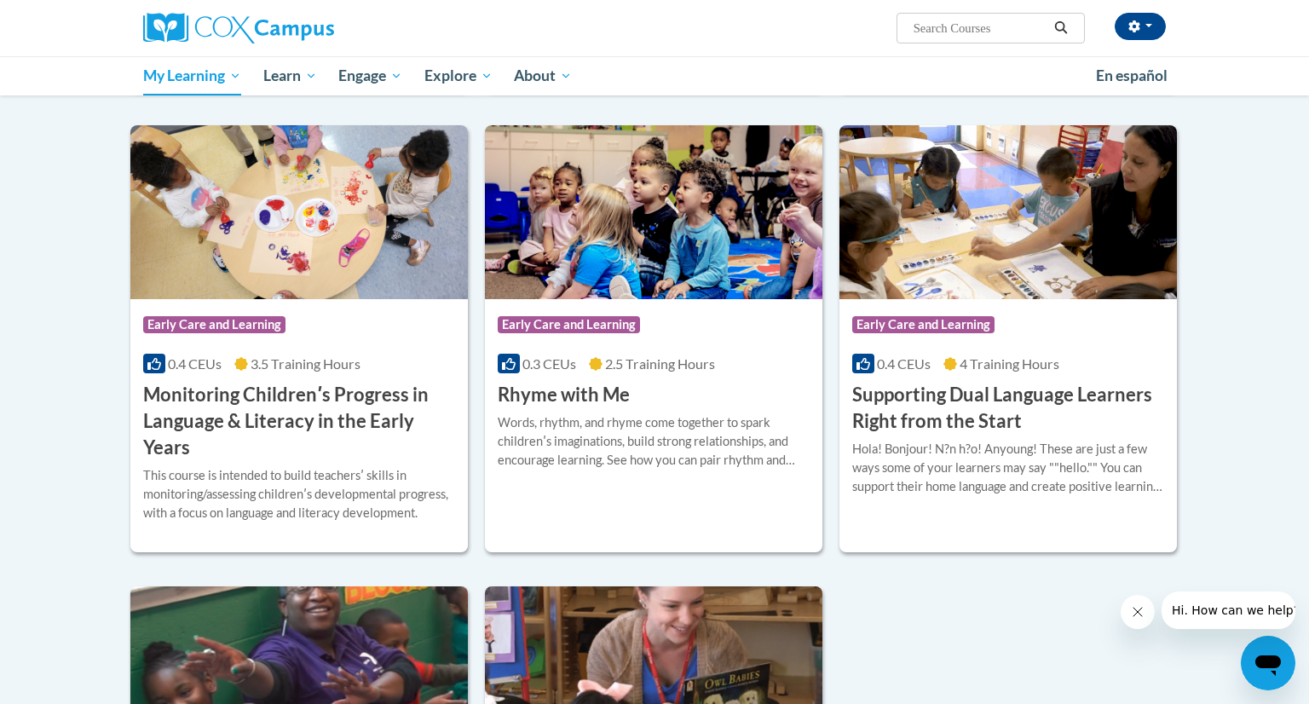
scroll to position [751, 0]
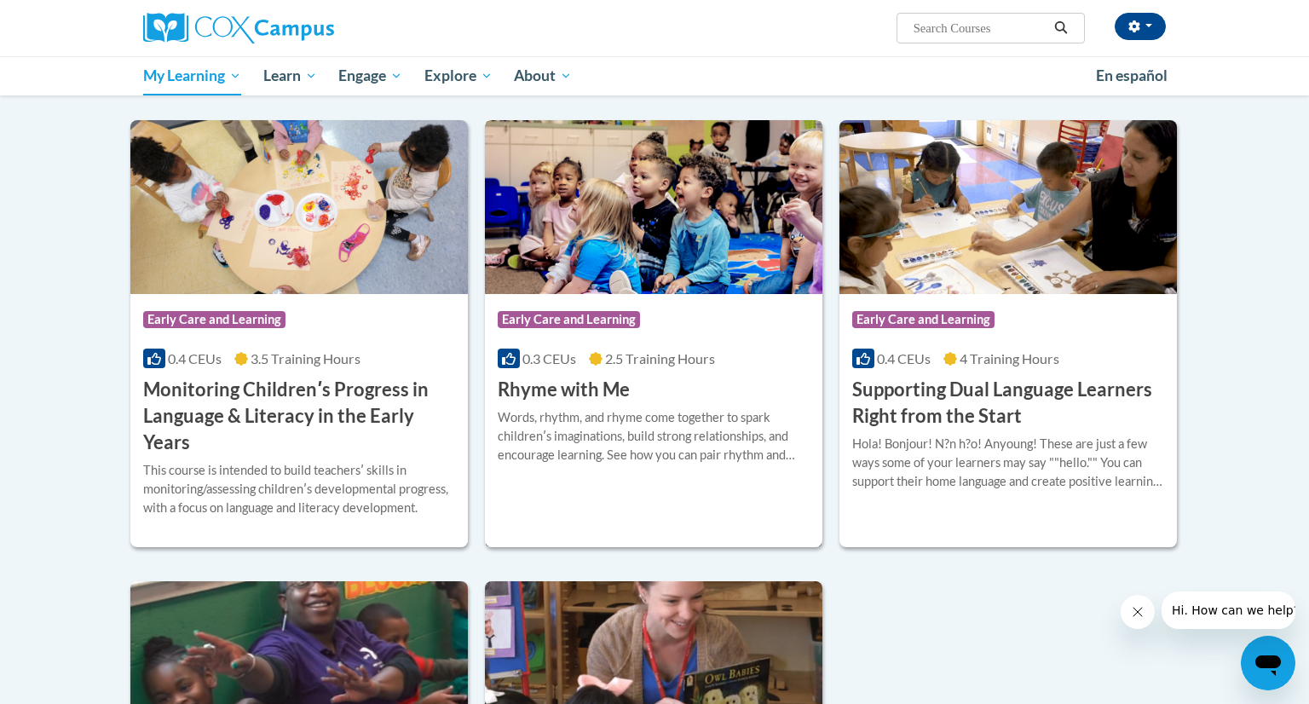
click at [587, 449] on div "Words, rhythm, and rhyme come together to spark childrenʹs imaginations, build …" at bounding box center [654, 436] width 312 height 56
